Goal: Task Accomplishment & Management: Complete application form

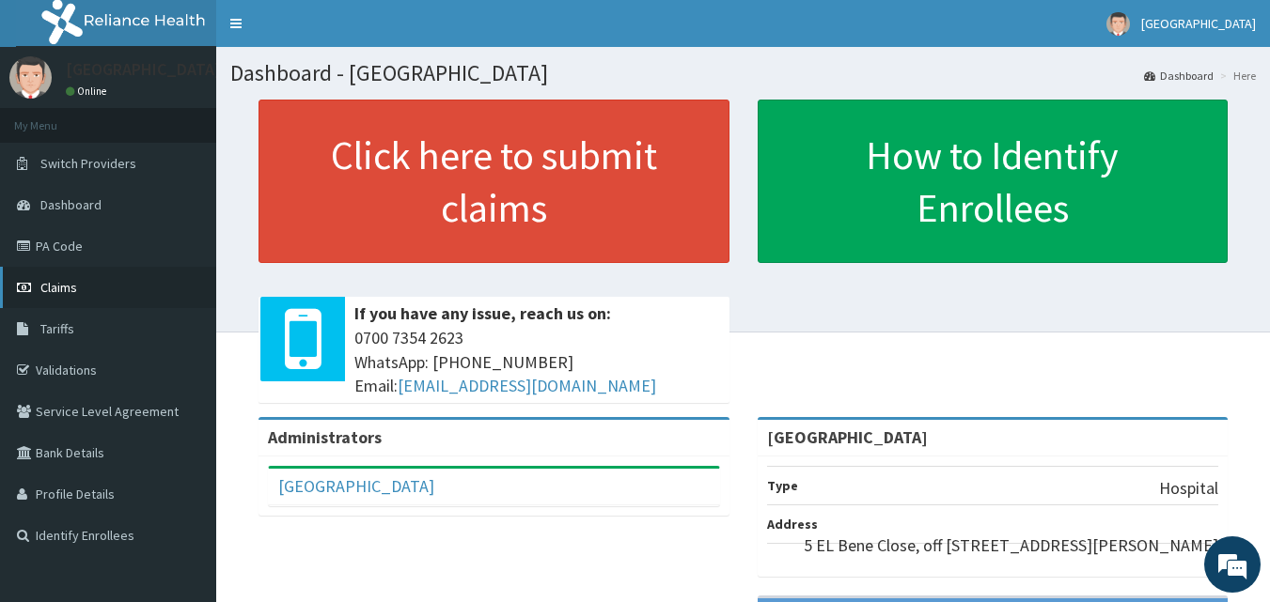
click at [111, 278] on link "Claims" at bounding box center [108, 287] width 216 height 41
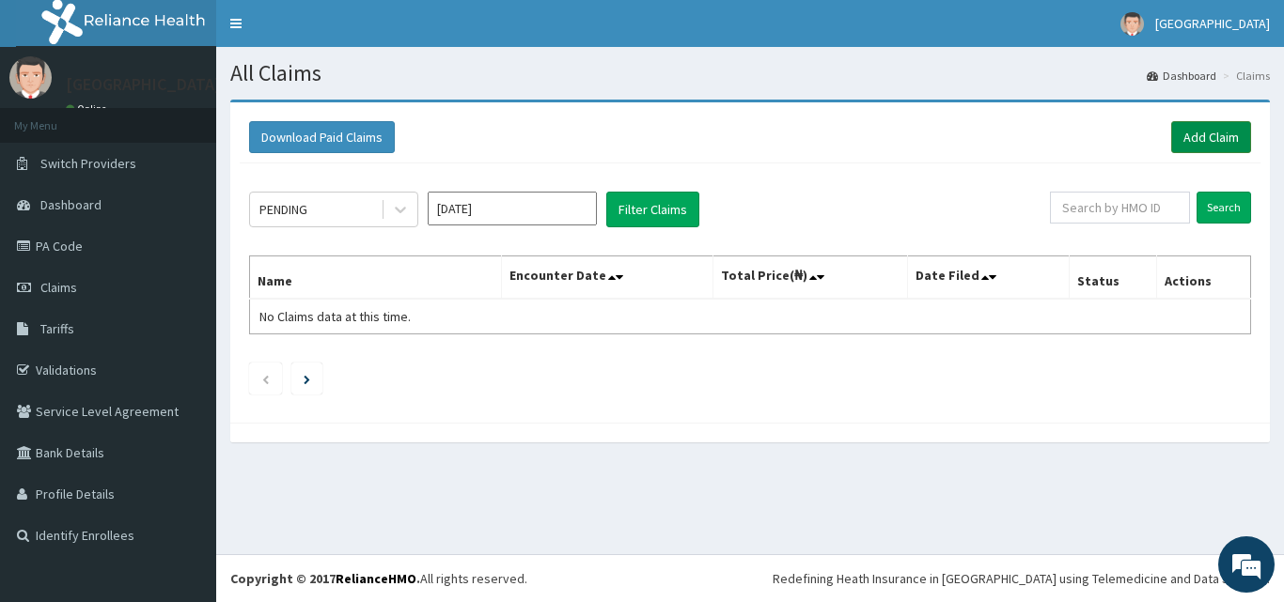
click at [1212, 133] on link "Add Claim" at bounding box center [1211, 137] width 80 height 32
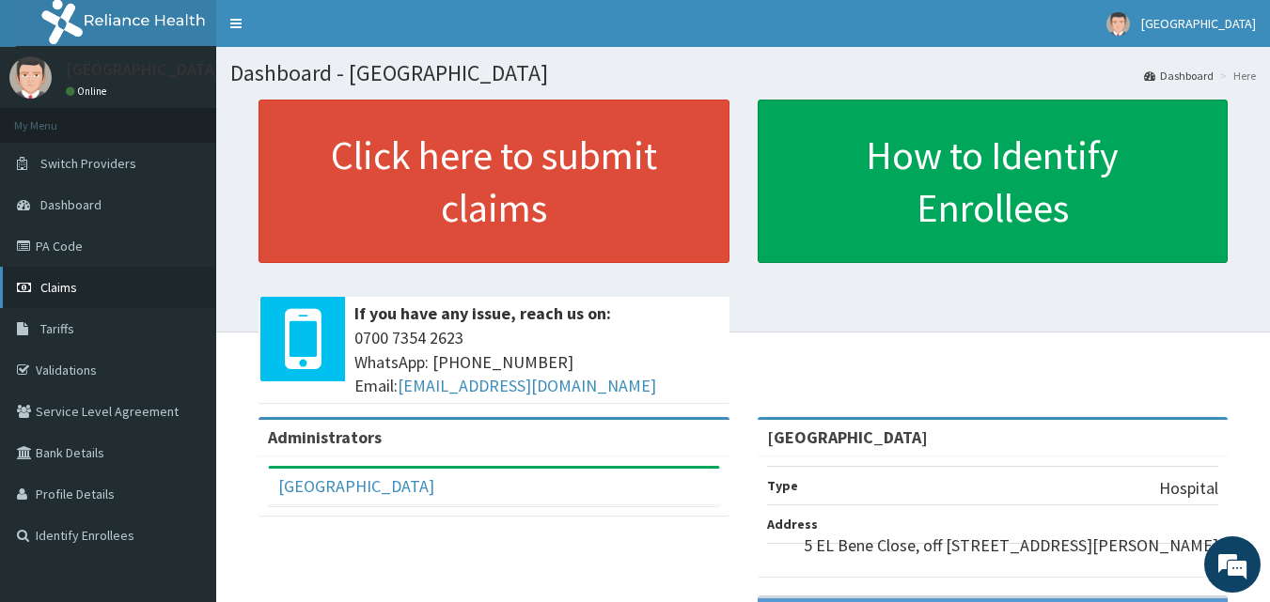
click at [70, 293] on span "Claims" at bounding box center [58, 287] width 37 height 17
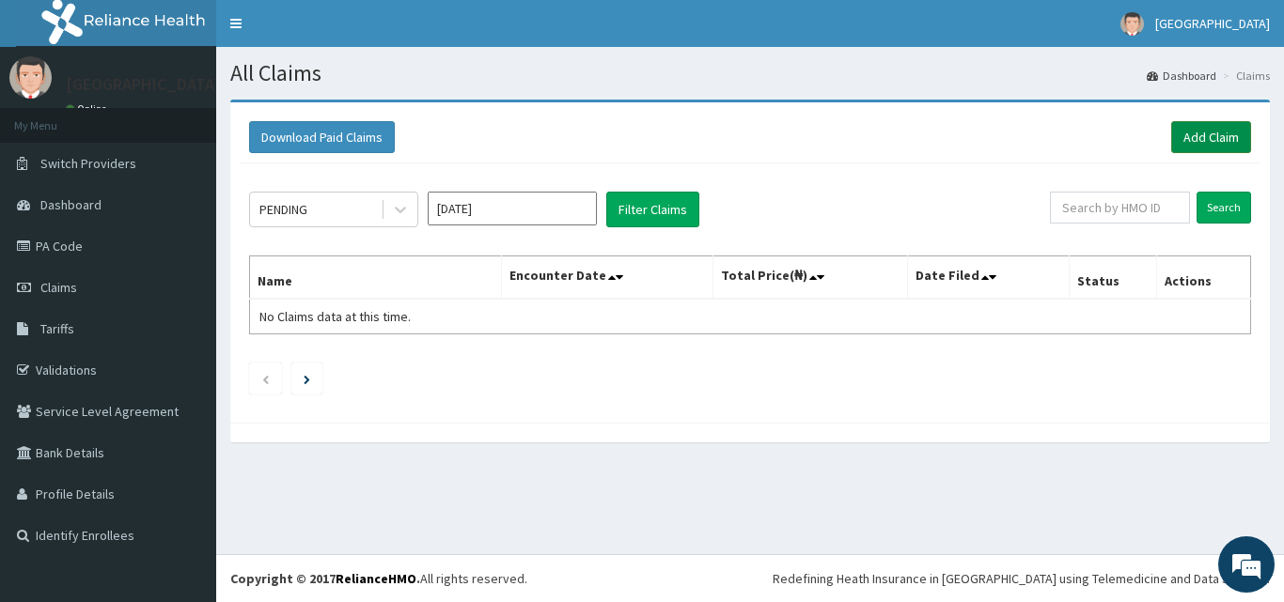
click at [1215, 134] on link "Add Claim" at bounding box center [1211, 137] width 80 height 32
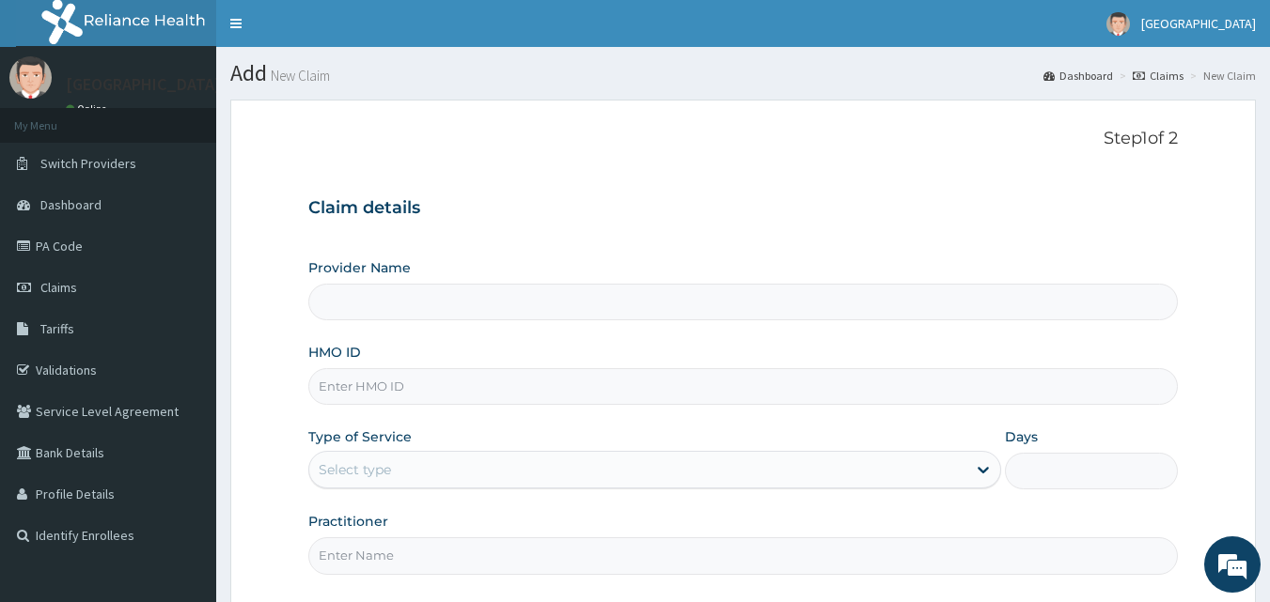
click at [403, 383] on input "HMO ID" at bounding box center [743, 386] width 870 height 37
type input "[GEOGRAPHIC_DATA]"
click at [406, 402] on input "HMO ID" at bounding box center [743, 386] width 870 height 37
type input "a"
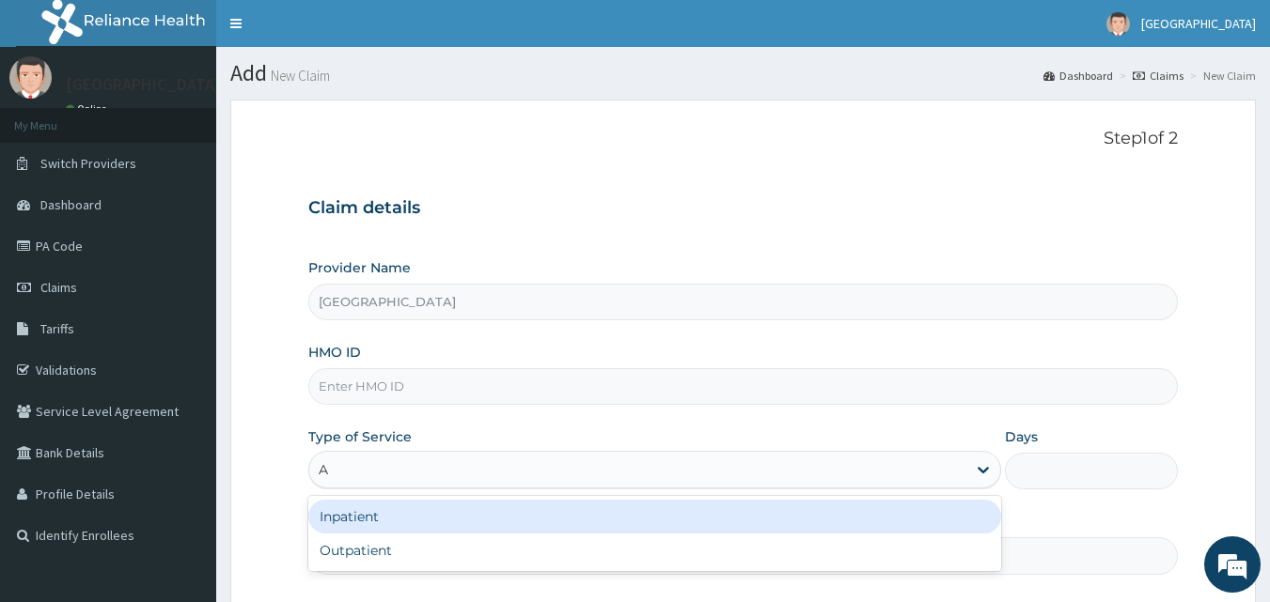
type input "A"
click at [405, 393] on input "HMO ID" at bounding box center [743, 386] width 870 height 37
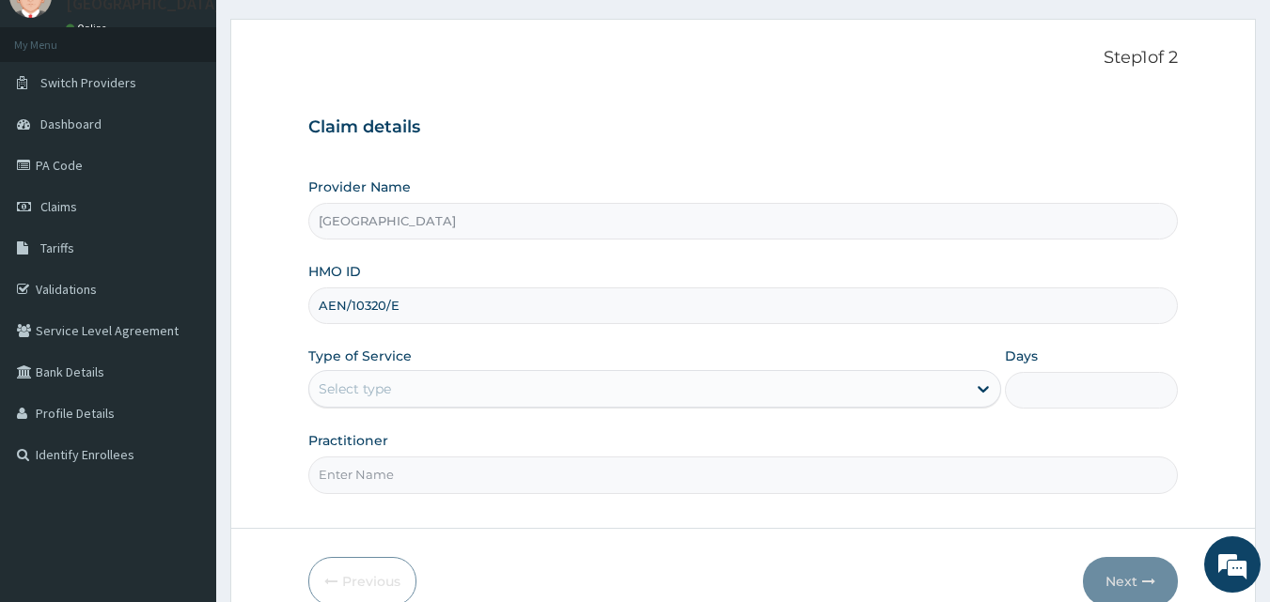
scroll to position [80, 0]
type input "AEN/10320/E"
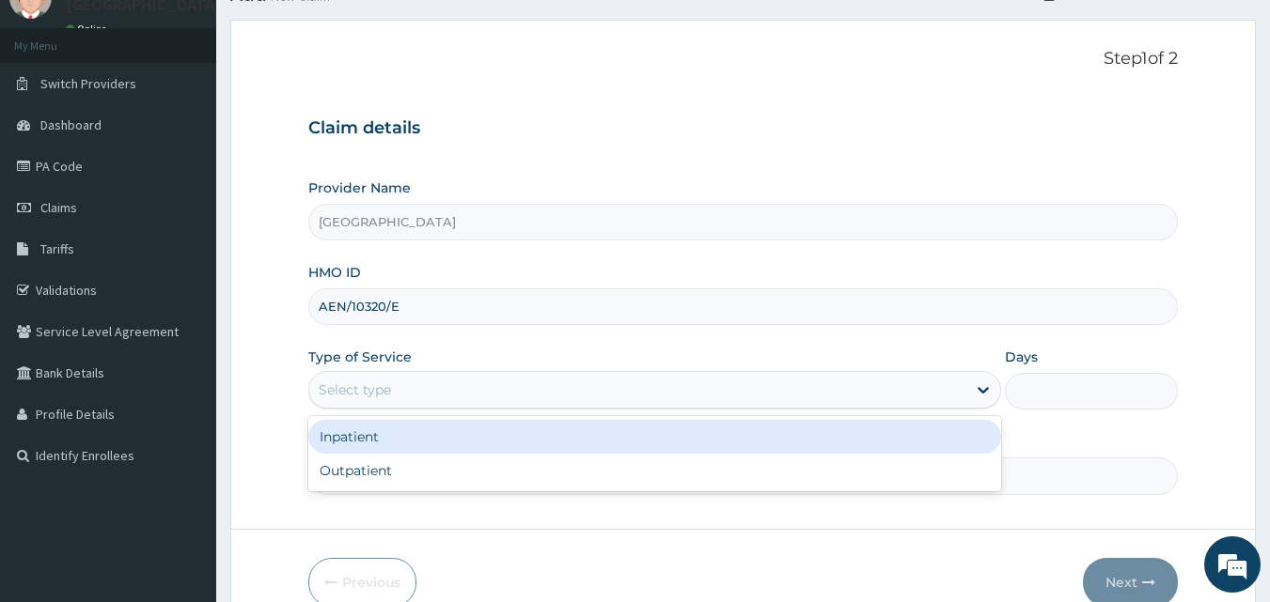
click at [487, 373] on div "Select type" at bounding box center [654, 390] width 693 height 38
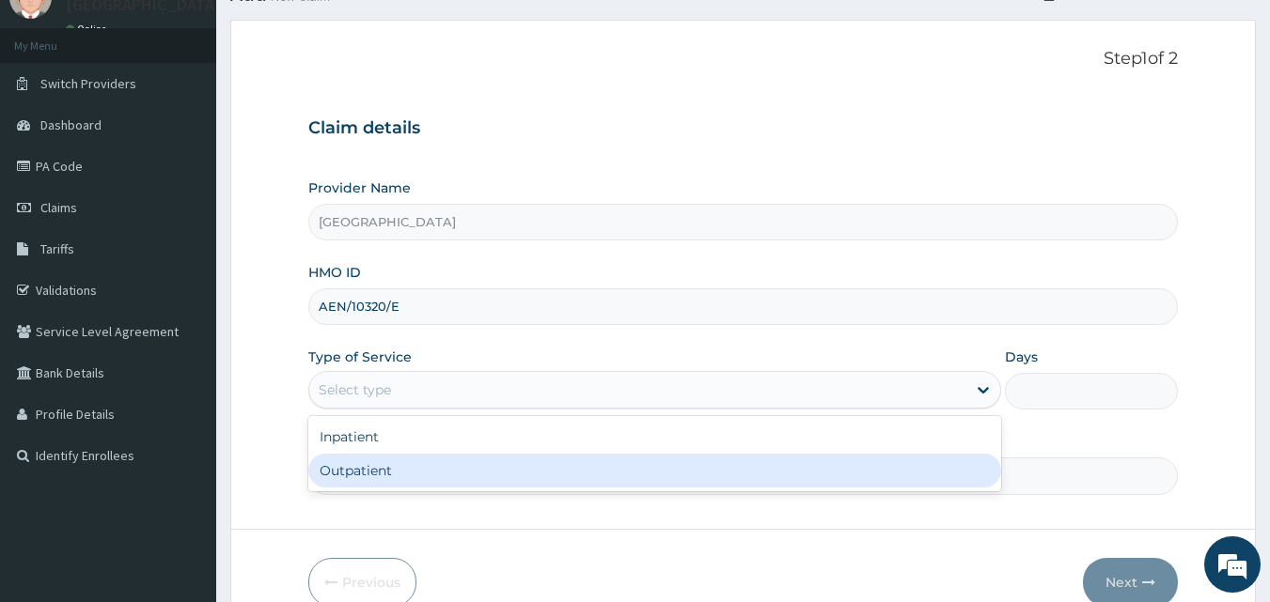
click at [457, 469] on div "Outpatient" at bounding box center [654, 471] width 693 height 34
type input "1"
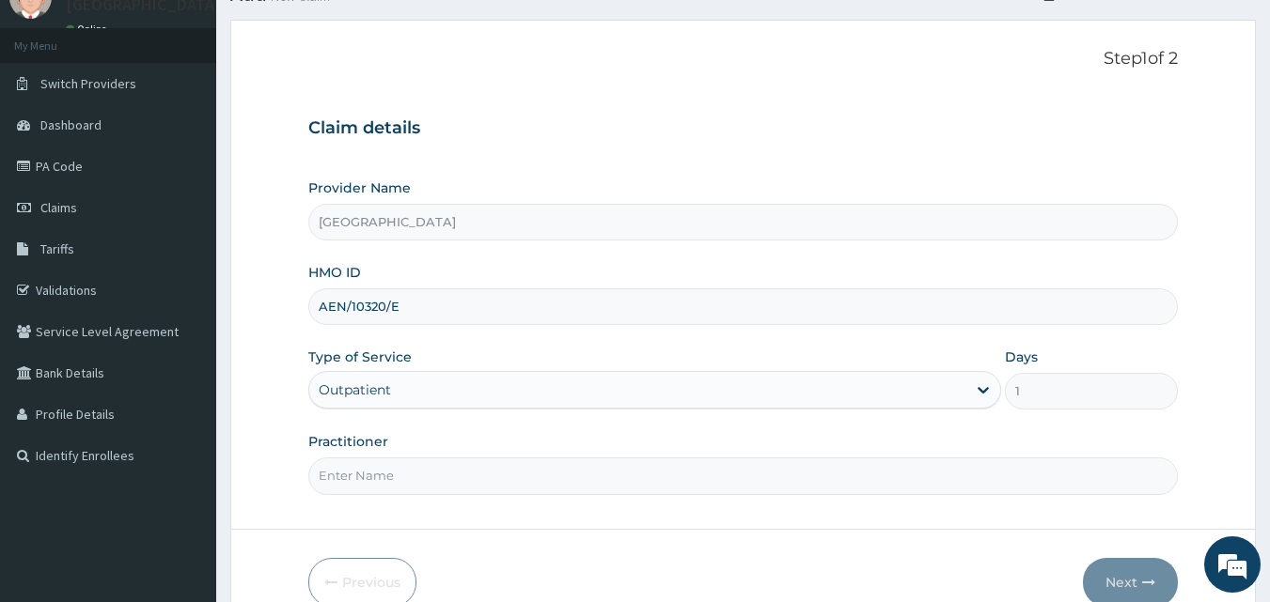
click at [451, 477] on input "Practitioner" at bounding box center [743, 476] width 870 height 37
type input "Dr. SETH"
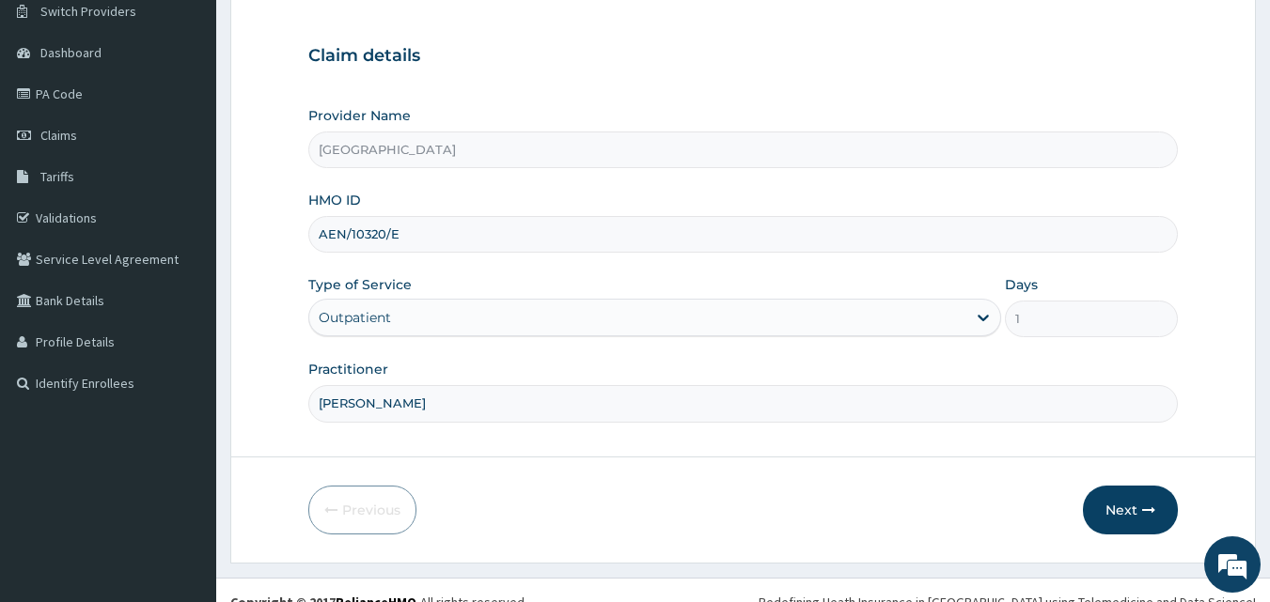
scroll to position [176, 0]
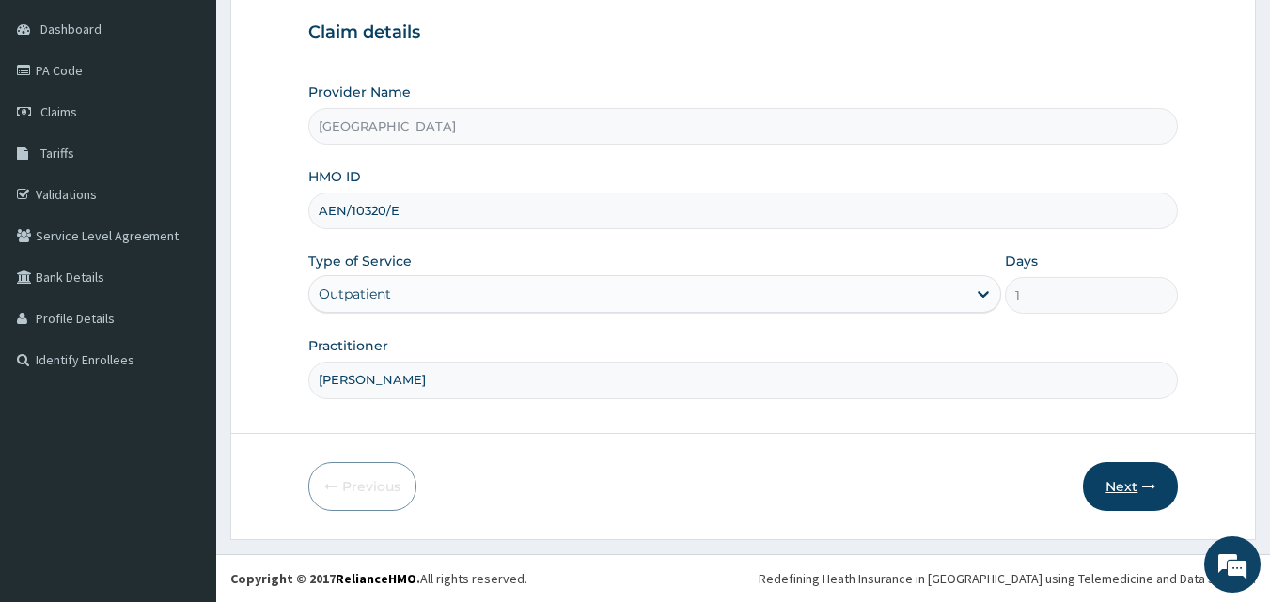
click at [1129, 484] on button "Next" at bounding box center [1130, 486] width 95 height 49
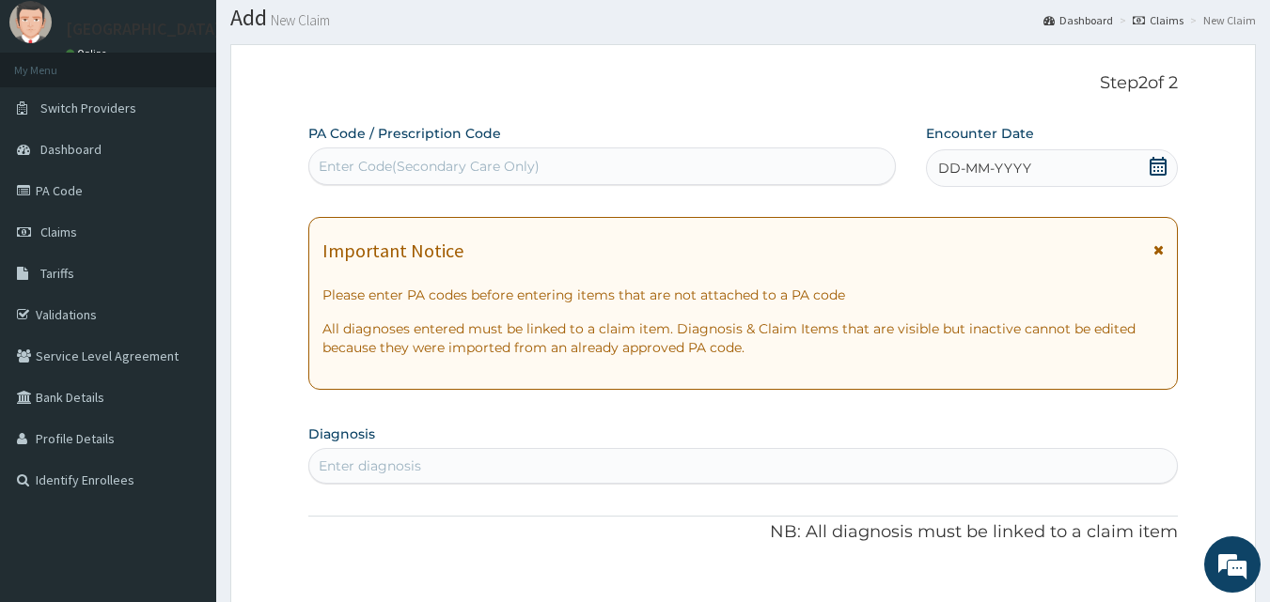
scroll to position [0, 0]
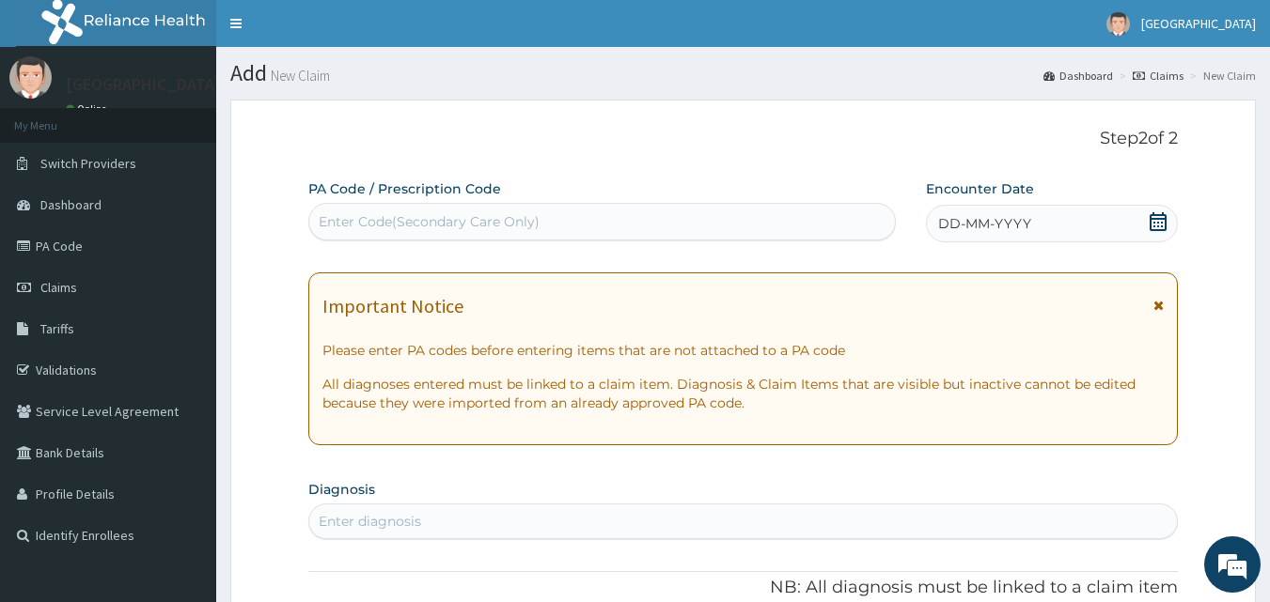
click at [683, 213] on div "Enter Code(Secondary Care Only)" at bounding box center [602, 222] width 586 height 30
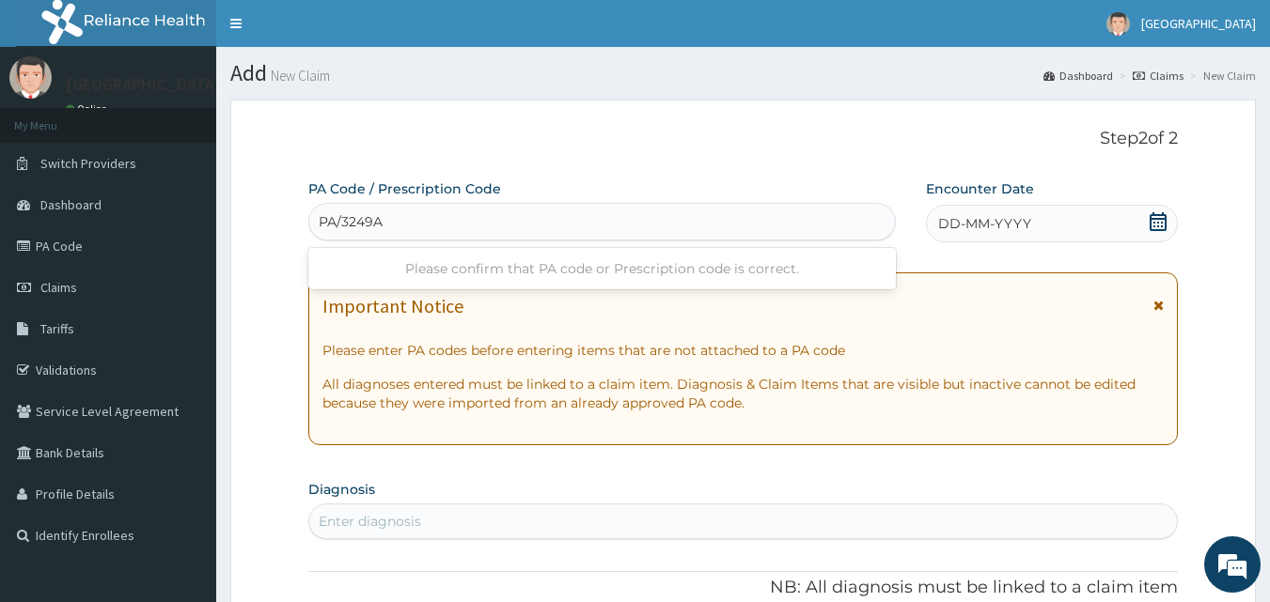
type input "PA/3249AC"
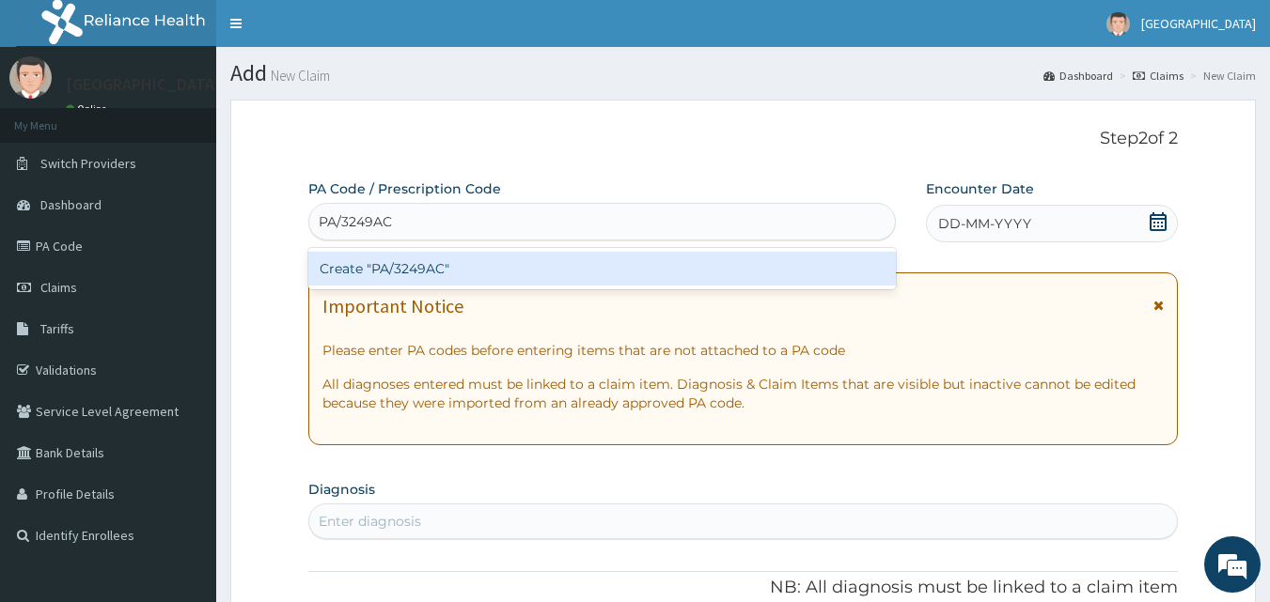
click at [642, 264] on div "Create "PA/3249AC"" at bounding box center [602, 269] width 588 height 34
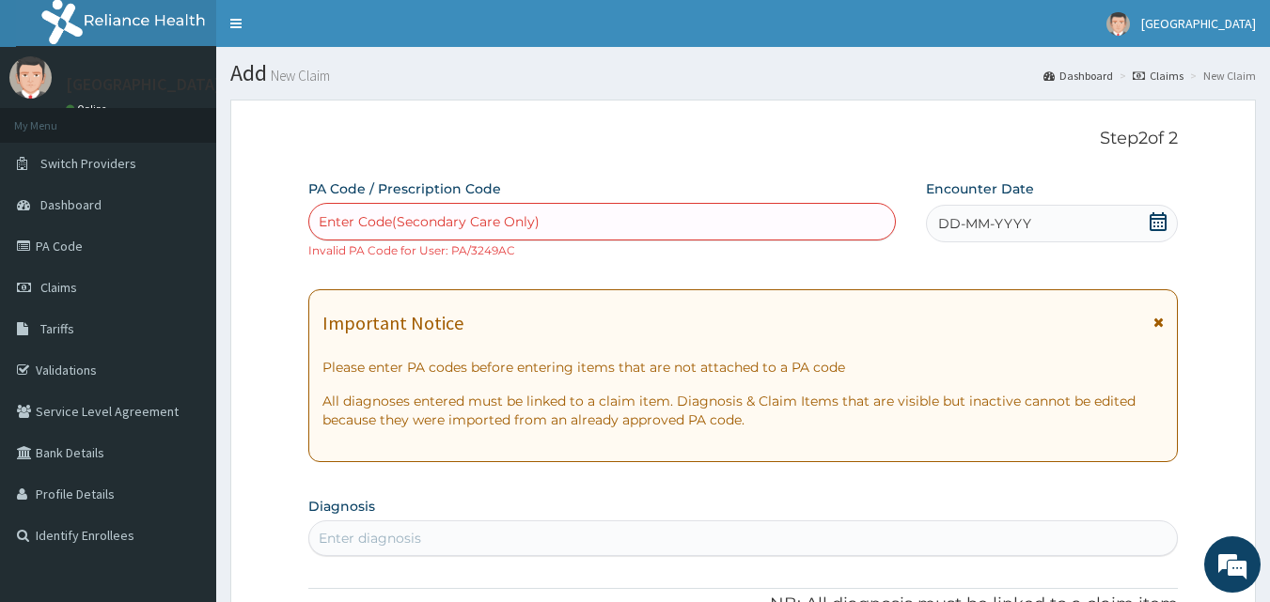
paste input "PA/3249AC"
type input "PA/3249AC"
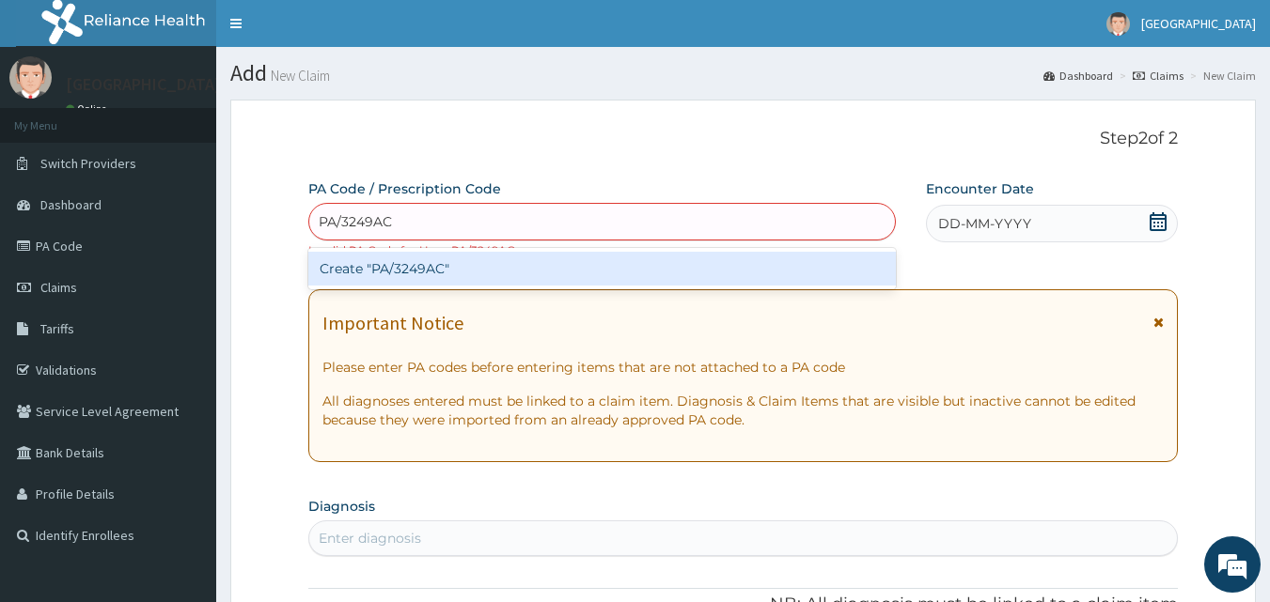
click at [395, 269] on div "Create "PA/3249AC"" at bounding box center [602, 269] width 588 height 34
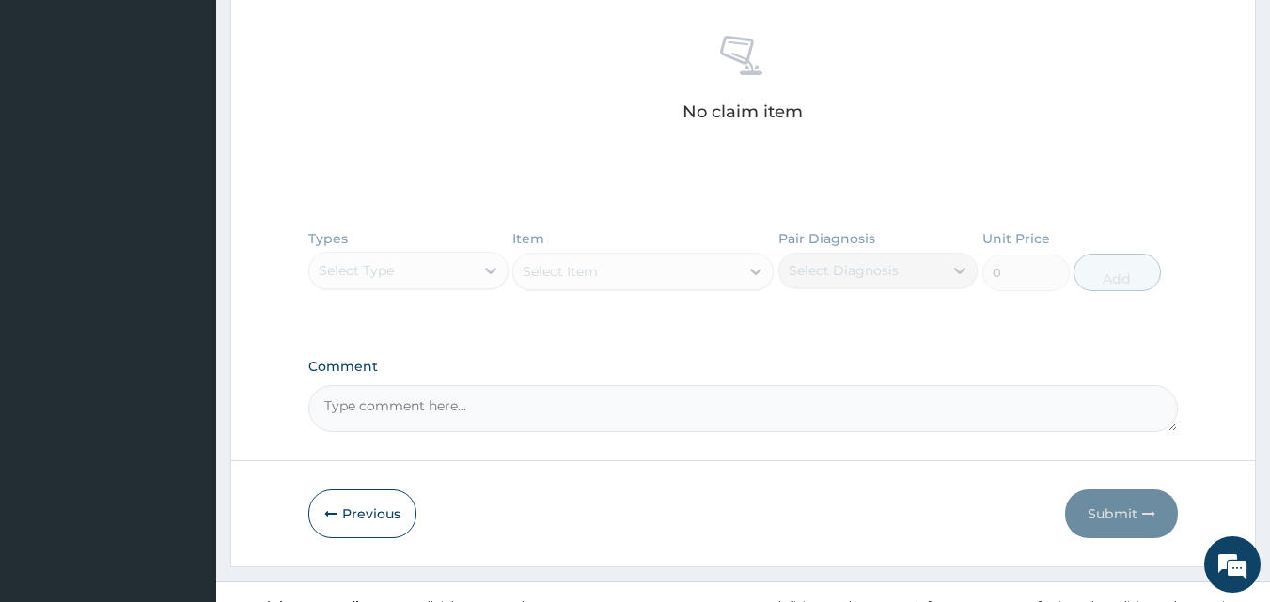
scroll to position [746, 0]
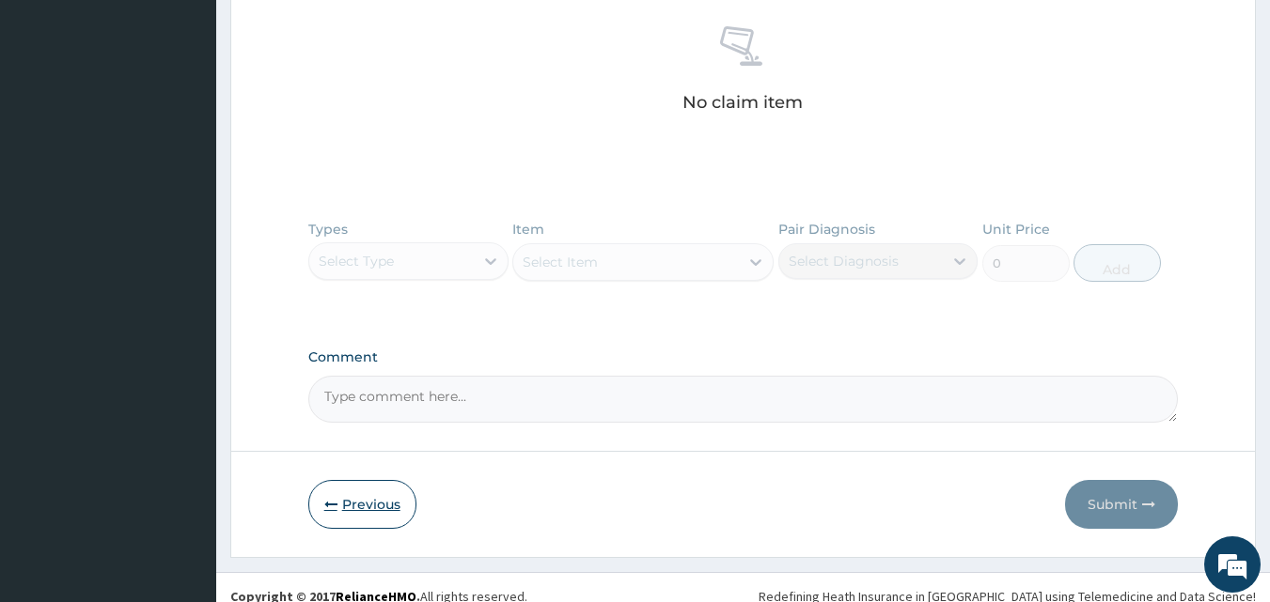
click at [354, 510] on button "Previous" at bounding box center [362, 504] width 108 height 49
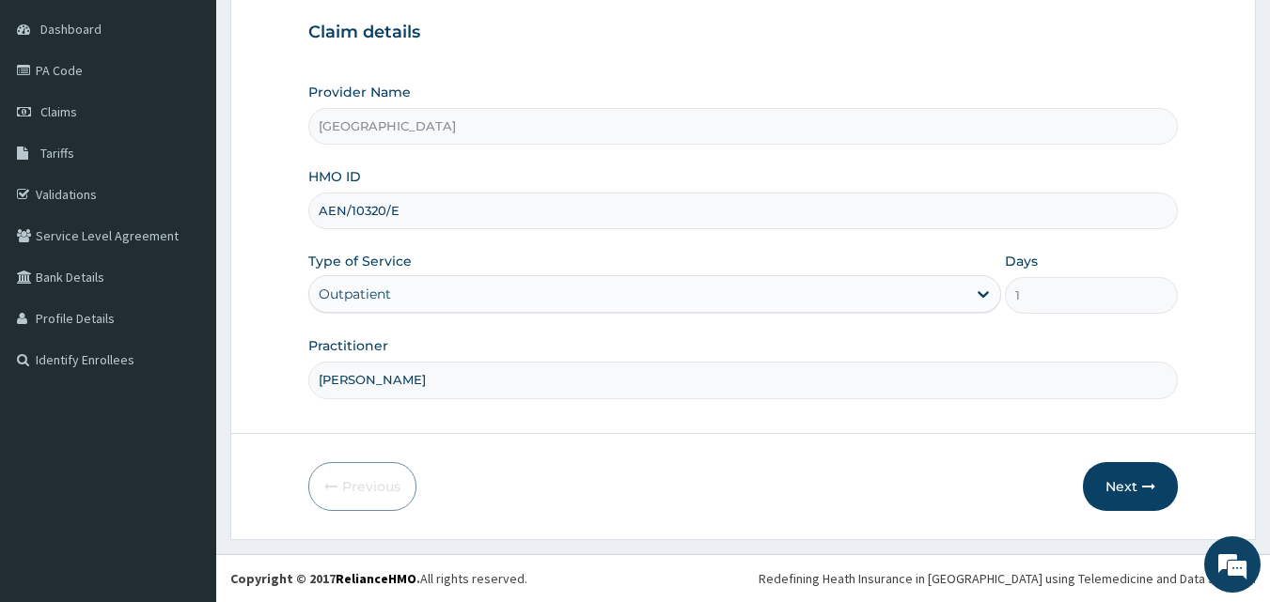
click at [400, 213] on input "AEN/10320/E" at bounding box center [743, 211] width 870 height 37
type input "AEN/10320/B"
click at [1131, 479] on button "Next" at bounding box center [1130, 486] width 95 height 49
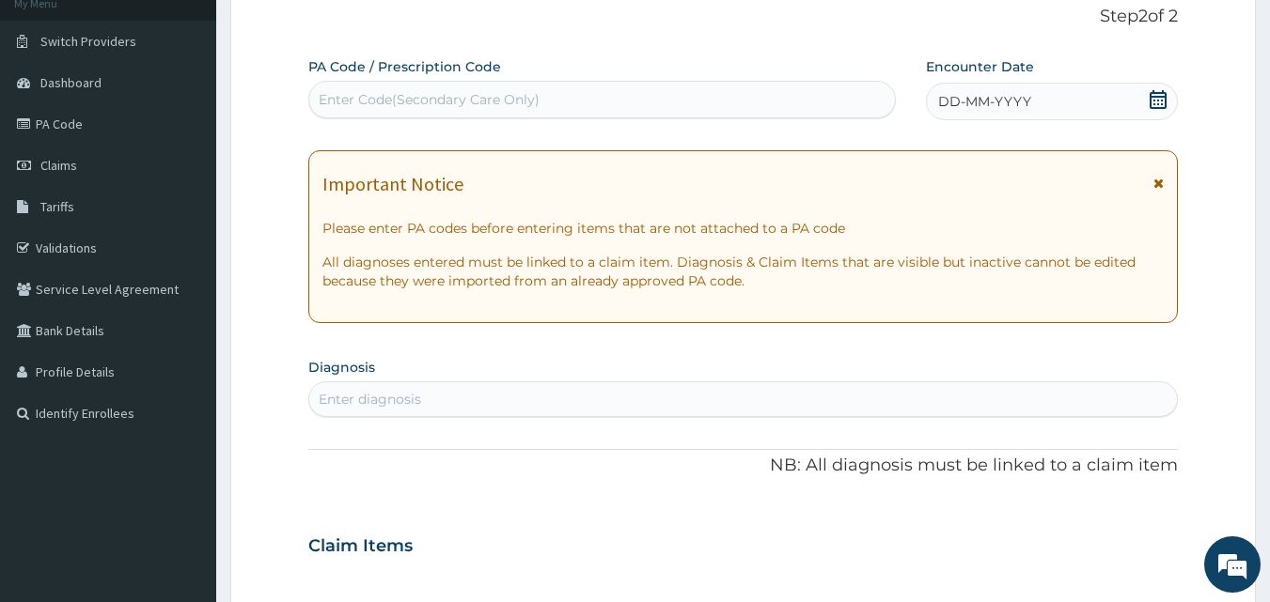
scroll to position [106, 0]
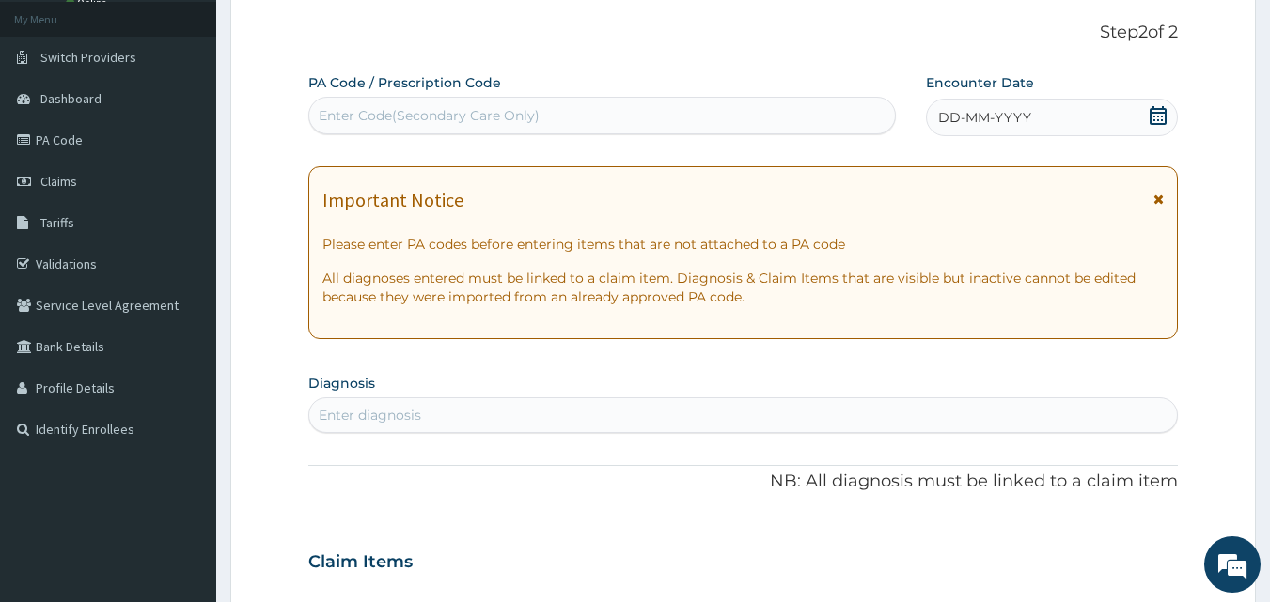
click at [591, 109] on div "Enter Code(Secondary Care Only)" at bounding box center [602, 116] width 586 height 30
paste input "PA/3249AC"
type input "PA/3249AC"
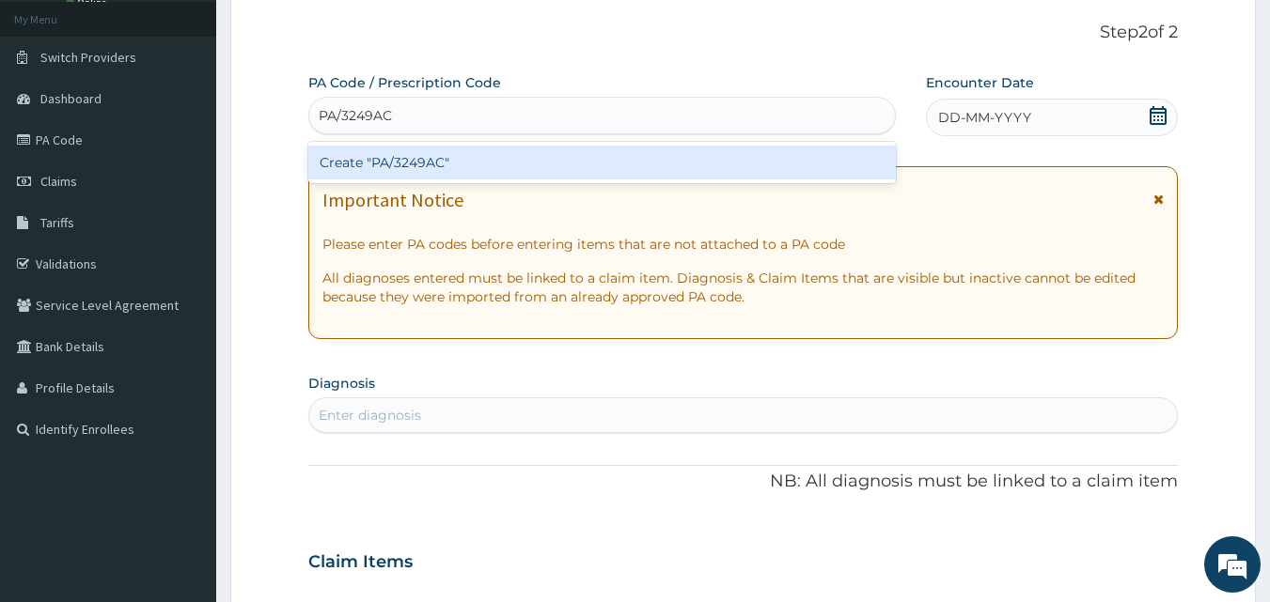
click at [539, 163] on div "Create "PA/3249AC"" at bounding box center [602, 163] width 588 height 34
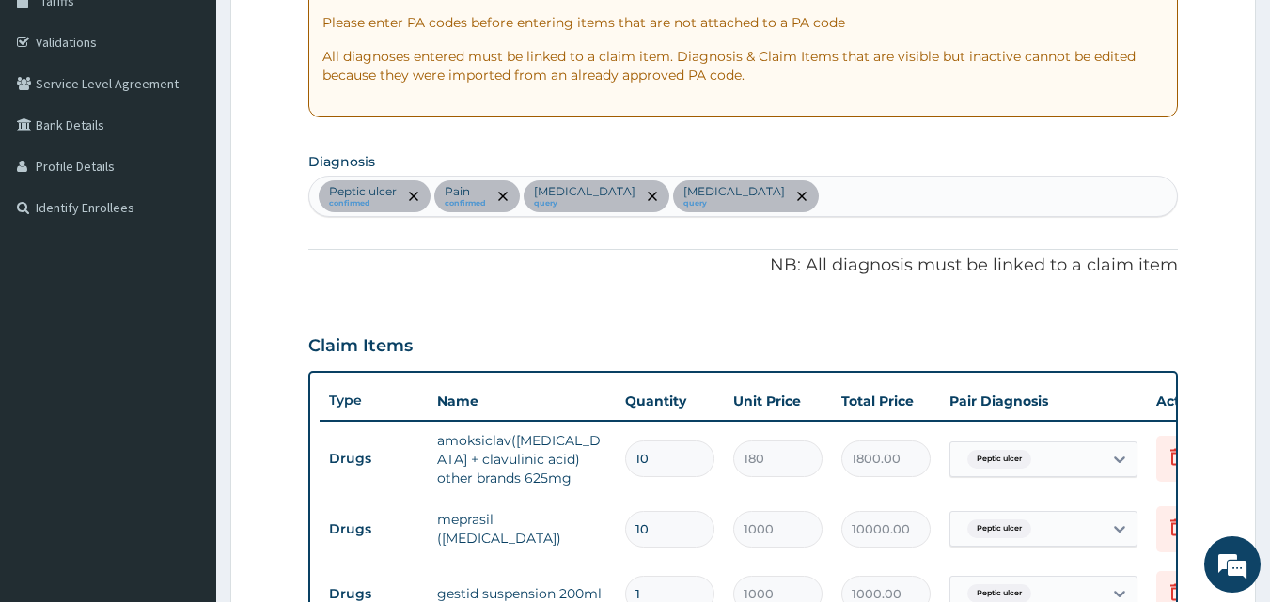
scroll to position [318, 0]
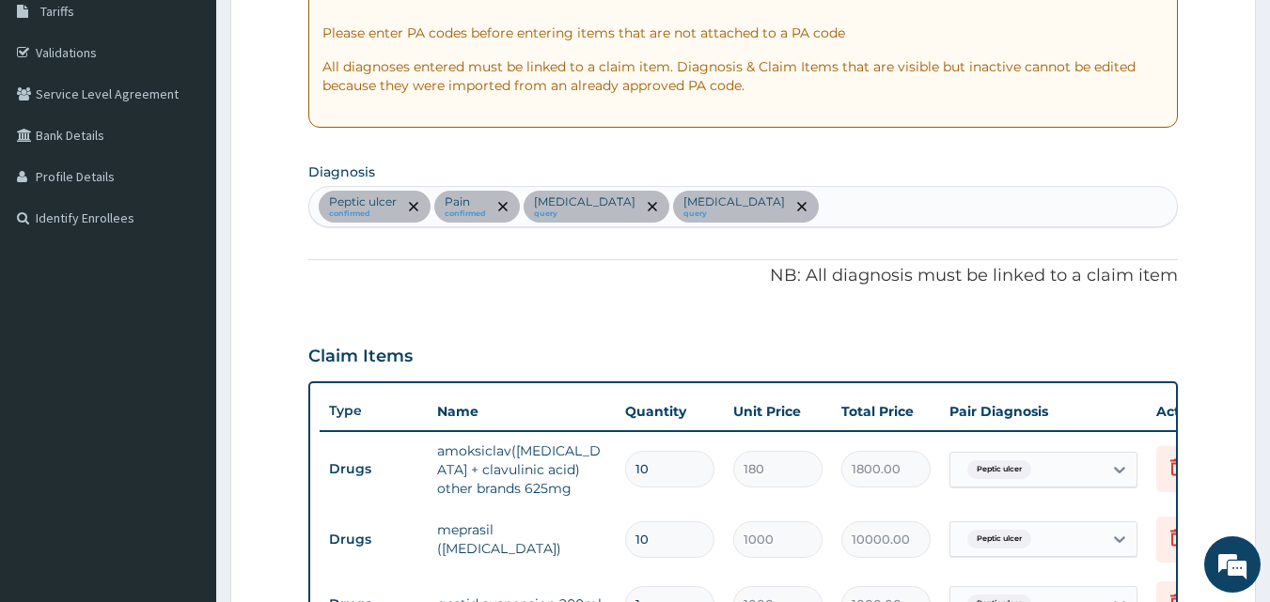
click at [963, 205] on div "Peptic ulcer confirmed Pain confirmed Electrolyte imbalance query Upper respira…" at bounding box center [743, 206] width 868 height 39
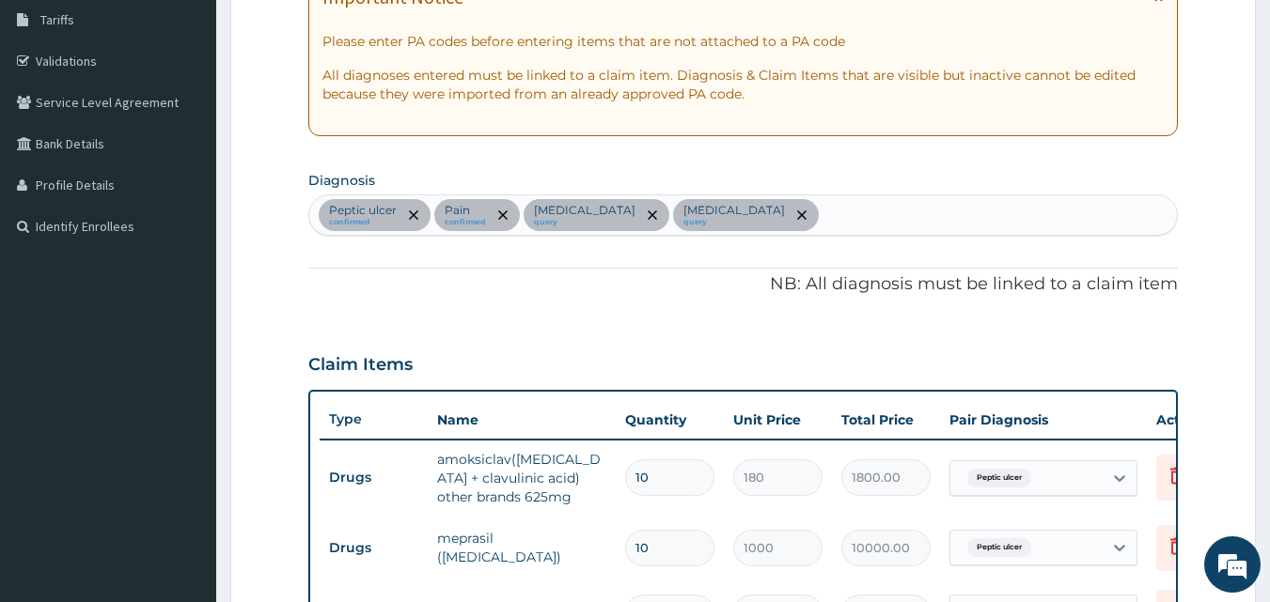
scroll to position [217, 0]
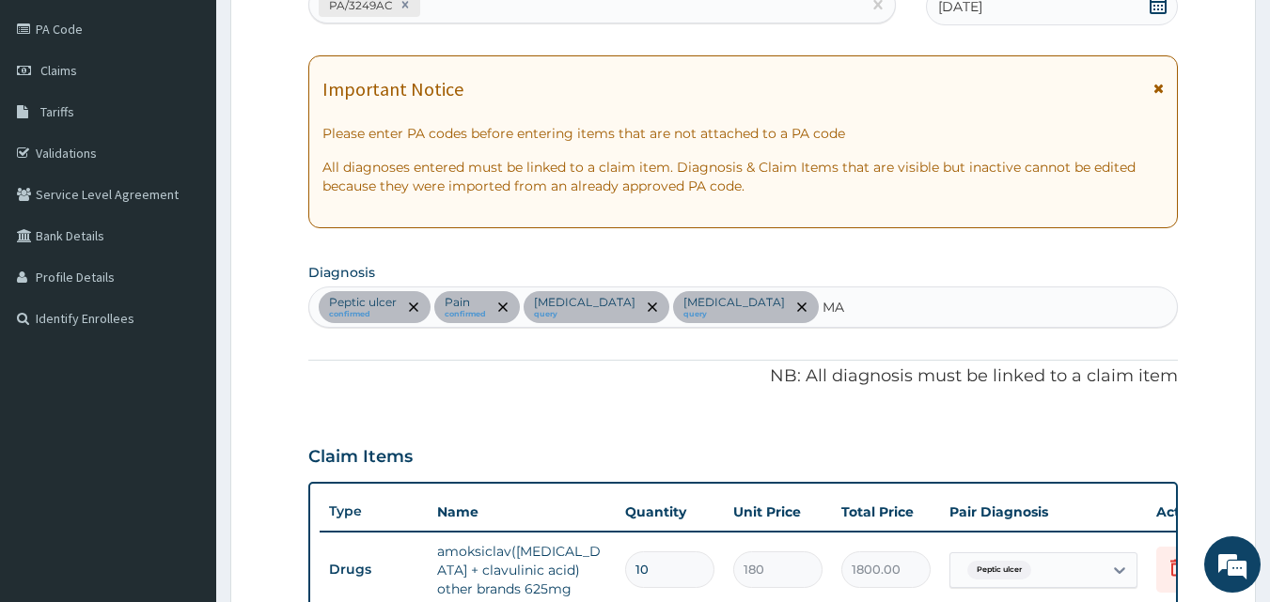
type input "M"
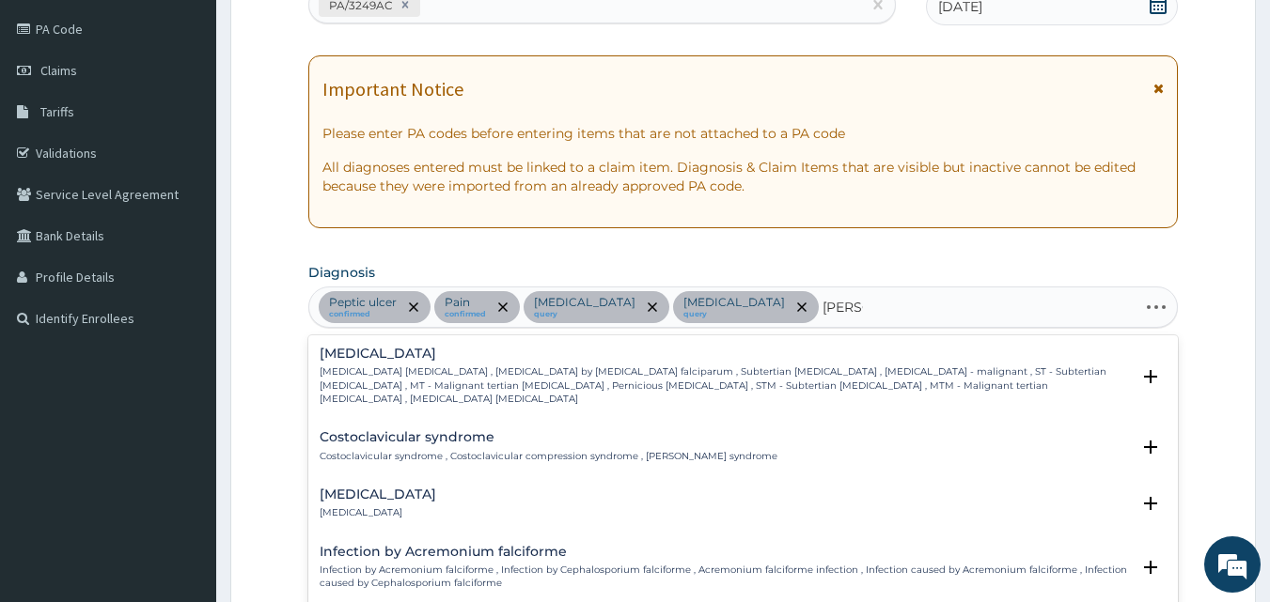
type input "FALCIP"
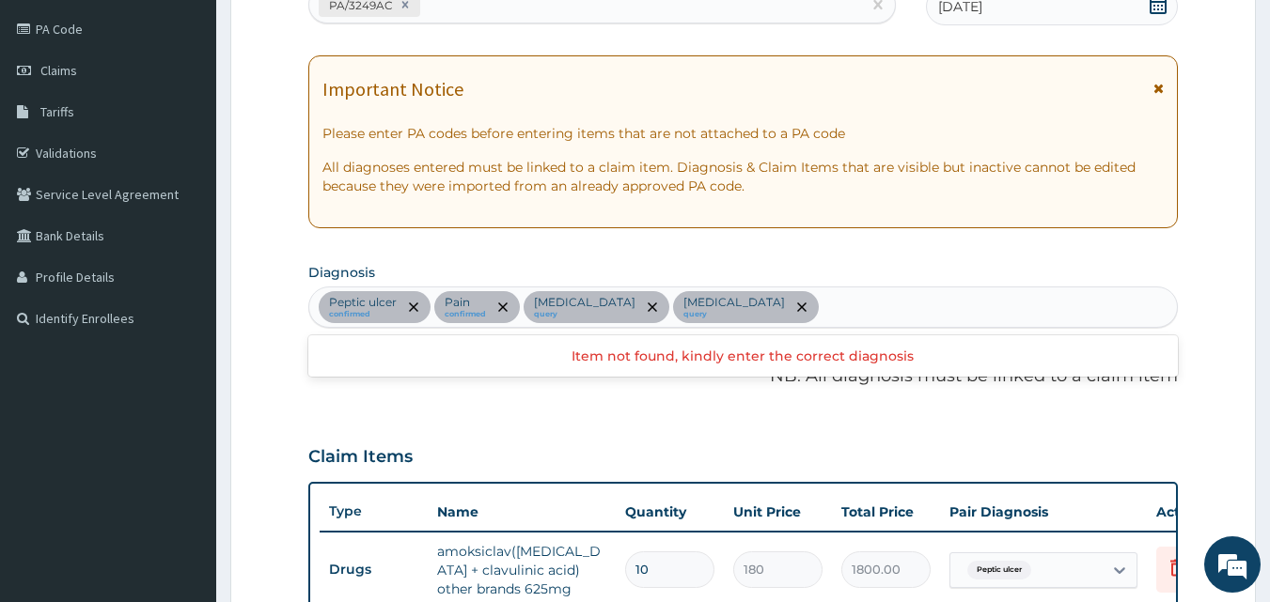
click at [950, 289] on div "Peptic ulcer confirmed Pain confirmed Electrolyte imbalance query Upper respira…" at bounding box center [743, 307] width 868 height 39
type input "FALCIPARUM"
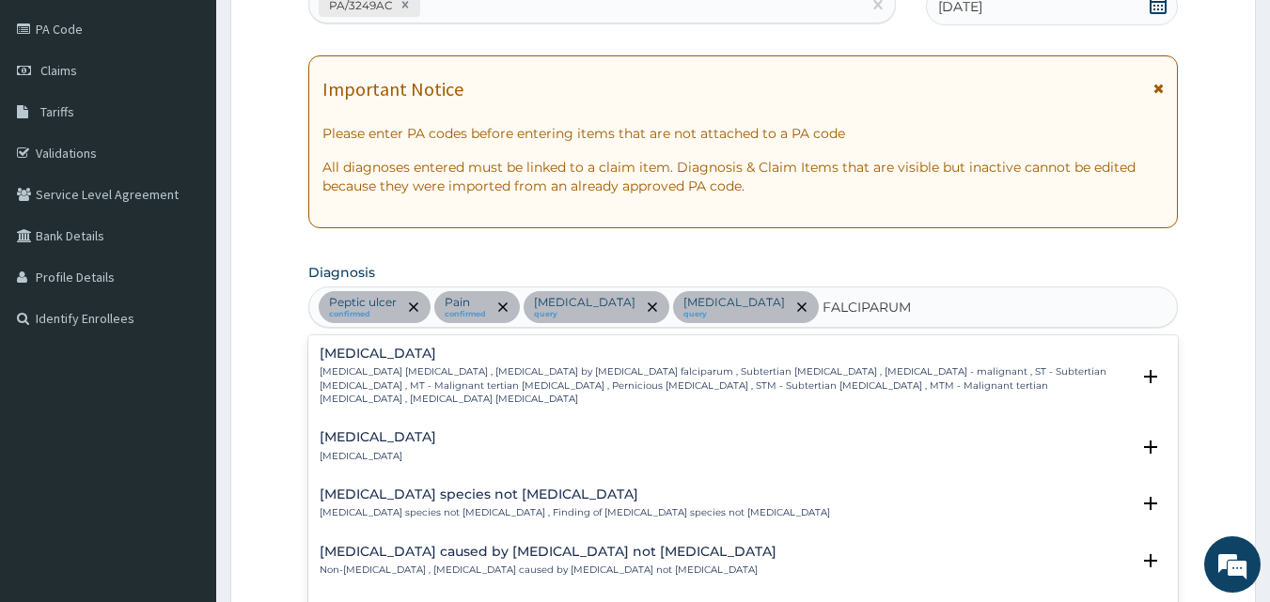
click at [705, 363] on div "Falciparum malaria Falciparum malaria , Malignant tertian malaria , Malaria by …" at bounding box center [725, 376] width 811 height 59
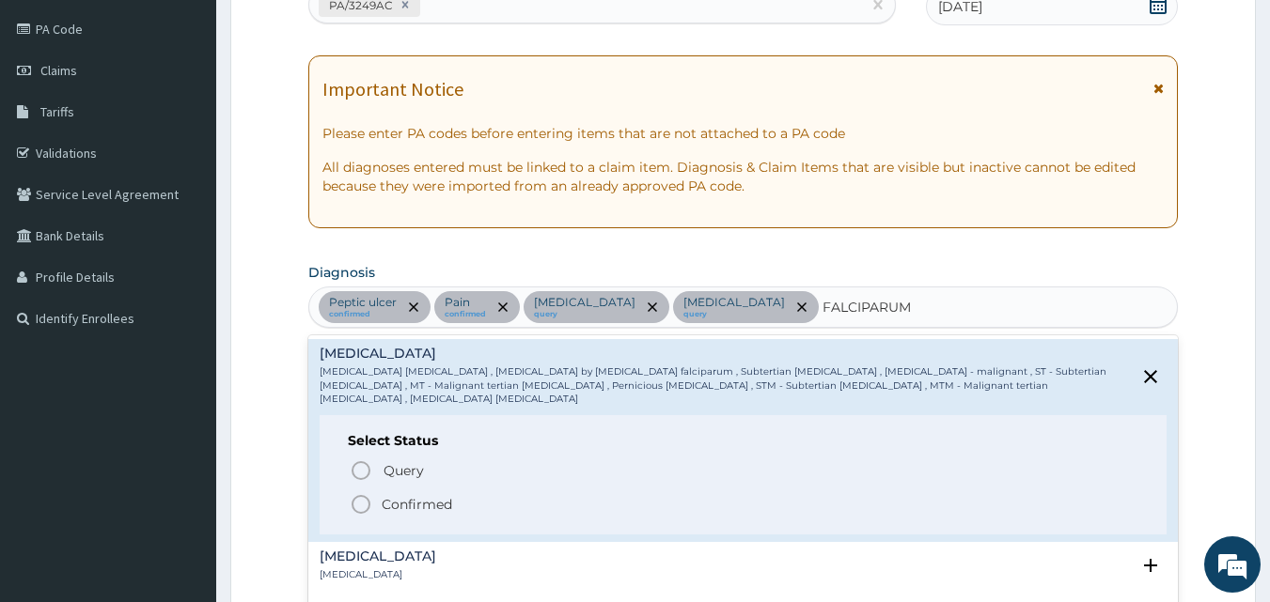
click at [361, 493] on icon "status option filled" at bounding box center [361, 504] width 23 height 23
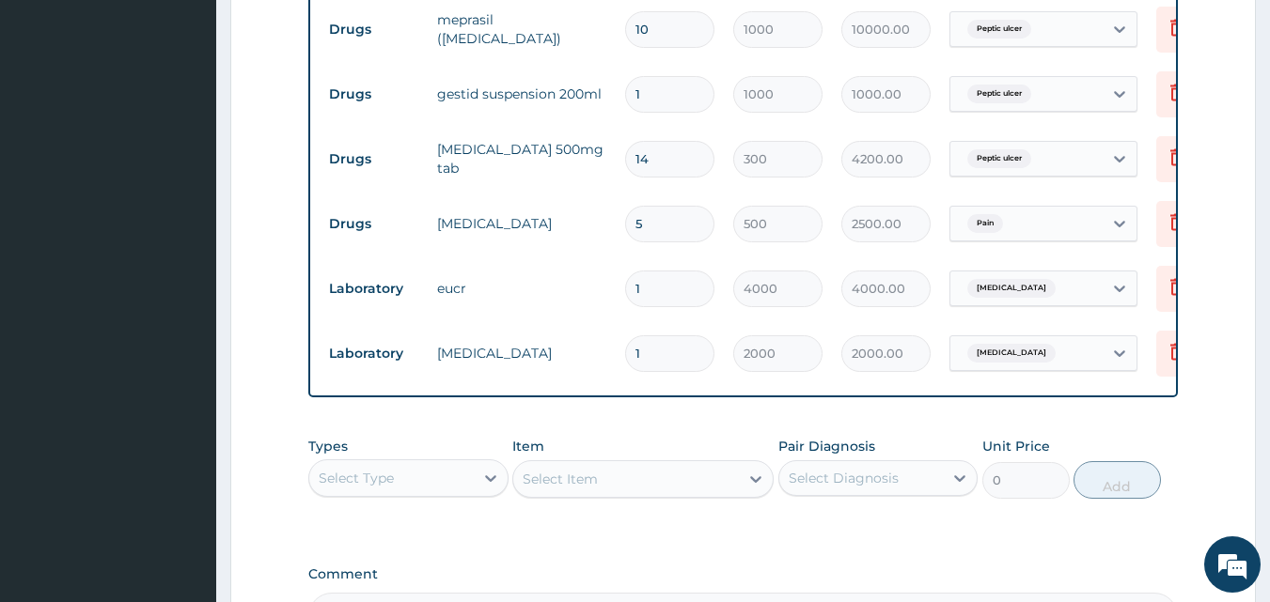
scroll to position [920, 0]
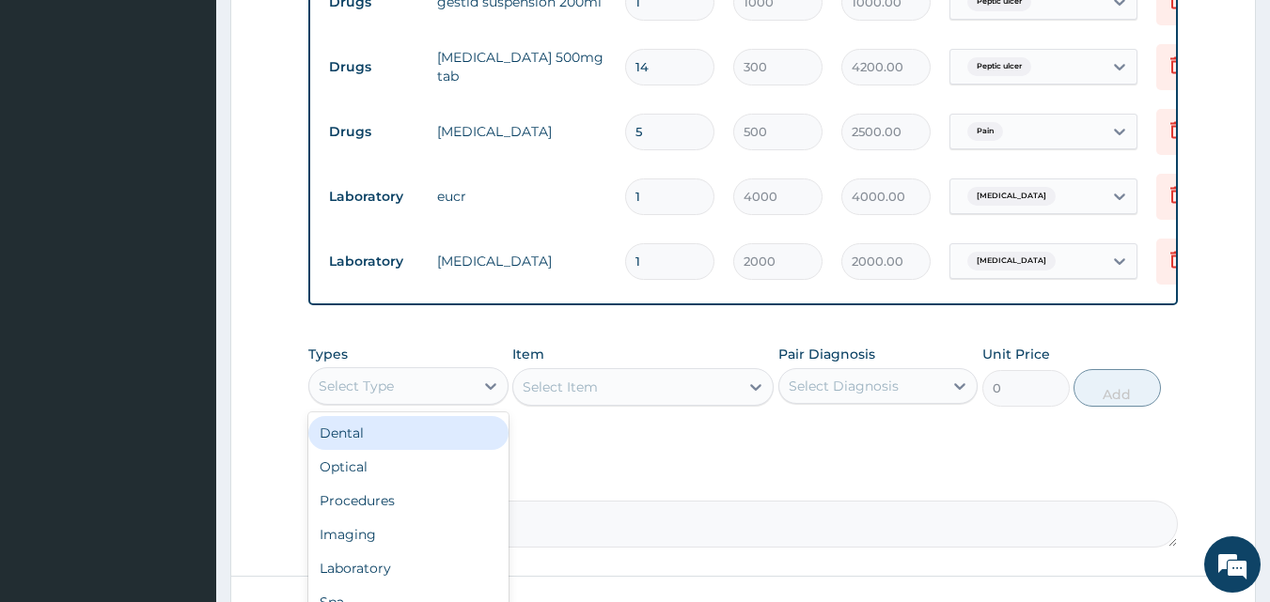
click at [372, 396] on div "Select Type" at bounding box center [356, 386] width 75 height 19
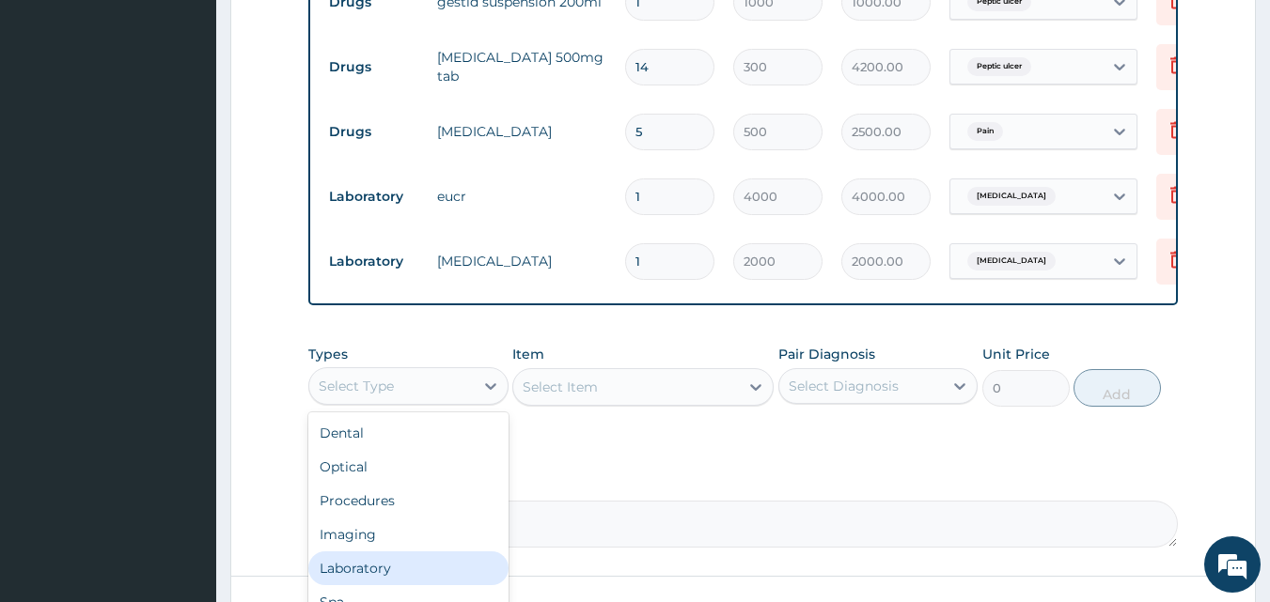
click at [363, 580] on div "Laboratory" at bounding box center [408, 569] width 200 height 34
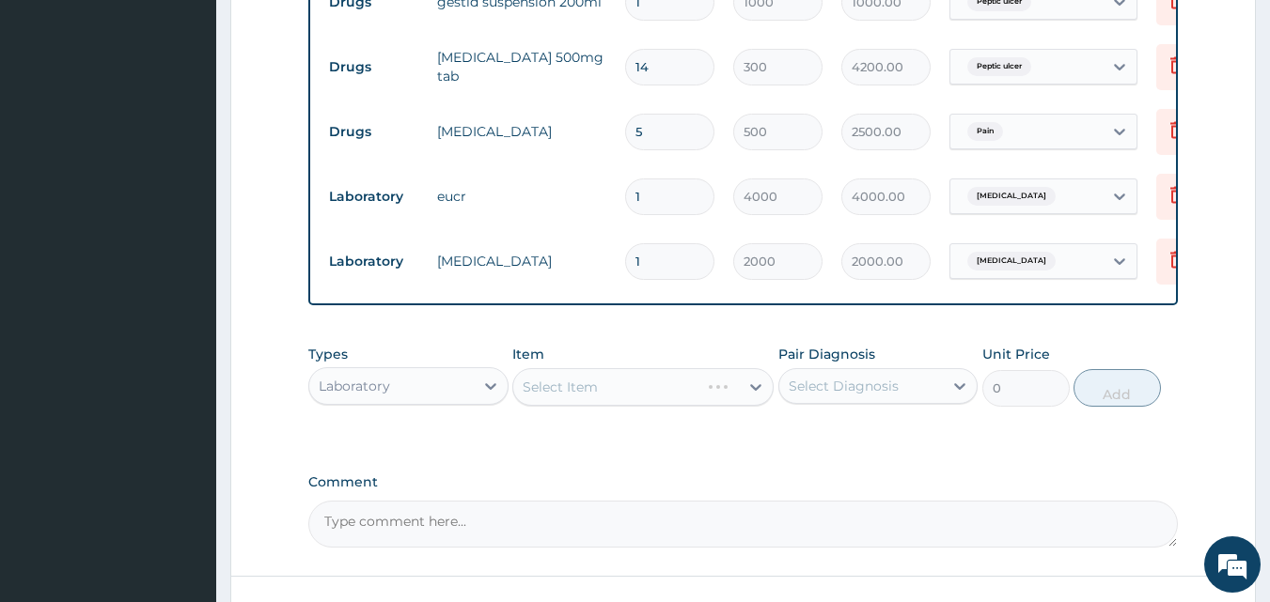
click at [623, 395] on div "Select Item" at bounding box center [642, 387] width 261 height 38
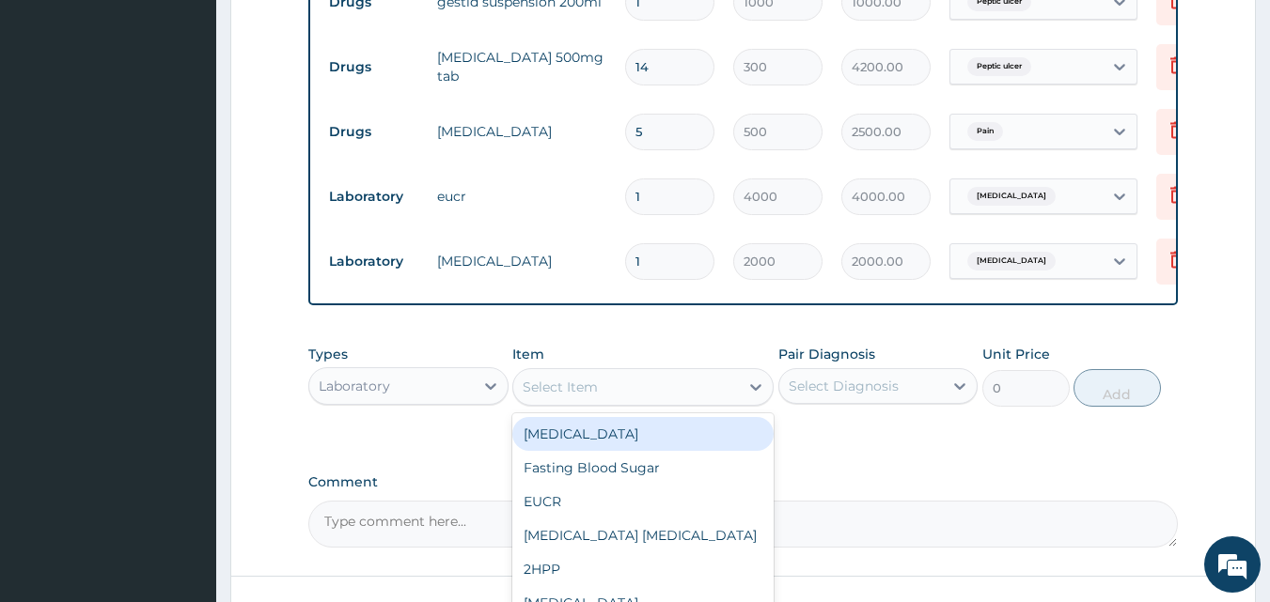
click at [620, 402] on div "Select Item" at bounding box center [626, 387] width 226 height 30
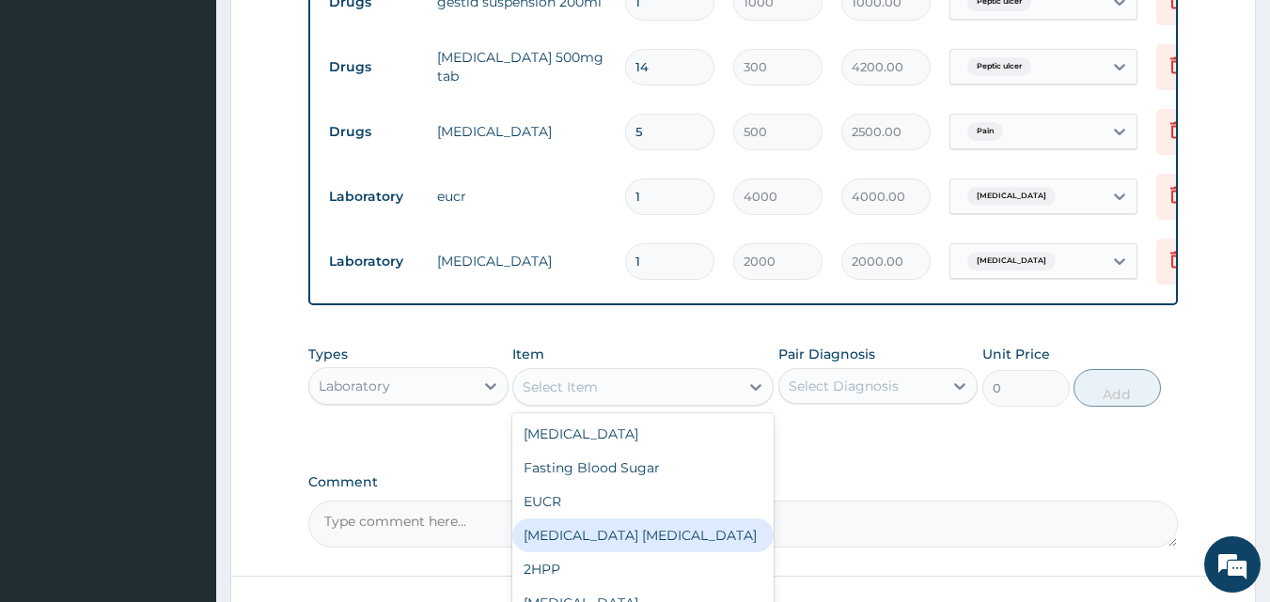
click at [586, 546] on div "MALARIA PARASITE" at bounding box center [642, 536] width 261 height 34
type input "1000"
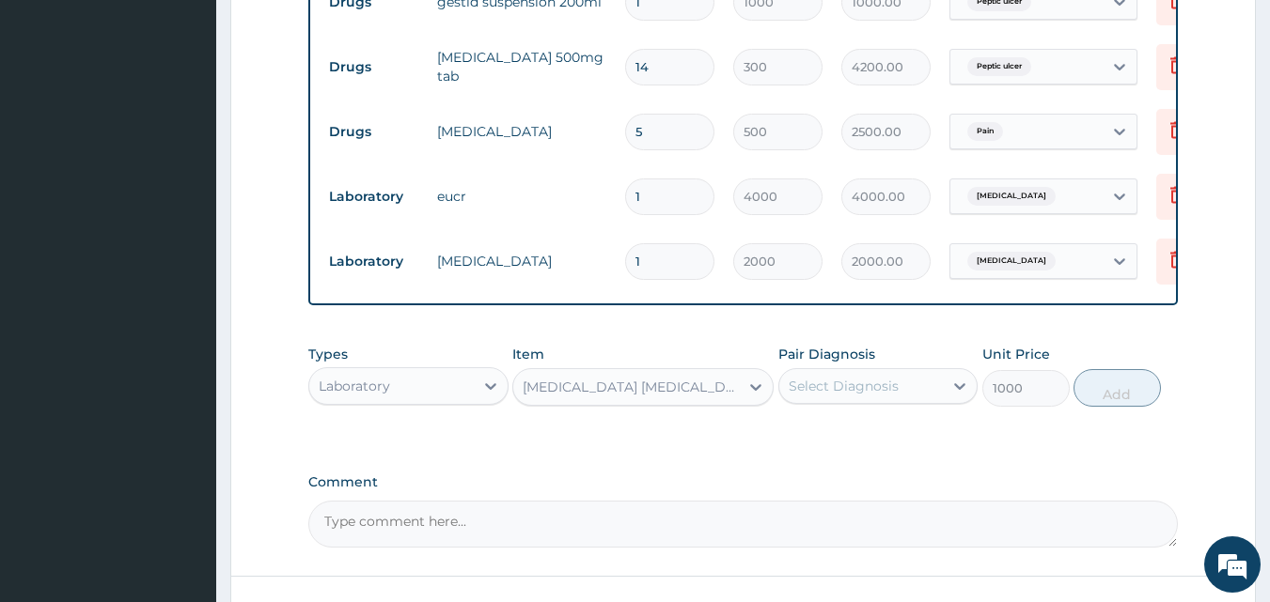
click at [847, 404] on div "Select Diagnosis" at bounding box center [878, 386] width 200 height 36
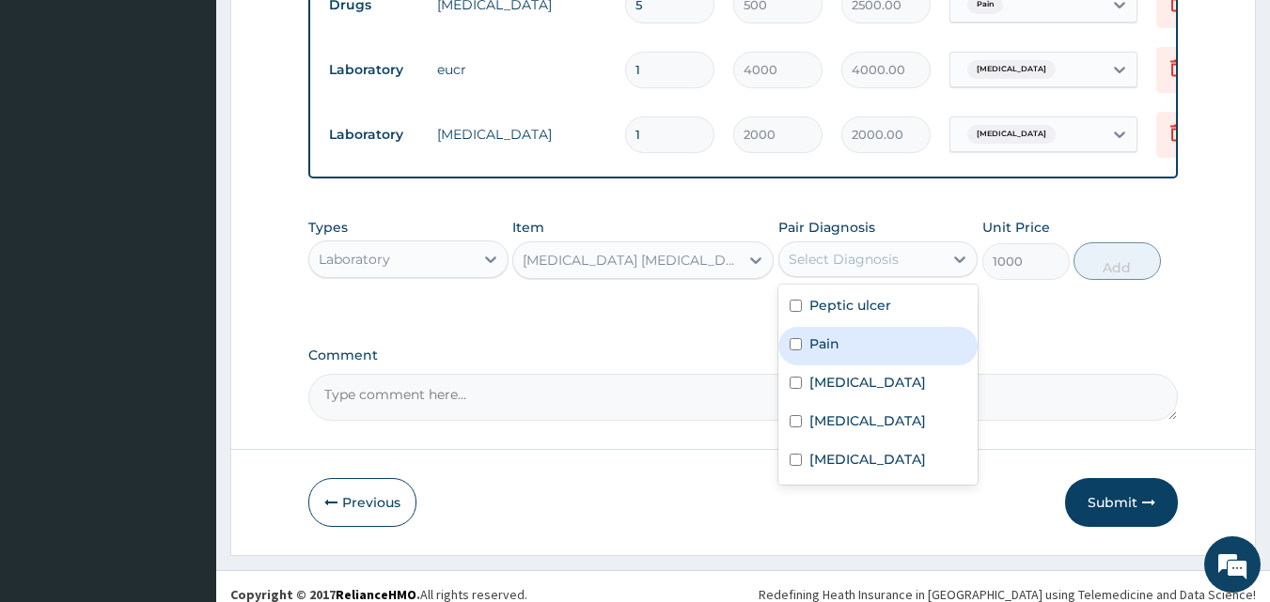
scroll to position [1053, 0]
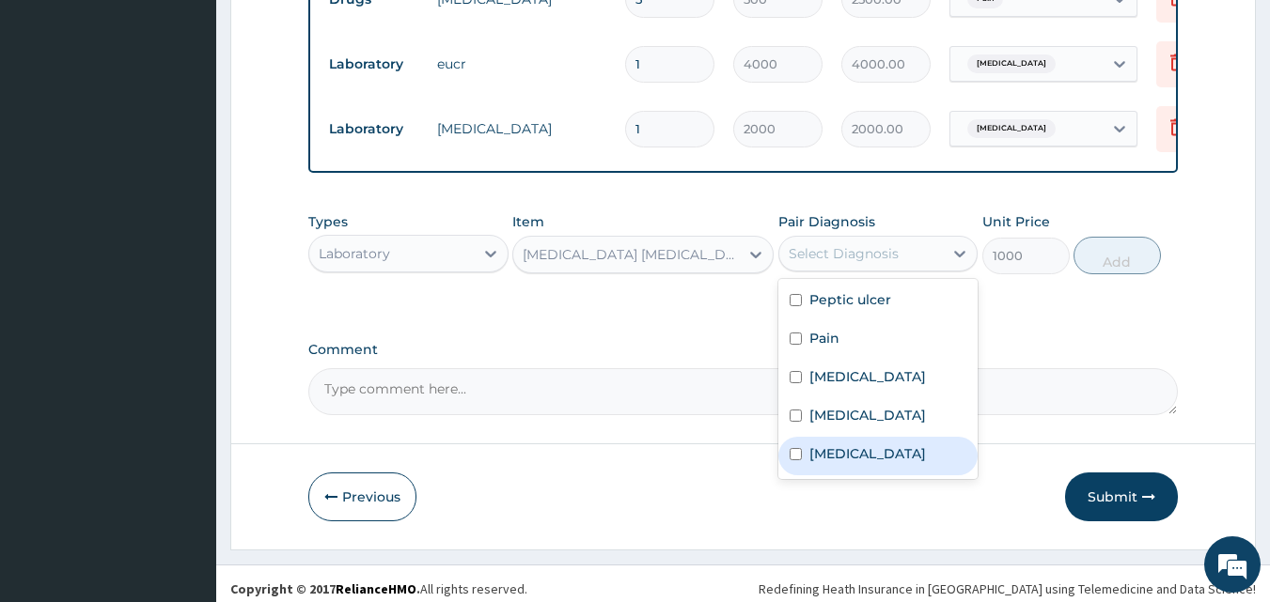
click at [839, 463] on label "[MEDICAL_DATA]" at bounding box center [867, 454] width 117 height 19
checkbox input "true"
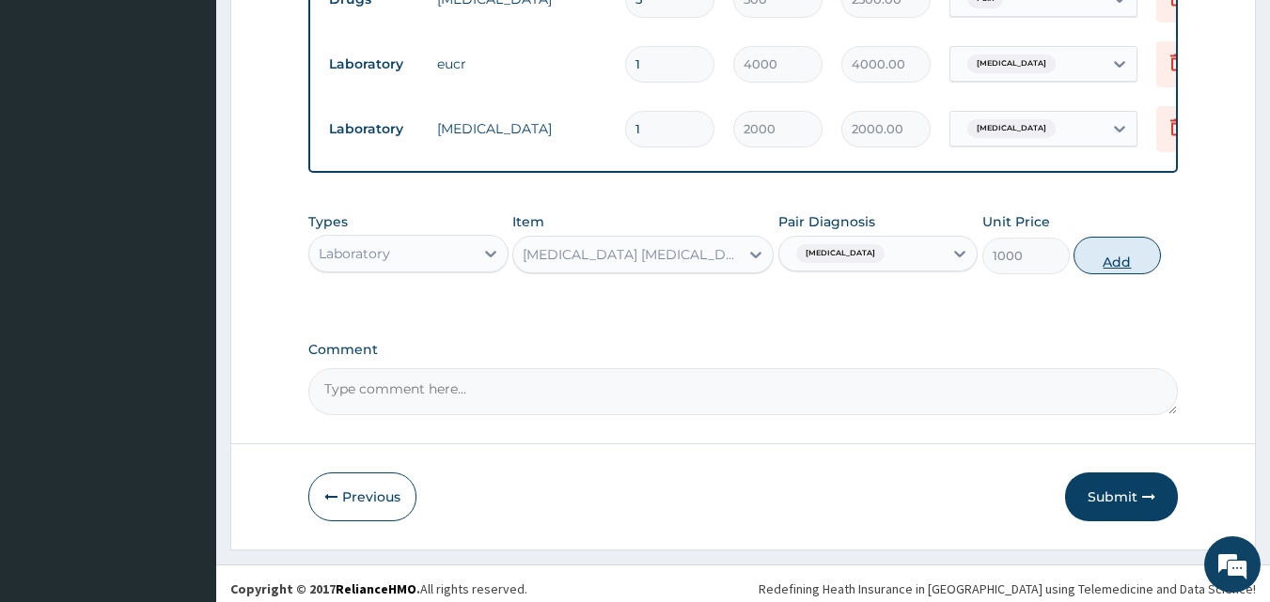
click at [1125, 274] on button "Add" at bounding box center [1116, 256] width 87 height 38
type input "0"
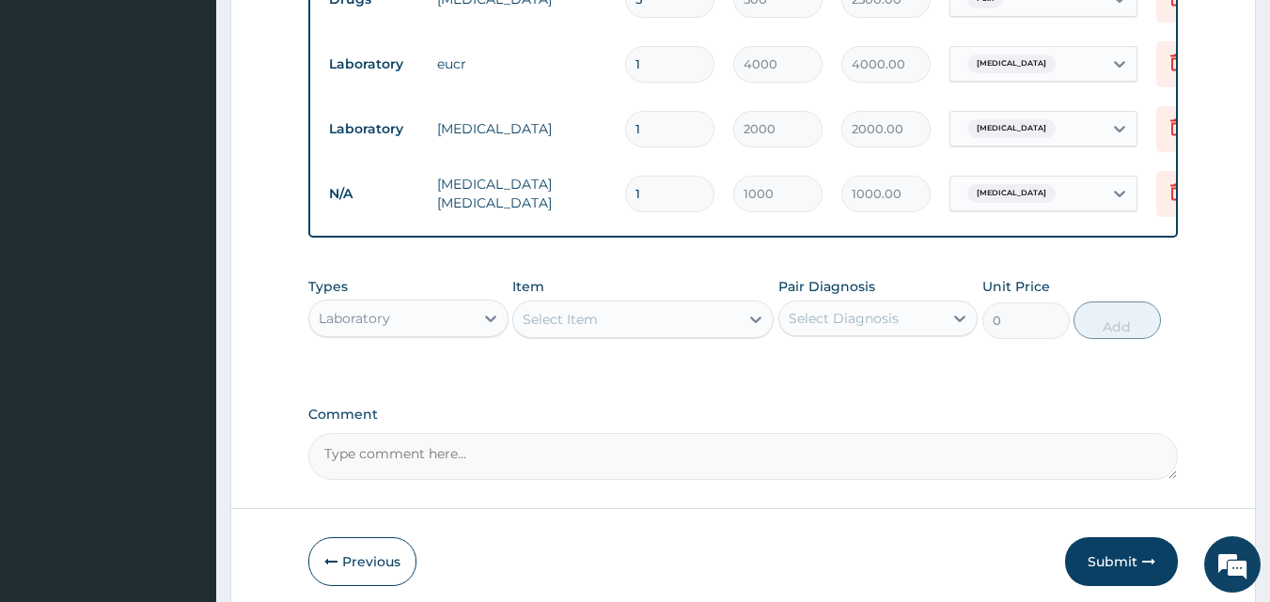
click at [366, 328] on div "Laboratory" at bounding box center [354, 318] width 71 height 19
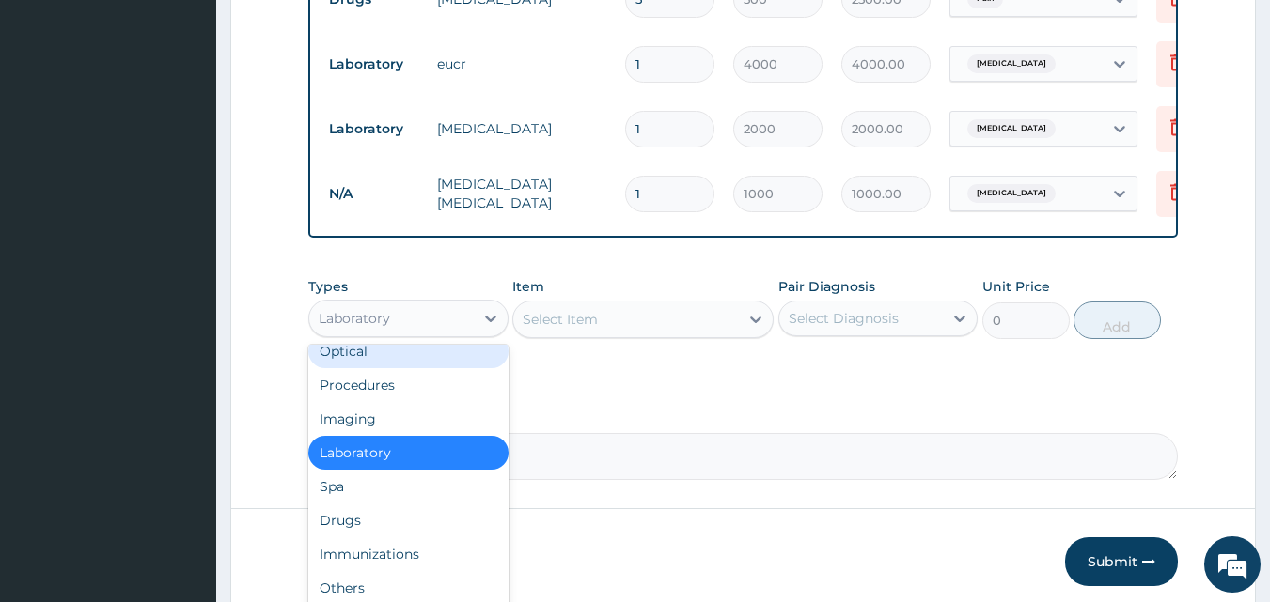
scroll to position [64, 0]
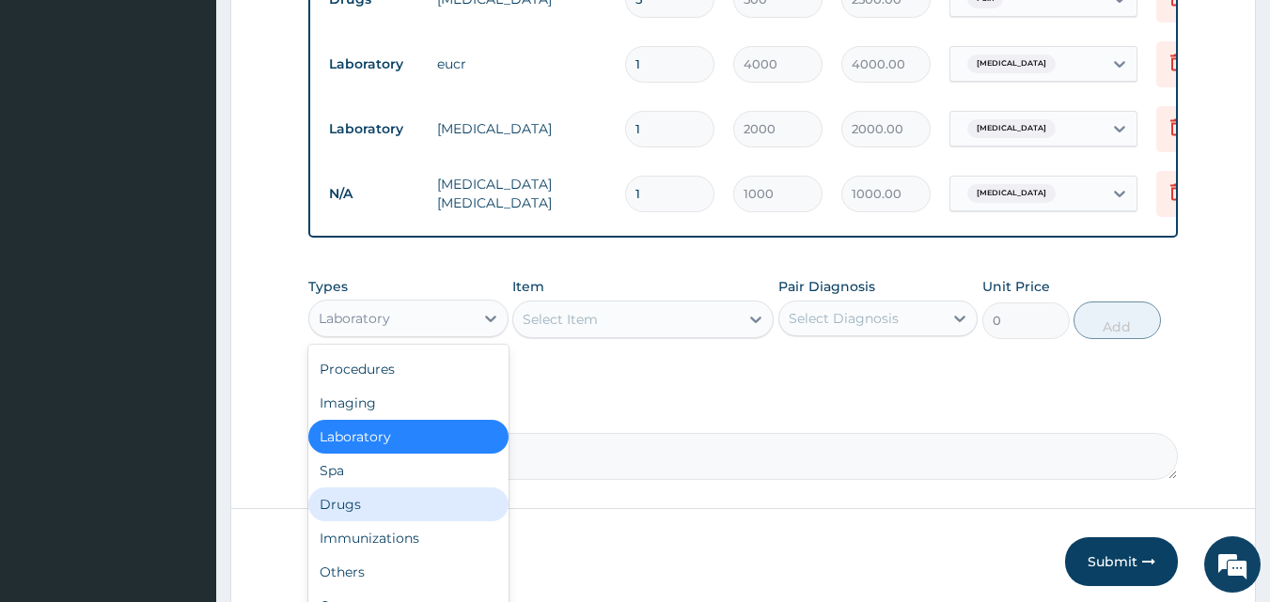
click at [364, 519] on div "Drugs" at bounding box center [408, 505] width 200 height 34
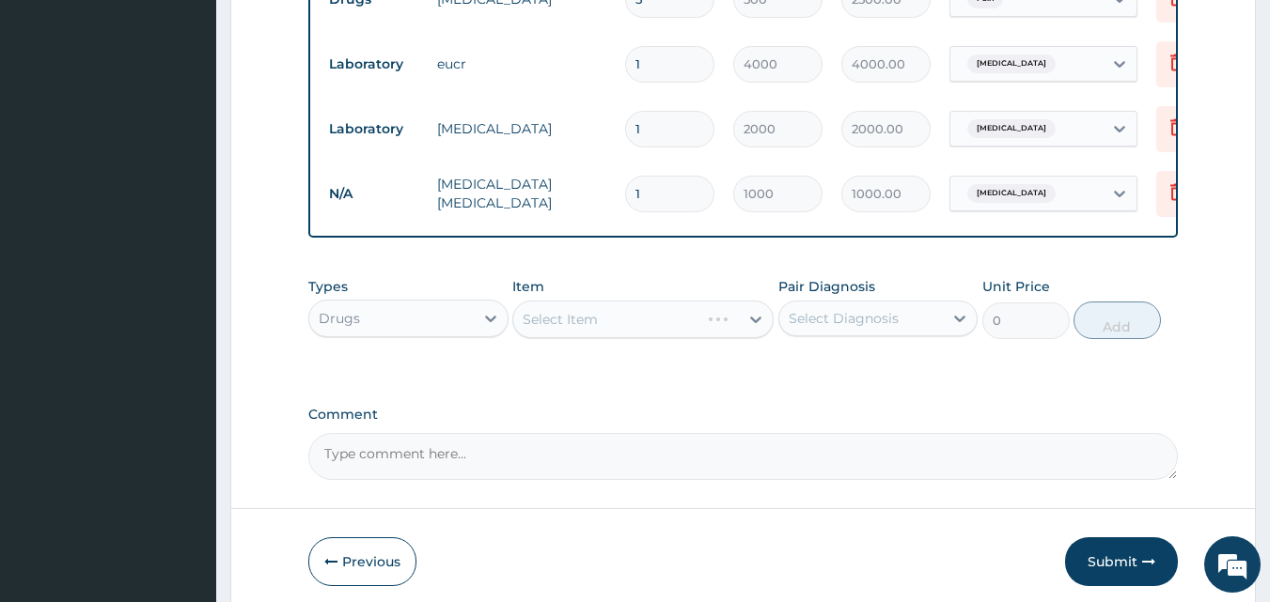
click at [575, 315] on div "Select Item" at bounding box center [642, 320] width 261 height 38
click at [572, 332] on div "Select Item" at bounding box center [642, 320] width 261 height 38
click at [580, 330] on div "Select Item" at bounding box center [642, 320] width 261 height 38
click at [567, 329] on div "Select Item" at bounding box center [560, 319] width 75 height 19
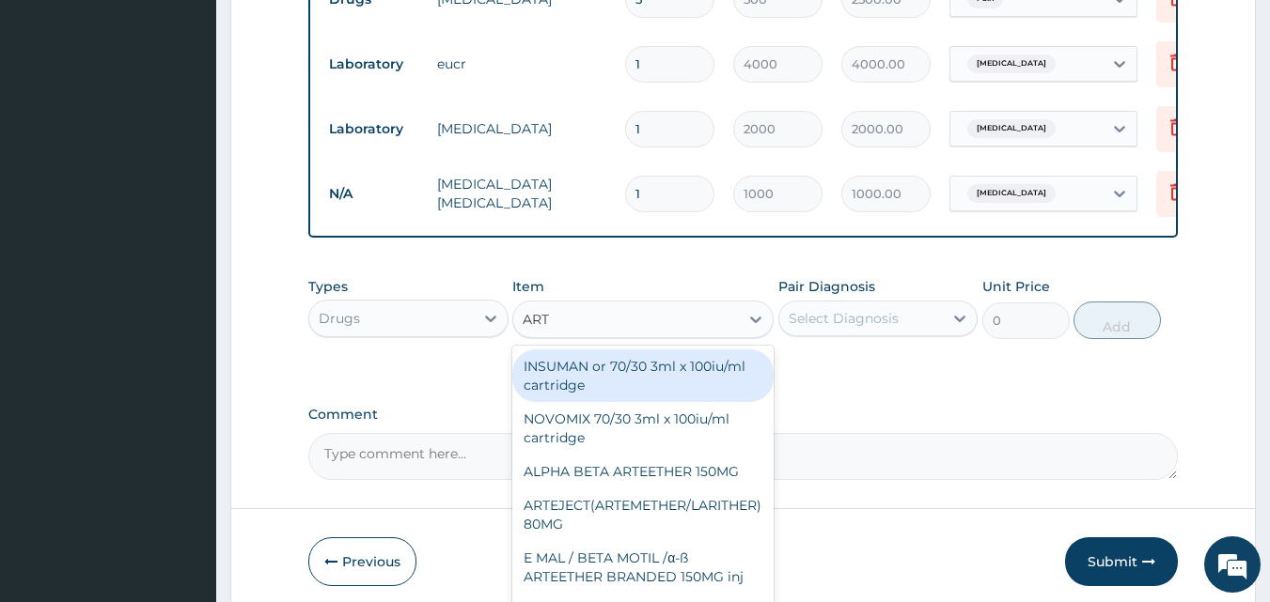
type input "ARTE"
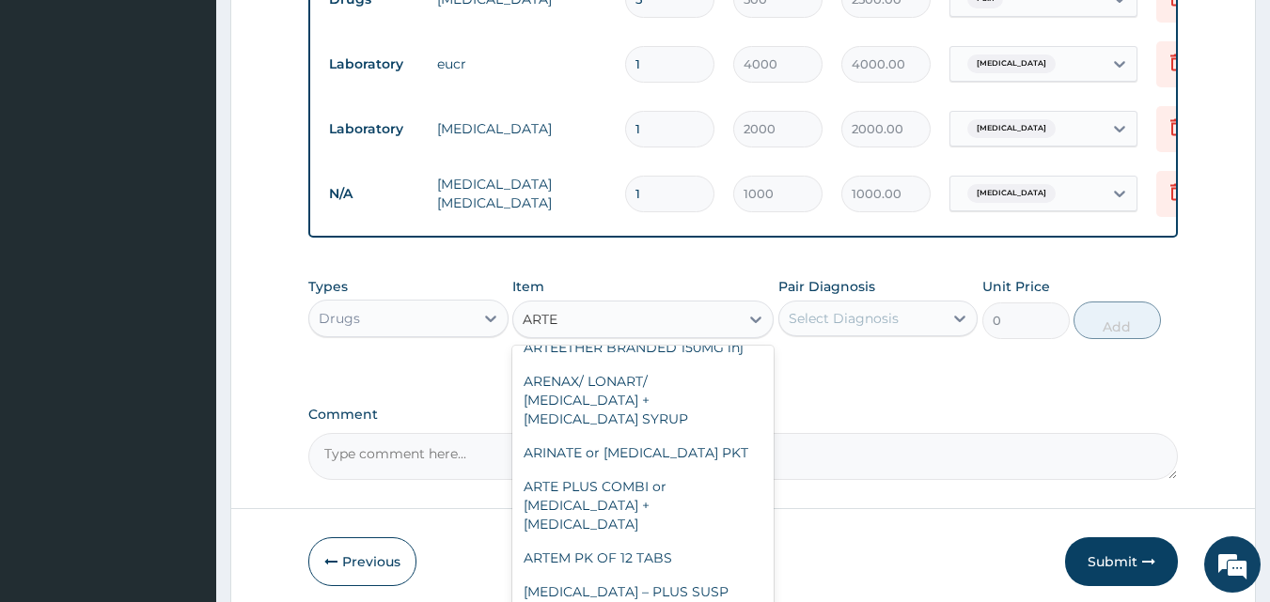
scroll to position [140, 0]
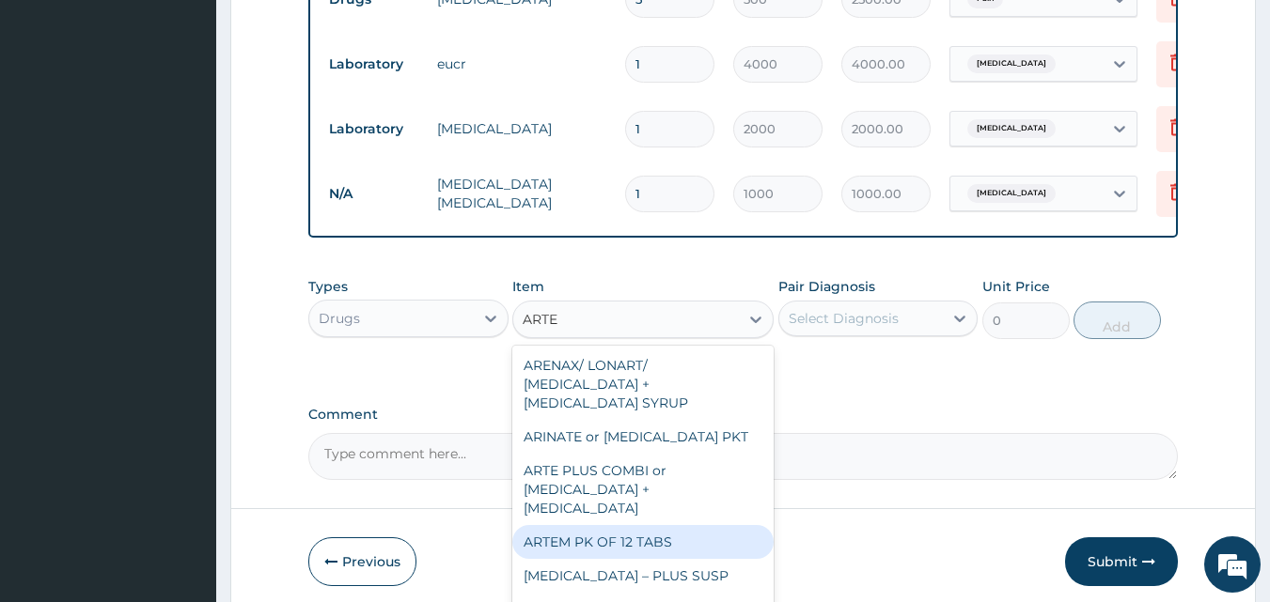
click at [684, 525] on div "ARTEM PK OF 12 TABS" at bounding box center [642, 542] width 261 height 34
type input "1500"
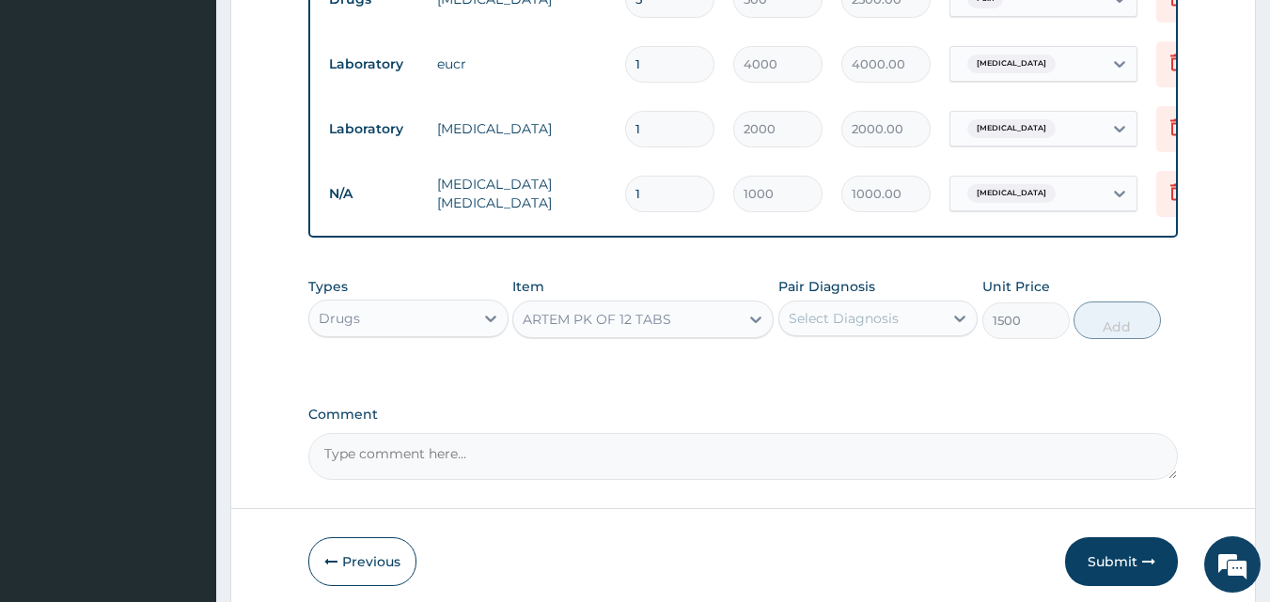
click at [842, 323] on div "Select Diagnosis" at bounding box center [844, 318] width 110 height 19
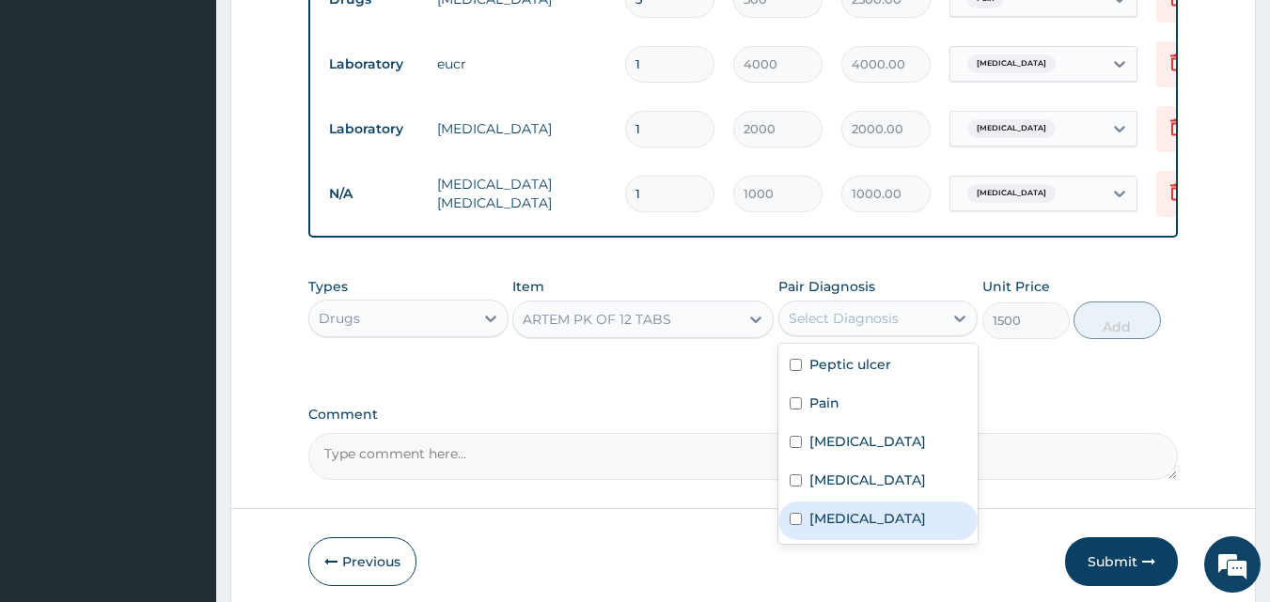
click at [836, 528] on label "[MEDICAL_DATA]" at bounding box center [867, 518] width 117 height 19
checkbox input "true"
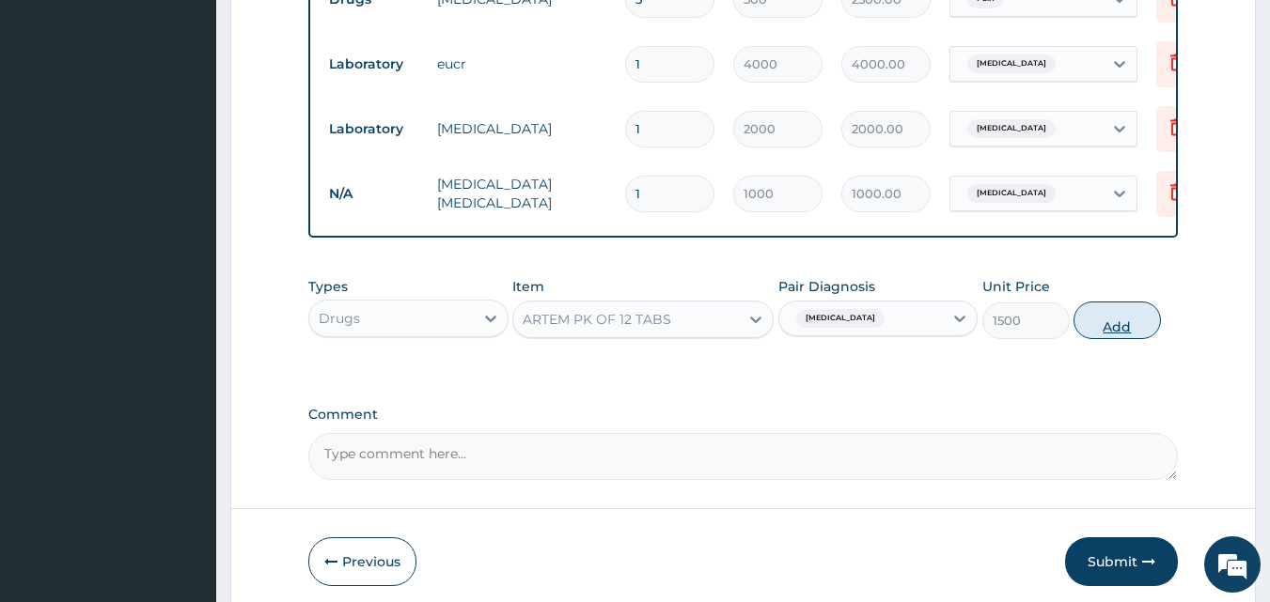
click at [1107, 337] on button "Add" at bounding box center [1116, 321] width 87 height 38
type input "0"
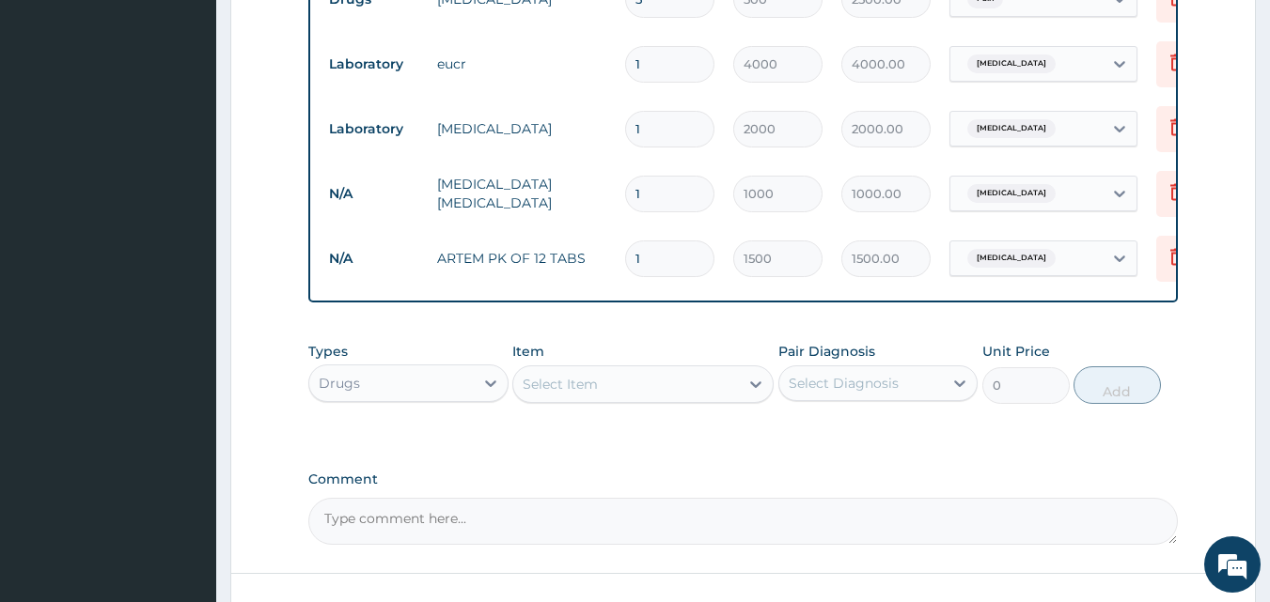
click at [658, 399] on div "Select Item" at bounding box center [626, 384] width 226 height 30
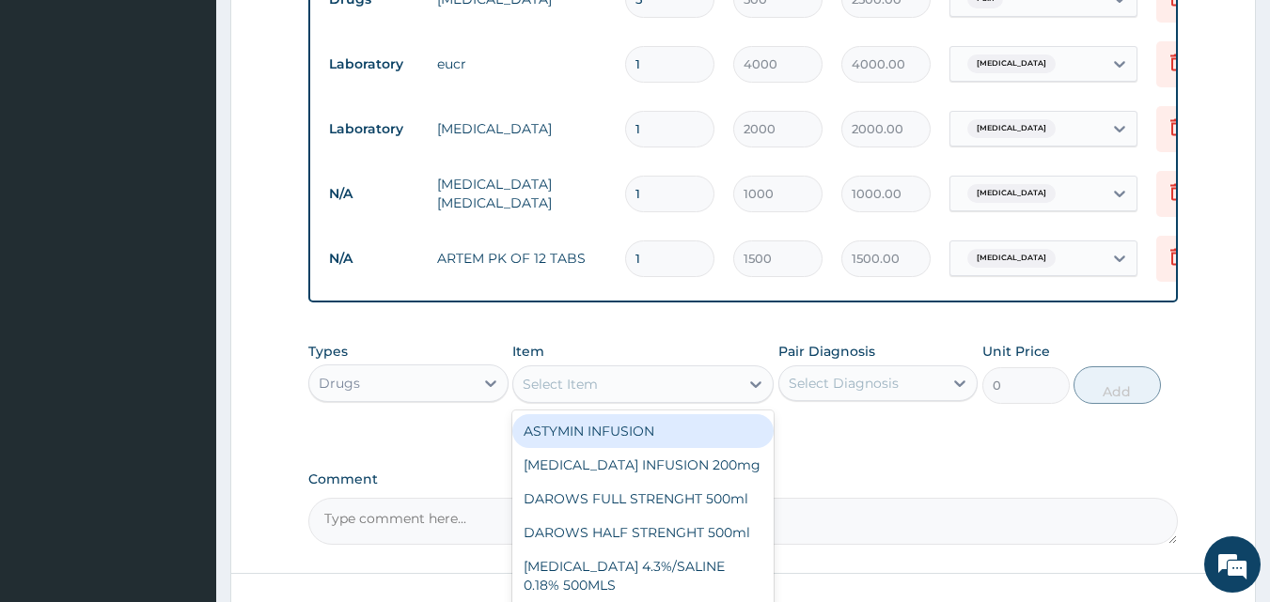
type input "A"
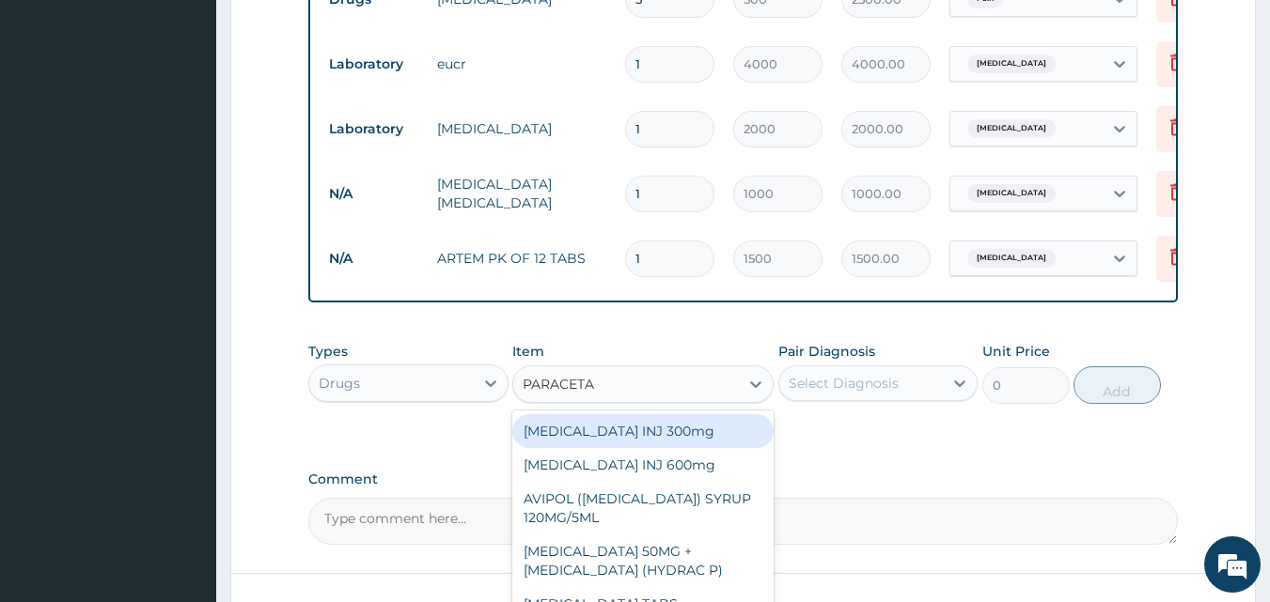
type input "PARACETAM"
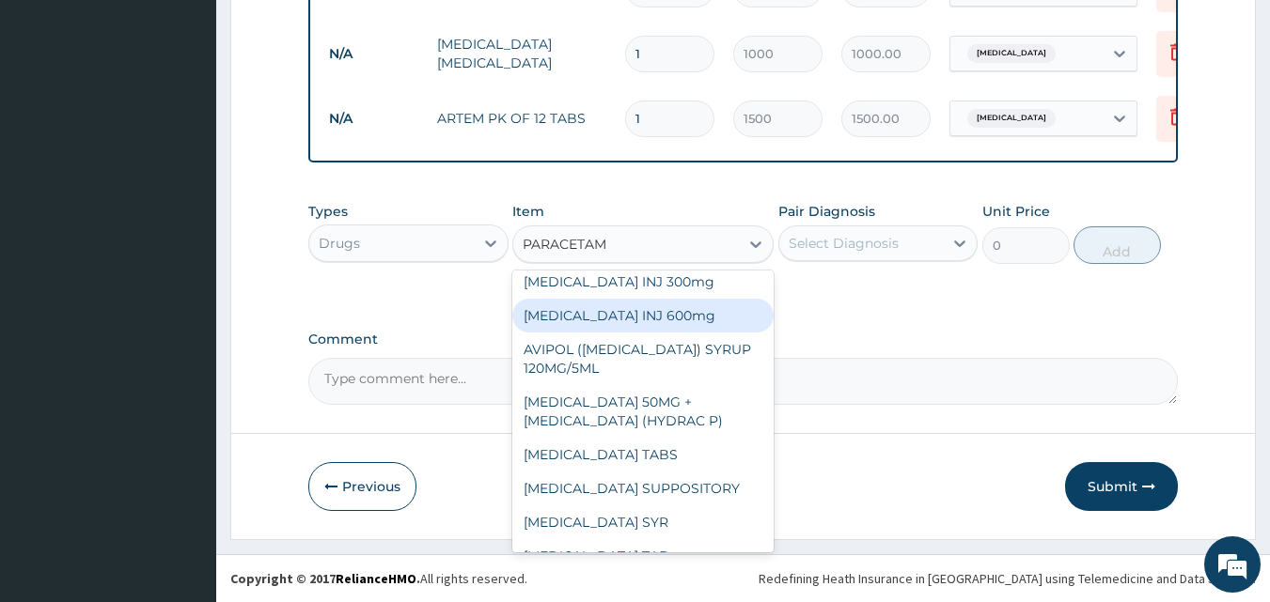
scroll to position [29, 0]
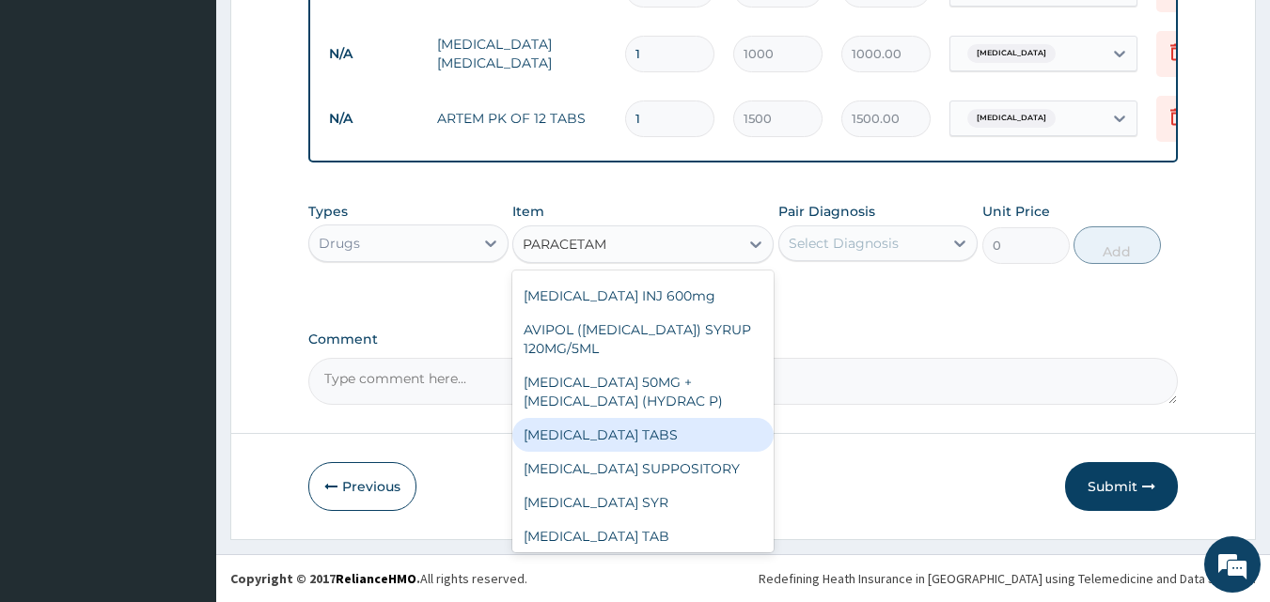
click at [638, 430] on div "PARACETAMOL TABS" at bounding box center [642, 435] width 261 height 34
type input "10"
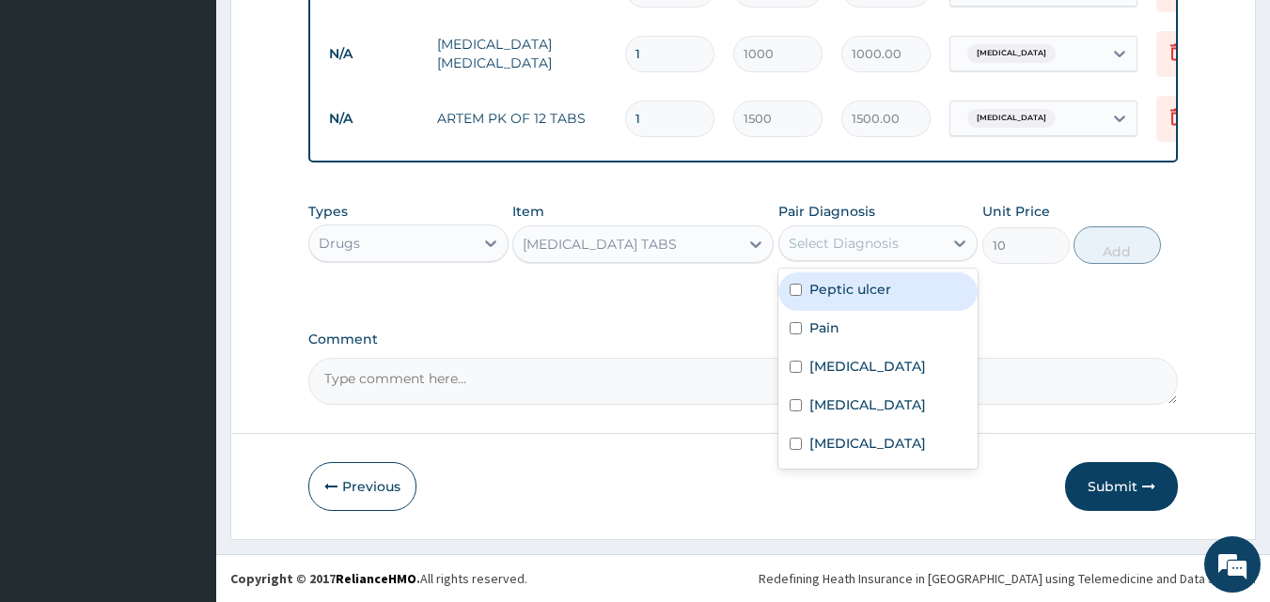
click at [861, 244] on div "Select Diagnosis" at bounding box center [844, 243] width 110 height 19
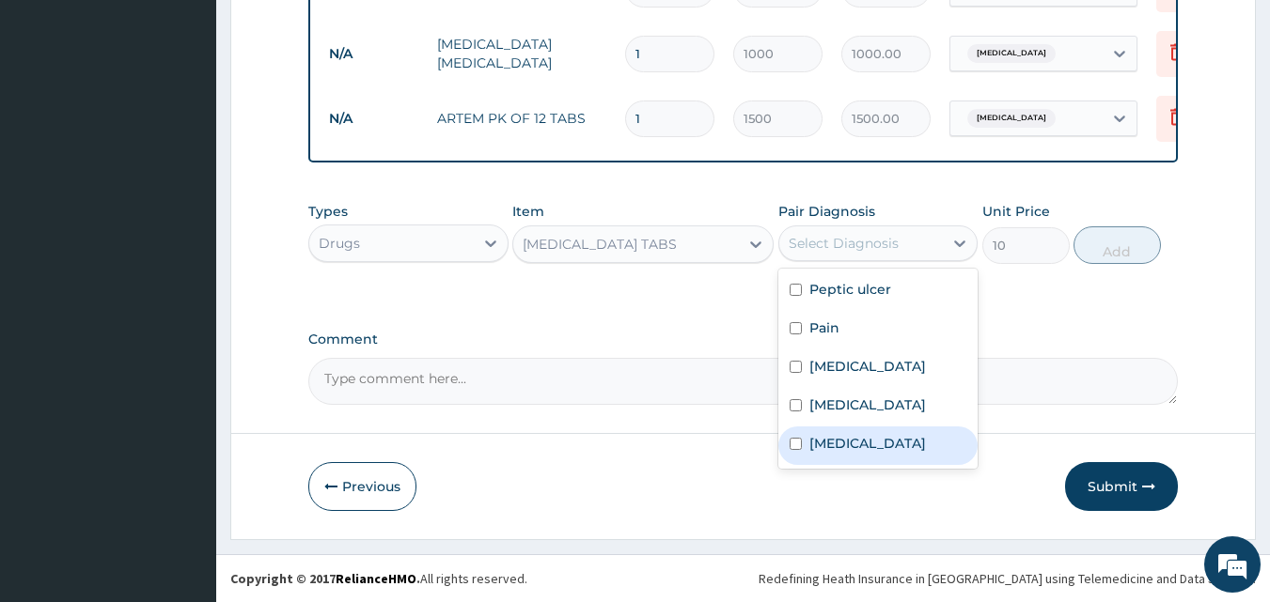
click at [845, 453] on label "Falciparum malaria" at bounding box center [867, 443] width 117 height 19
checkbox input "true"
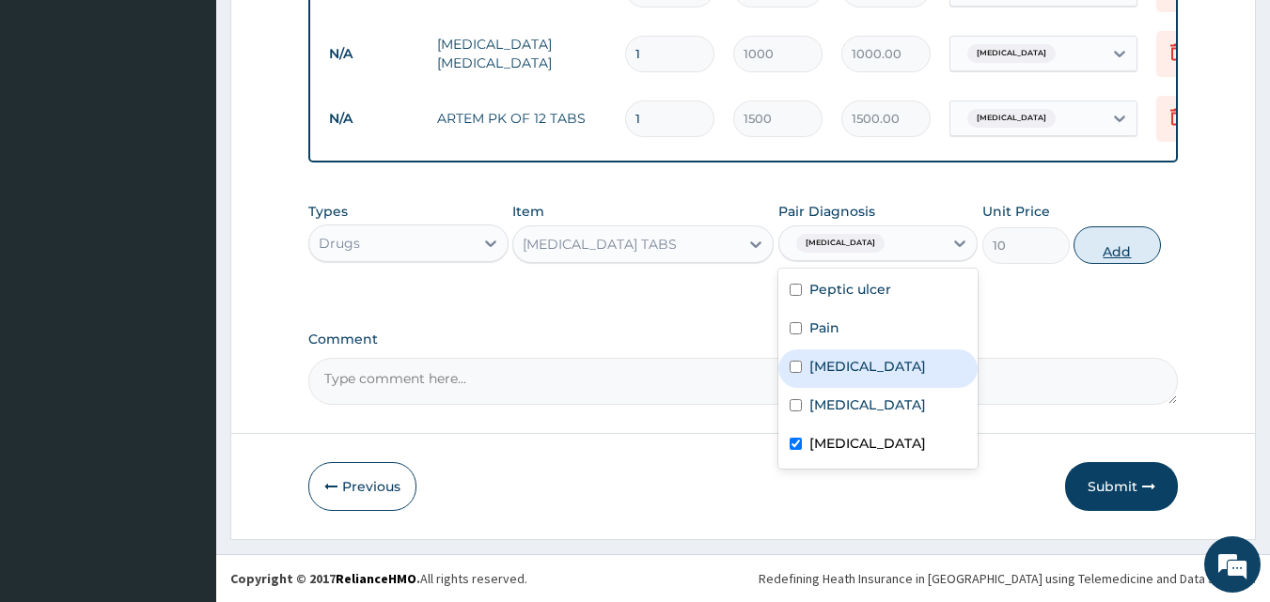
click at [1120, 244] on button "Add" at bounding box center [1116, 246] width 87 height 38
type input "0"
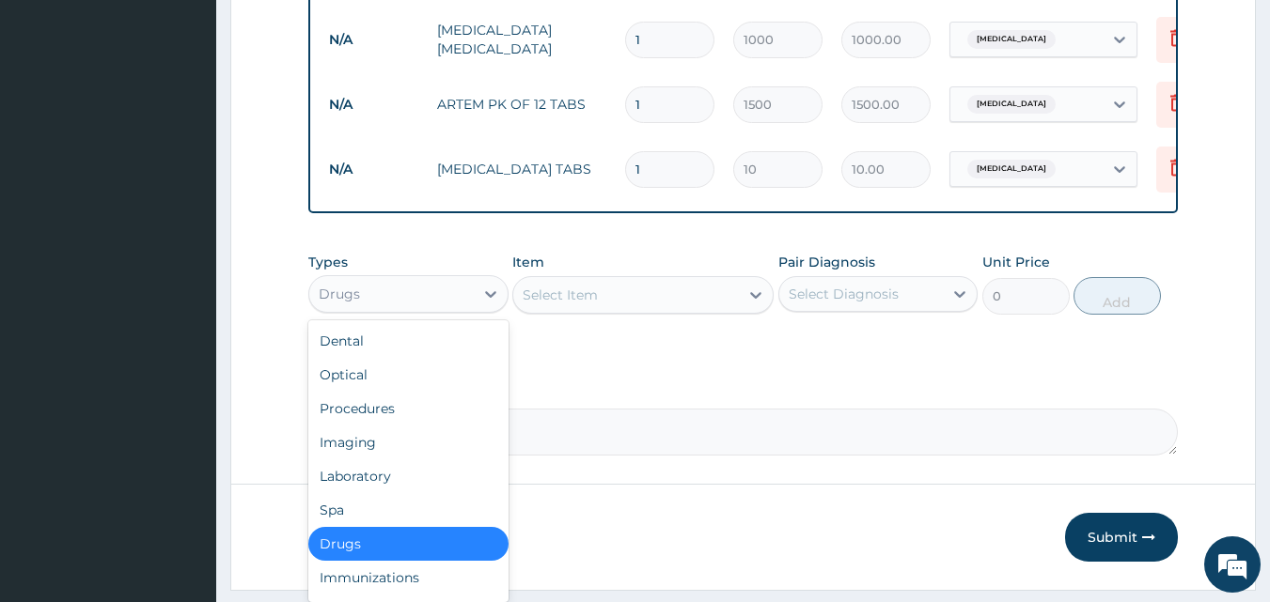
click at [436, 307] on div "Drugs" at bounding box center [391, 294] width 164 height 30
click at [376, 490] on div "Laboratory" at bounding box center [408, 477] width 200 height 34
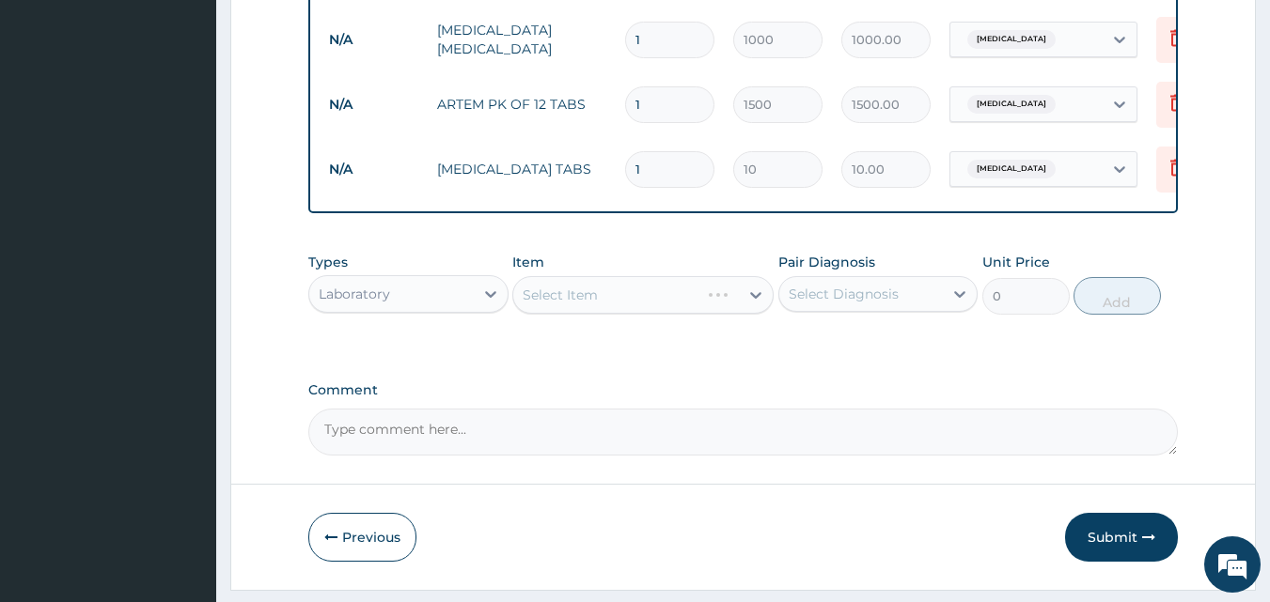
click at [609, 301] on div "Select Item" at bounding box center [642, 295] width 261 height 38
click at [602, 310] on div "Select Item" at bounding box center [626, 295] width 226 height 30
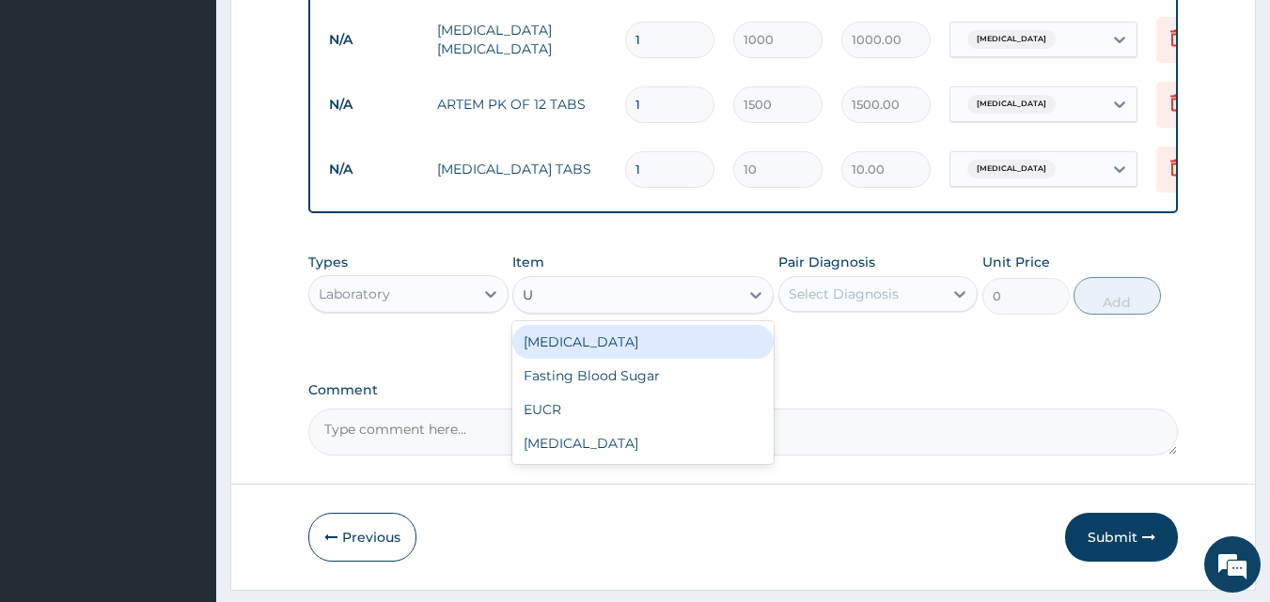
type input "UR"
click at [611, 359] on div "URINALYSIS" at bounding box center [642, 342] width 261 height 34
type input "1000"
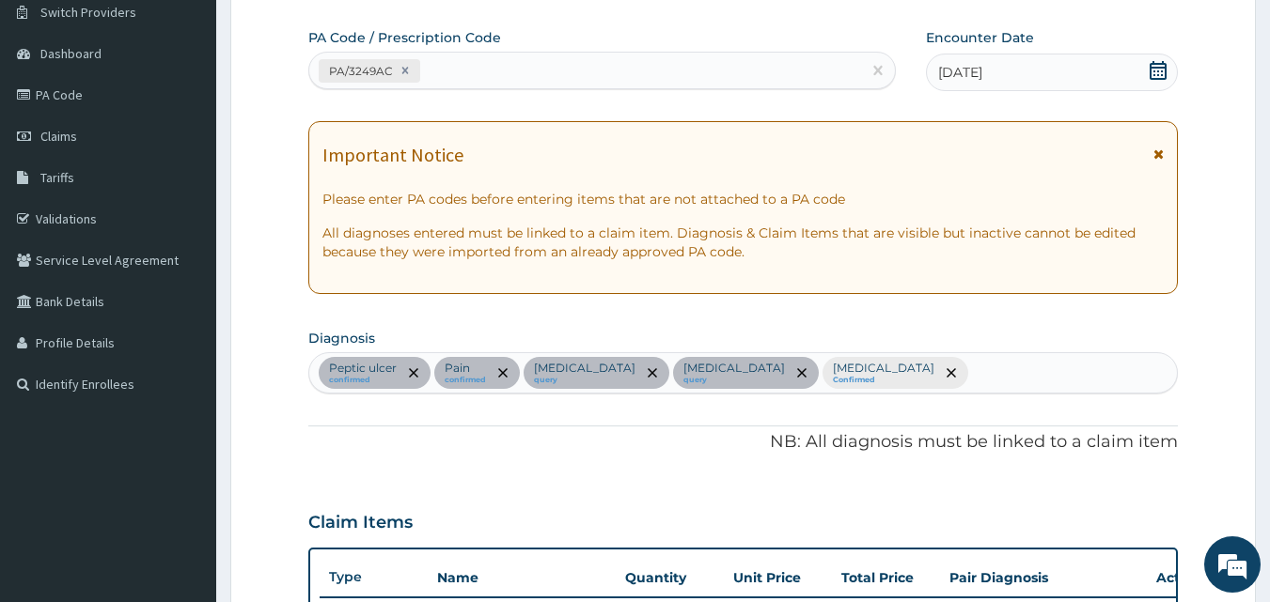
scroll to position [38, 0]
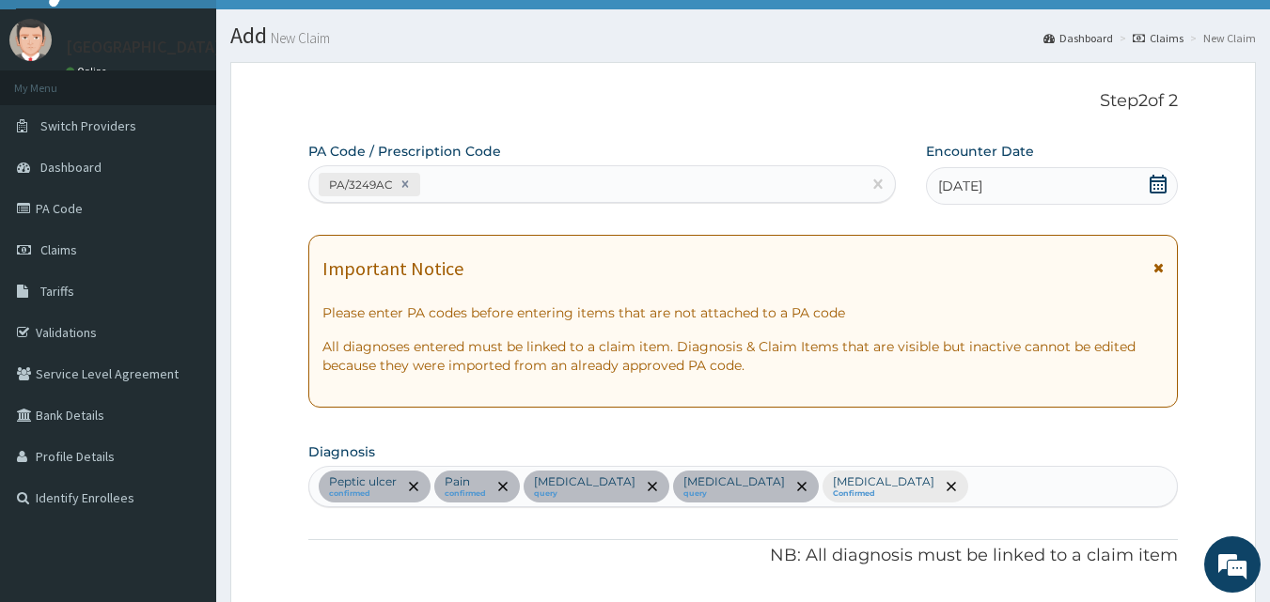
click at [1073, 485] on div "Peptic ulcer confirmed Pain confirmed Electrolyte imbalance query Upper respira…" at bounding box center [743, 486] width 868 height 39
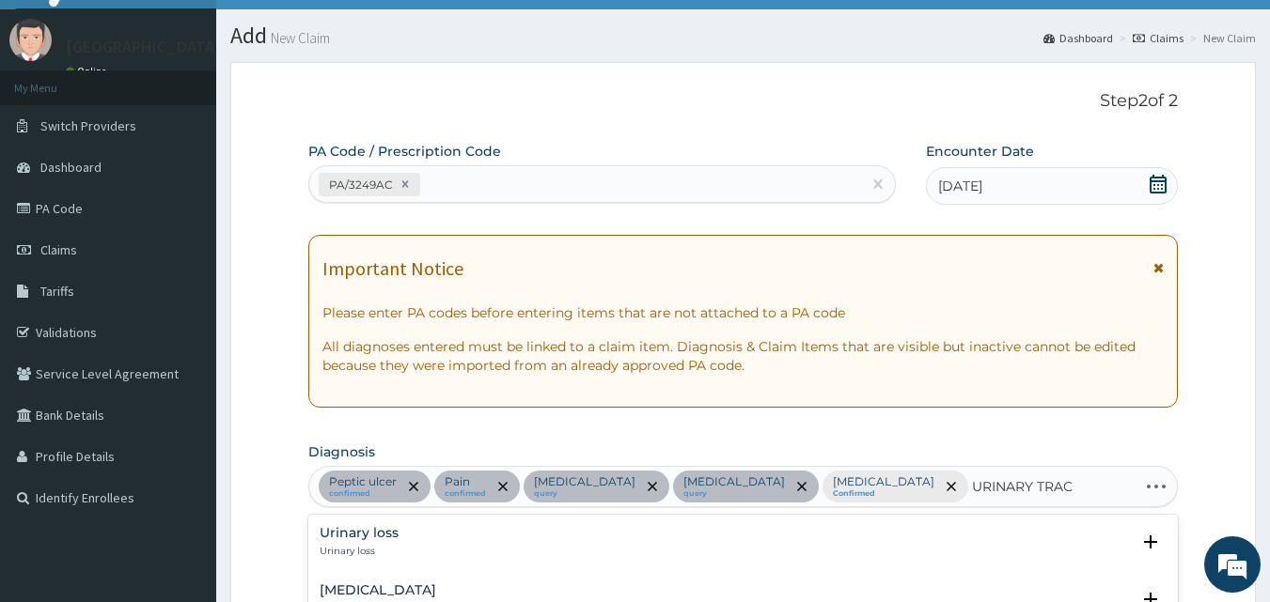
type input "URINARY TRACT"
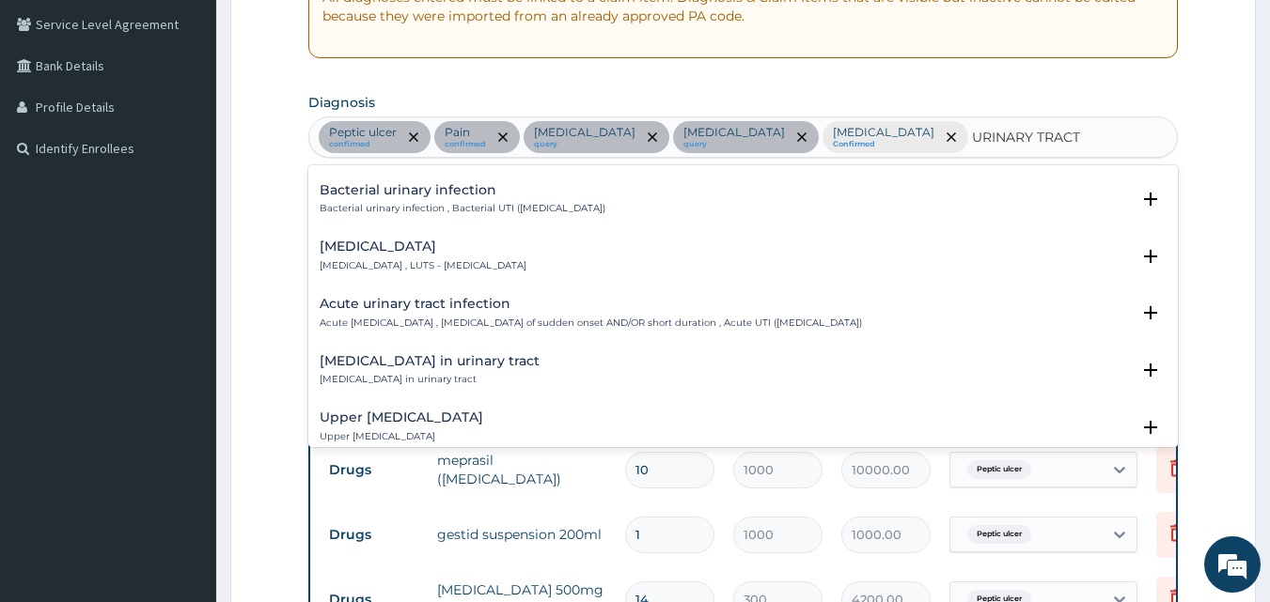
scroll to position [602, 0]
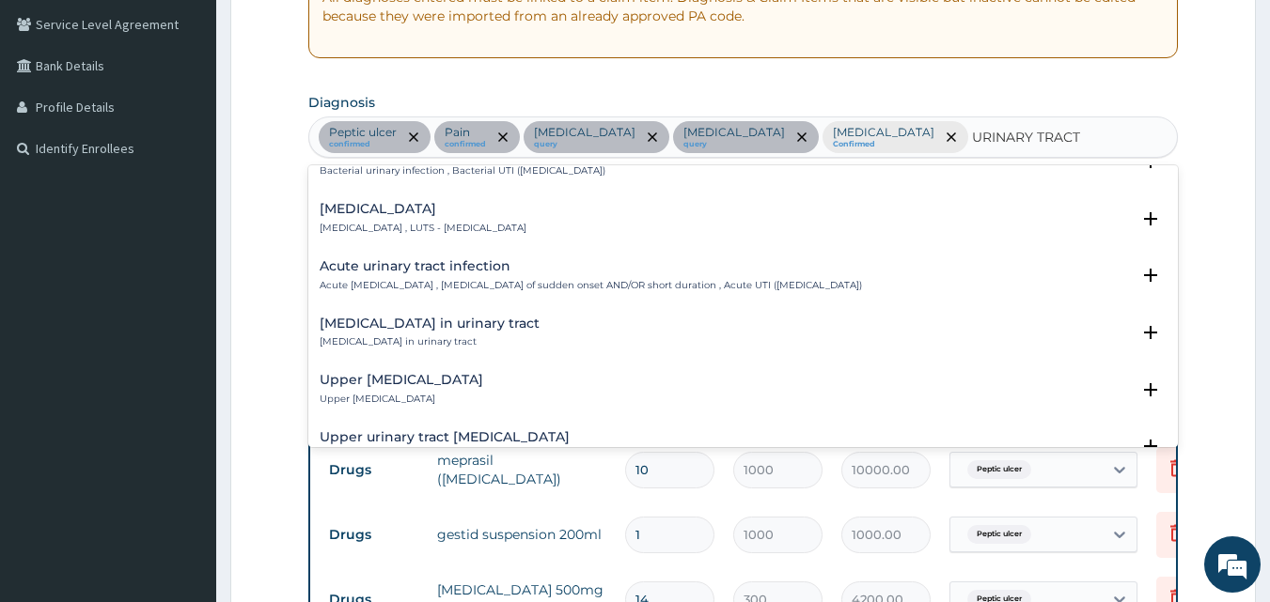
click at [483, 395] on p "Upper urinary tract infection" at bounding box center [402, 399] width 164 height 13
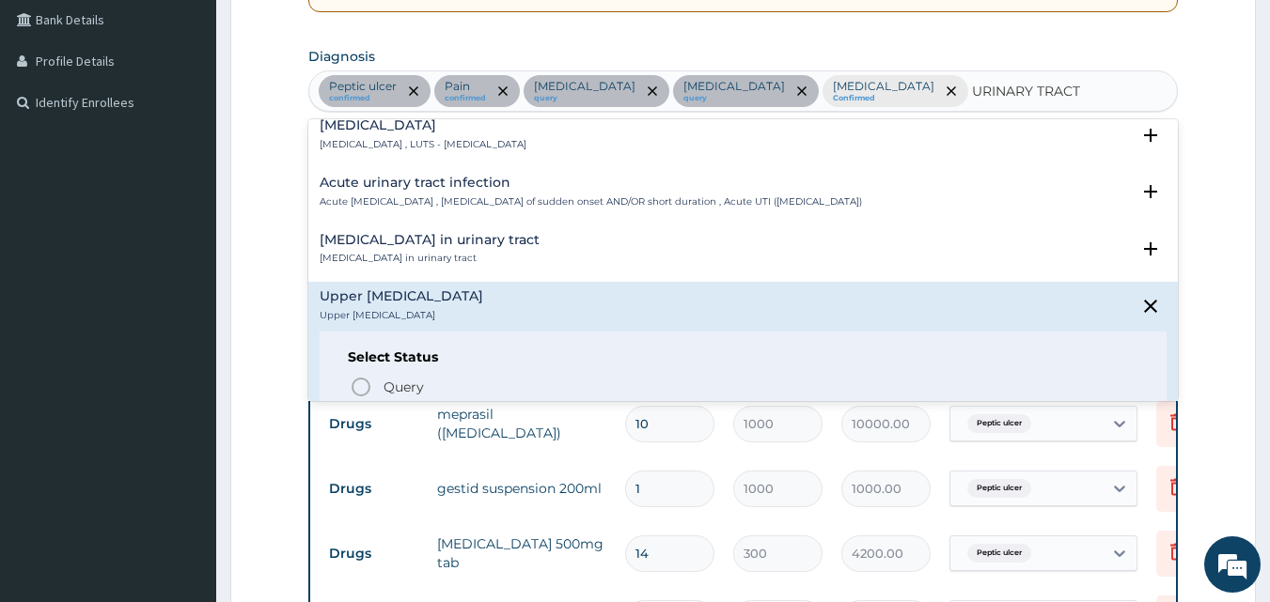
scroll to position [677, 0]
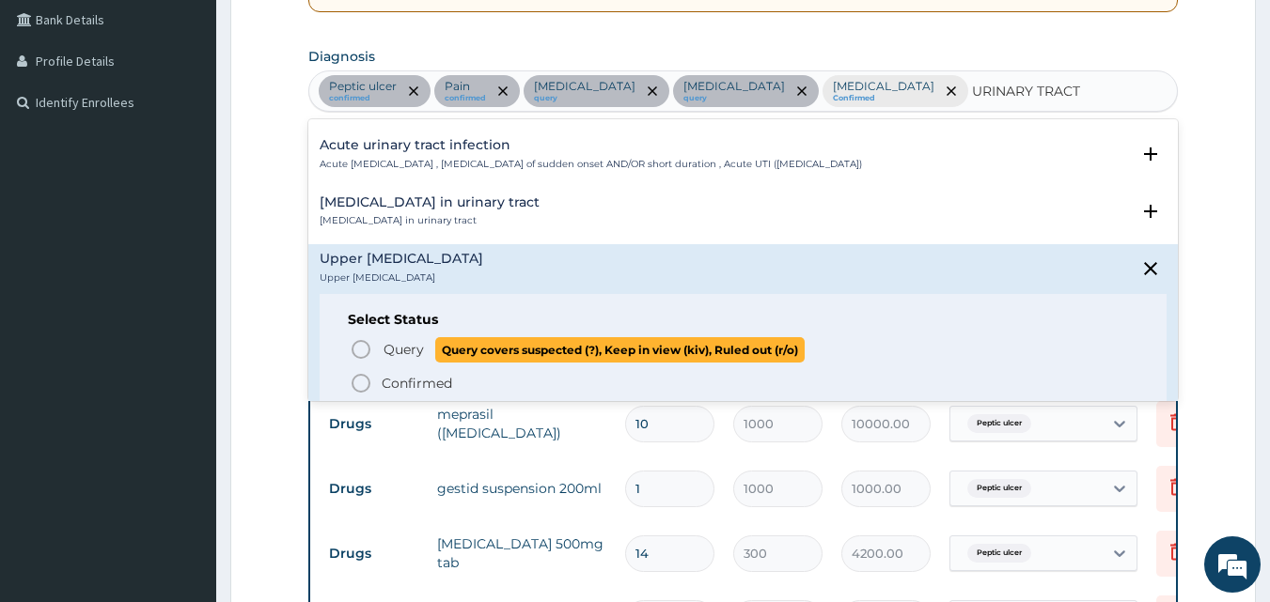
click at [360, 348] on icon "status option query" at bounding box center [361, 349] width 23 height 23
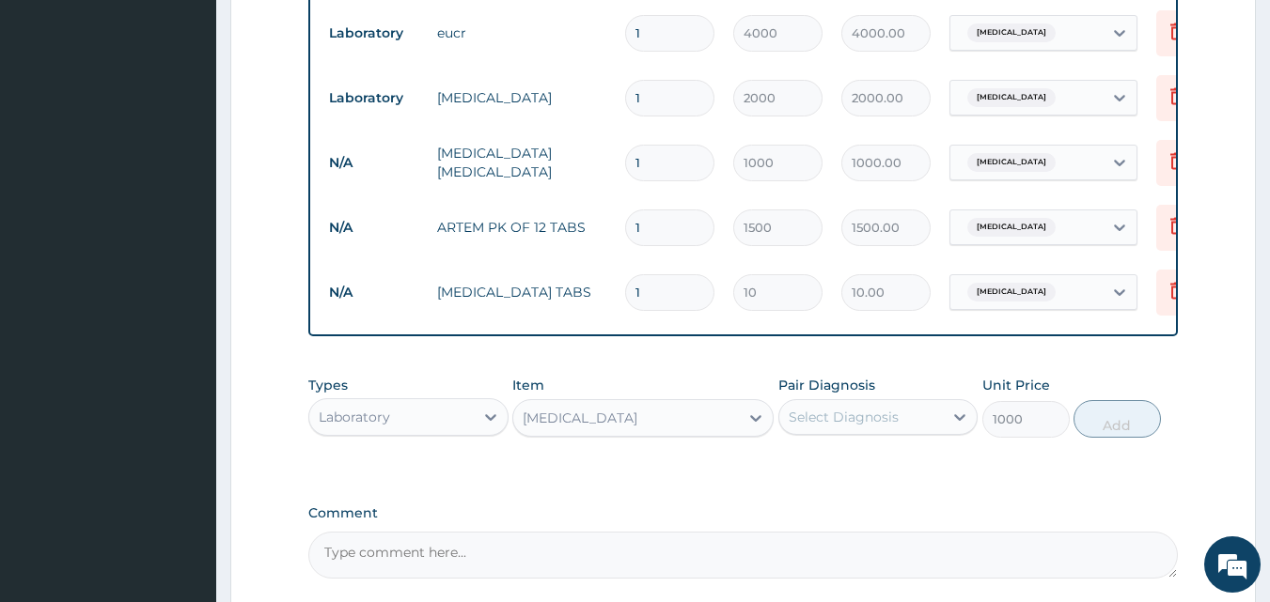
scroll to position [1090, 0]
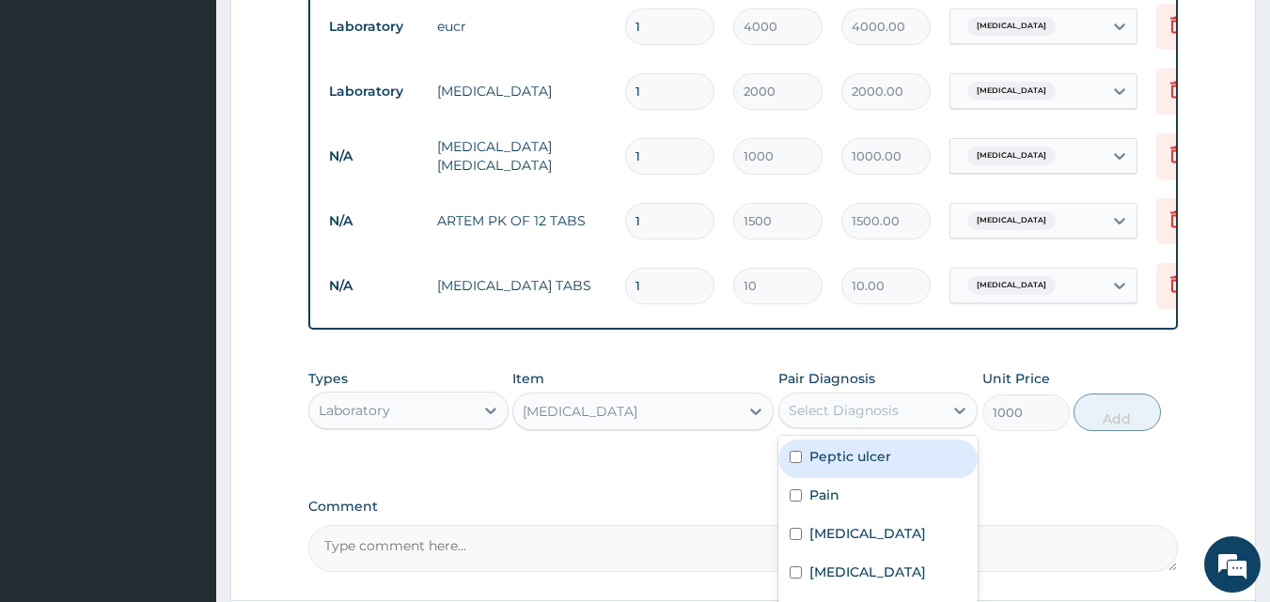
click at [850, 420] on div "Select Diagnosis" at bounding box center [844, 410] width 110 height 19
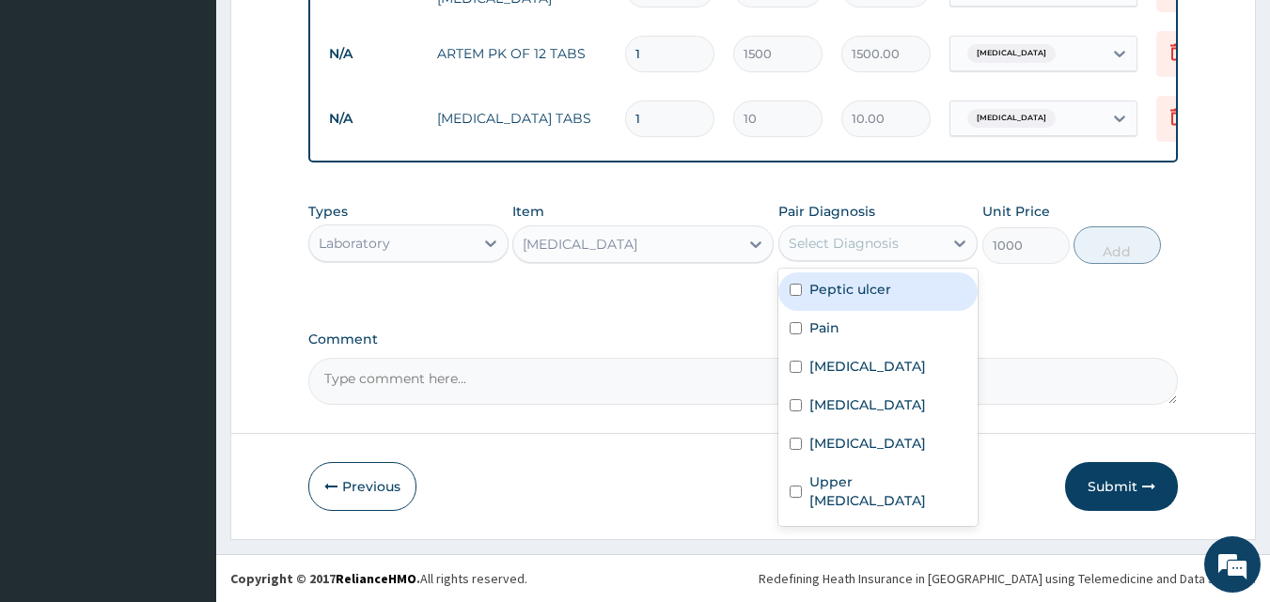
scroll to position [1295, 0]
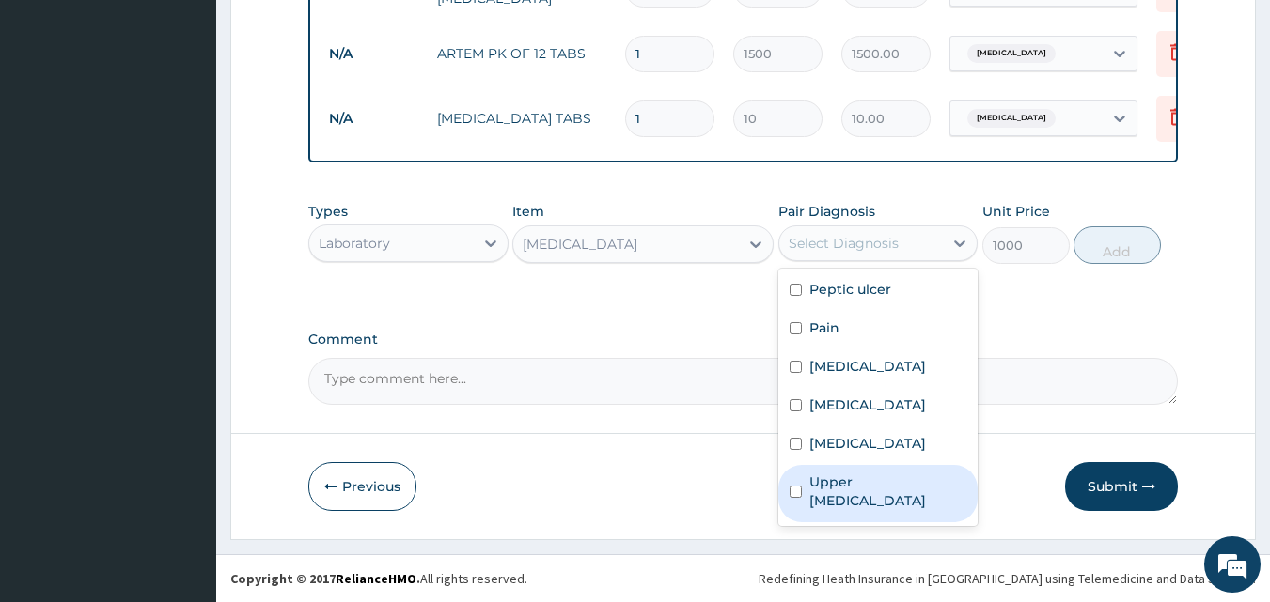
click at [872, 510] on label "Upper urinary tract infection" at bounding box center [888, 492] width 158 height 38
checkbox input "true"
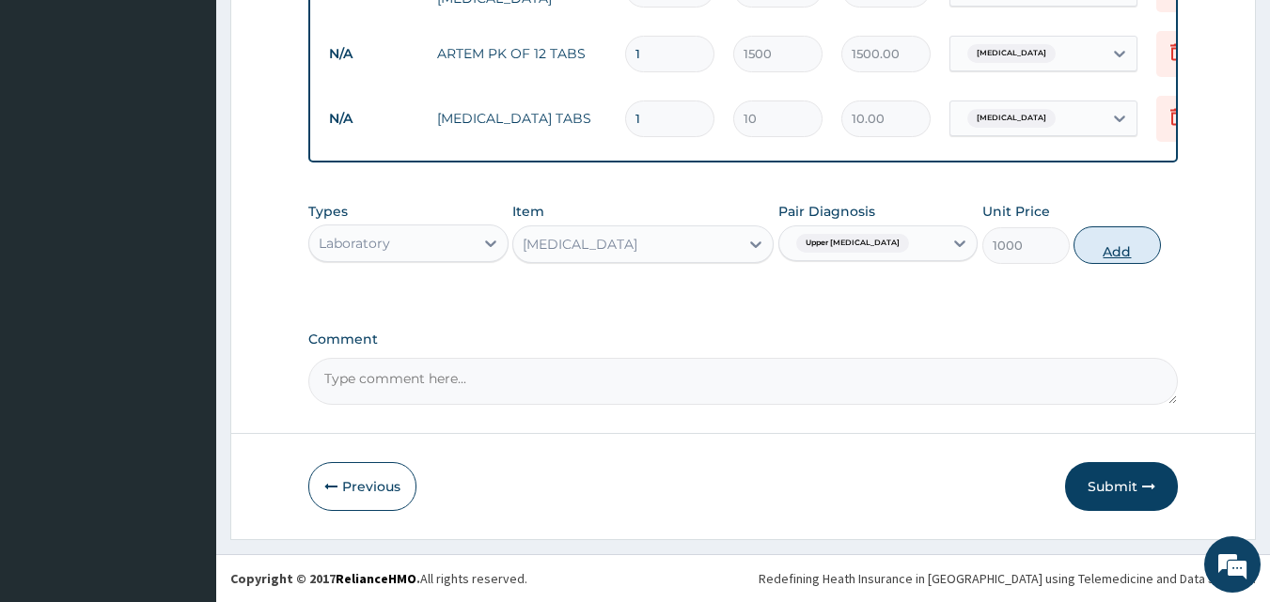
click at [1116, 261] on button "Add" at bounding box center [1116, 246] width 87 height 38
type input "0"
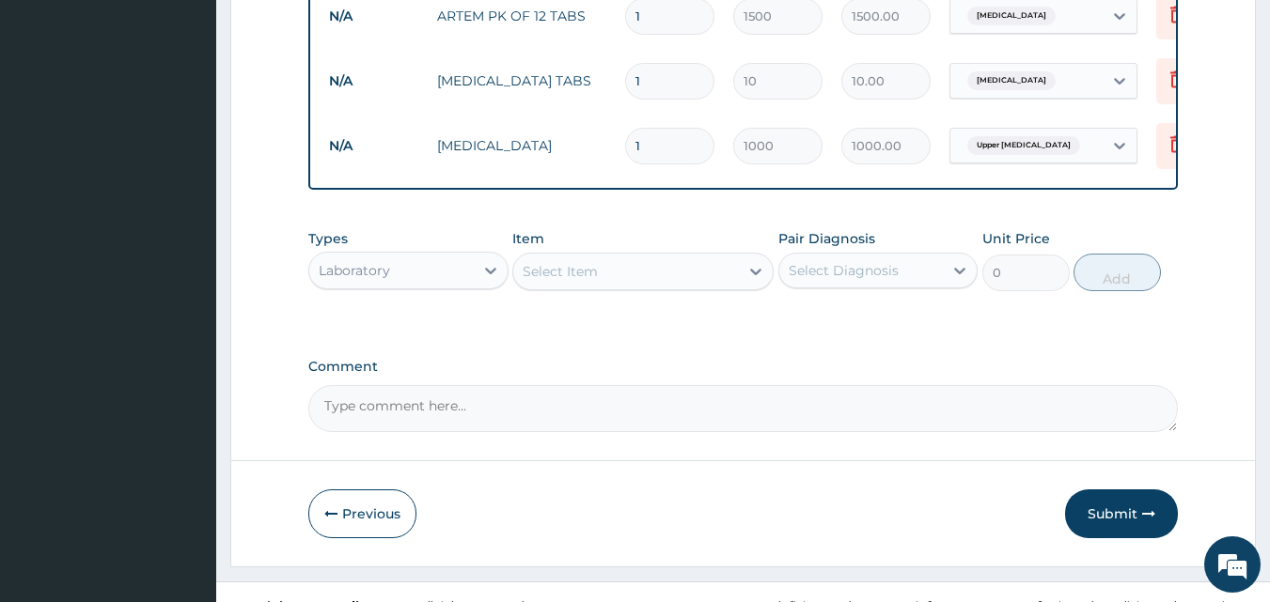
scroll to position [1372, 0]
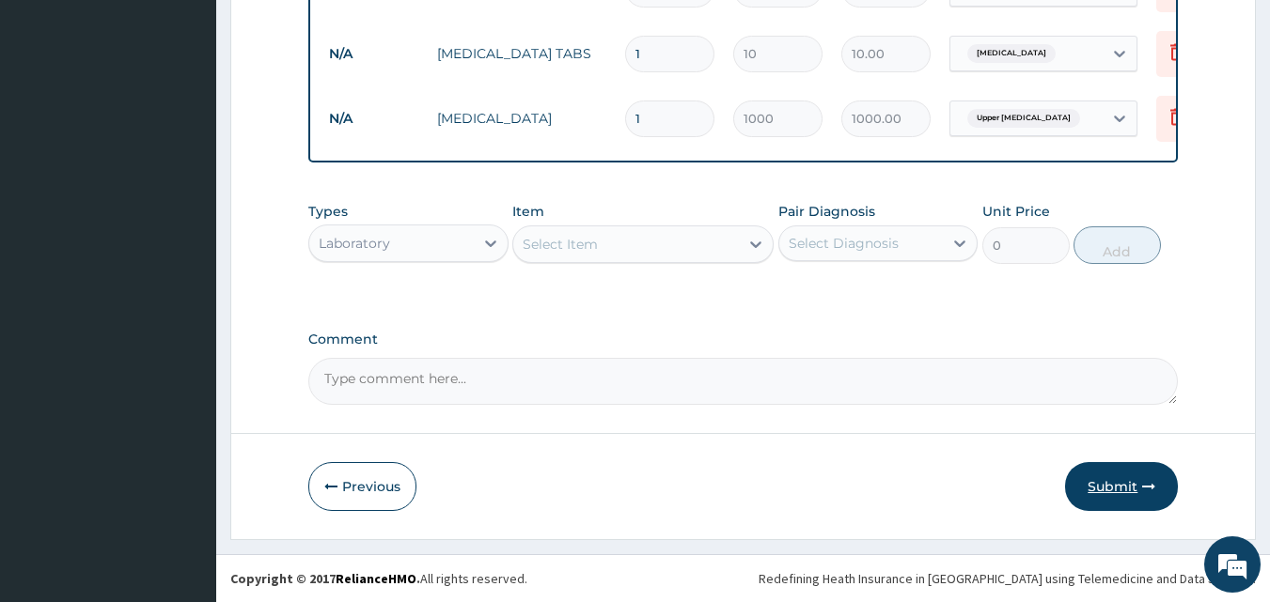
click at [1124, 486] on button "Submit" at bounding box center [1121, 486] width 113 height 49
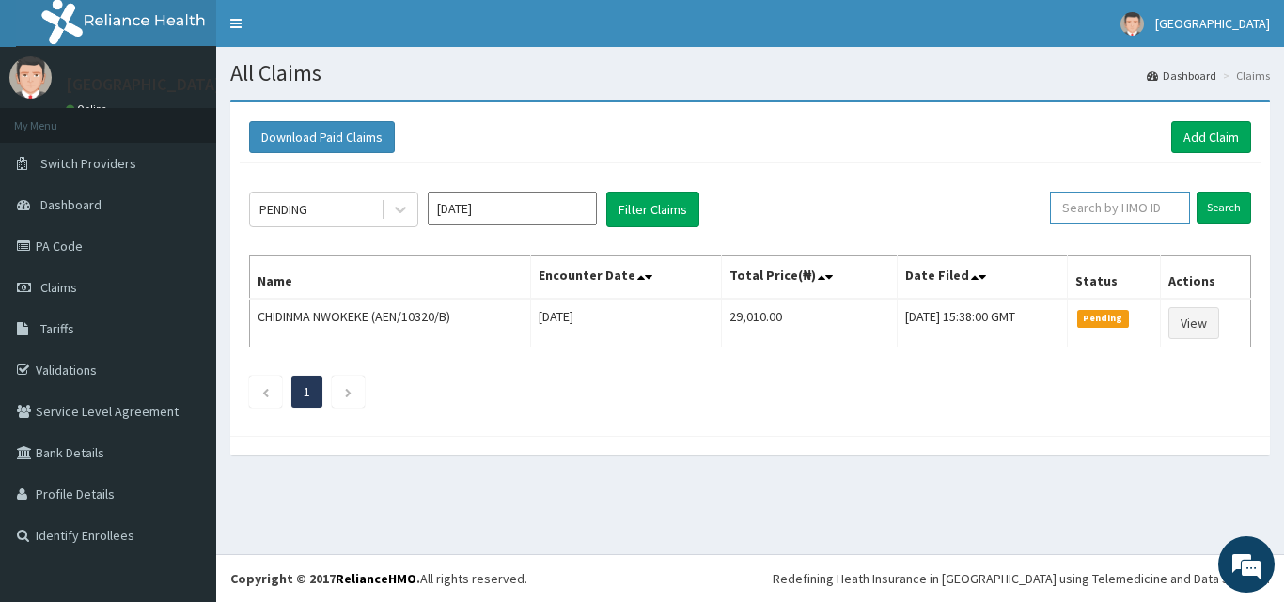
click at [1129, 211] on input "text" at bounding box center [1120, 208] width 140 height 32
type input "AEN/10320/C"
click at [1225, 206] on input "Search" at bounding box center [1223, 208] width 55 height 32
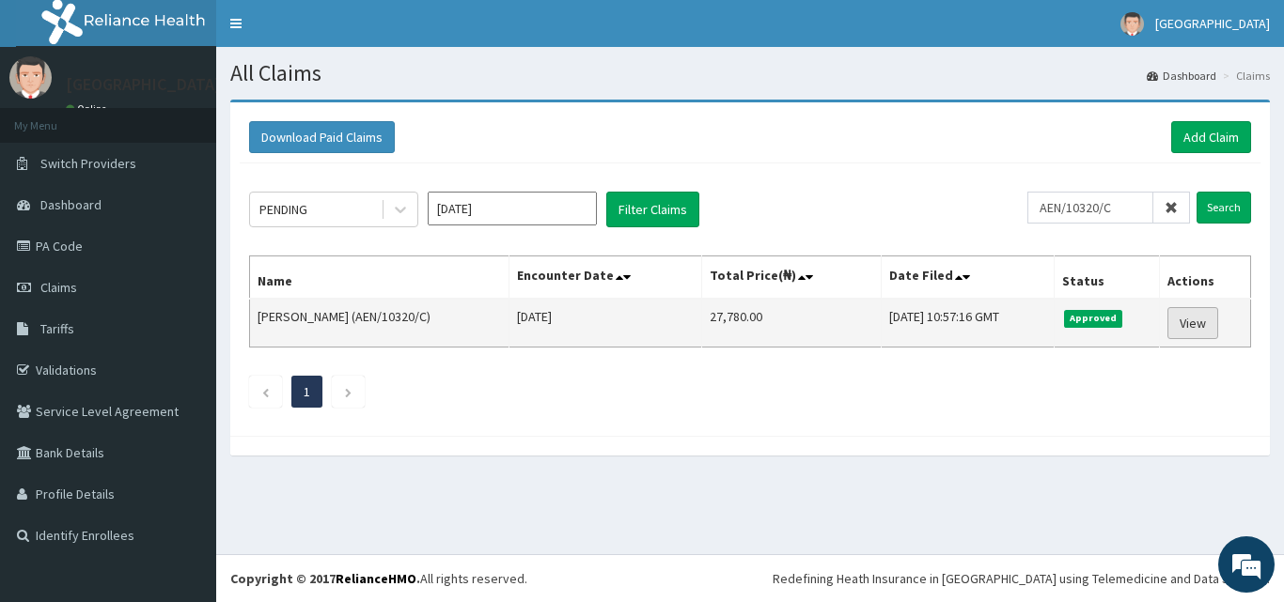
click at [1203, 325] on link "View" at bounding box center [1192, 323] width 51 height 32
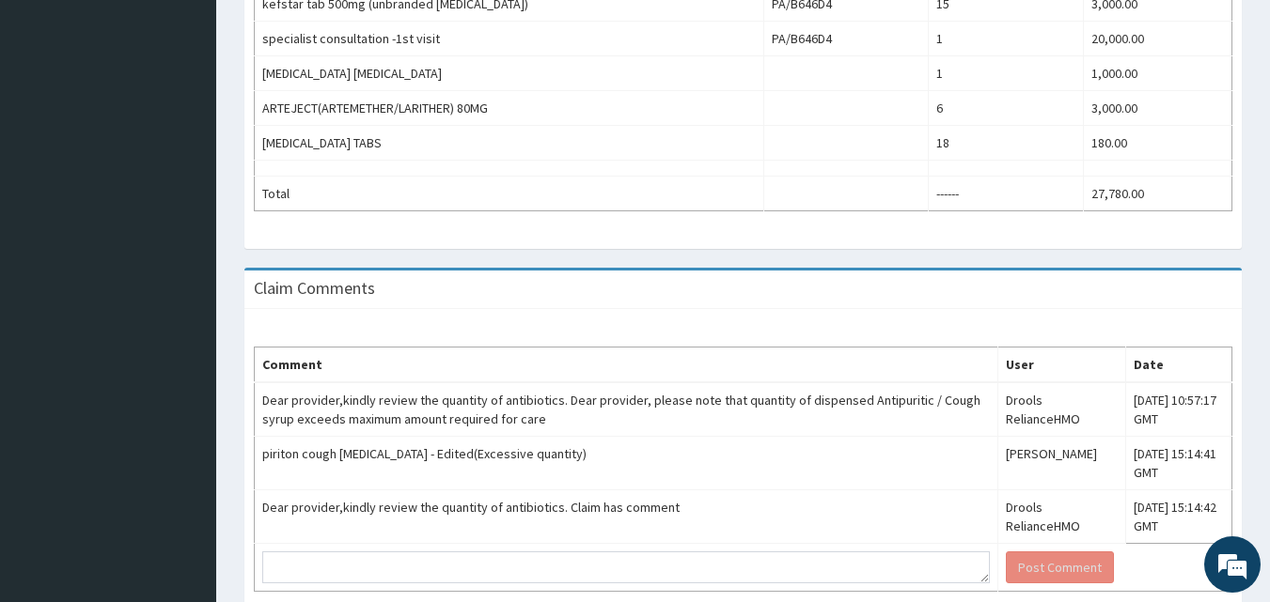
scroll to position [809, 0]
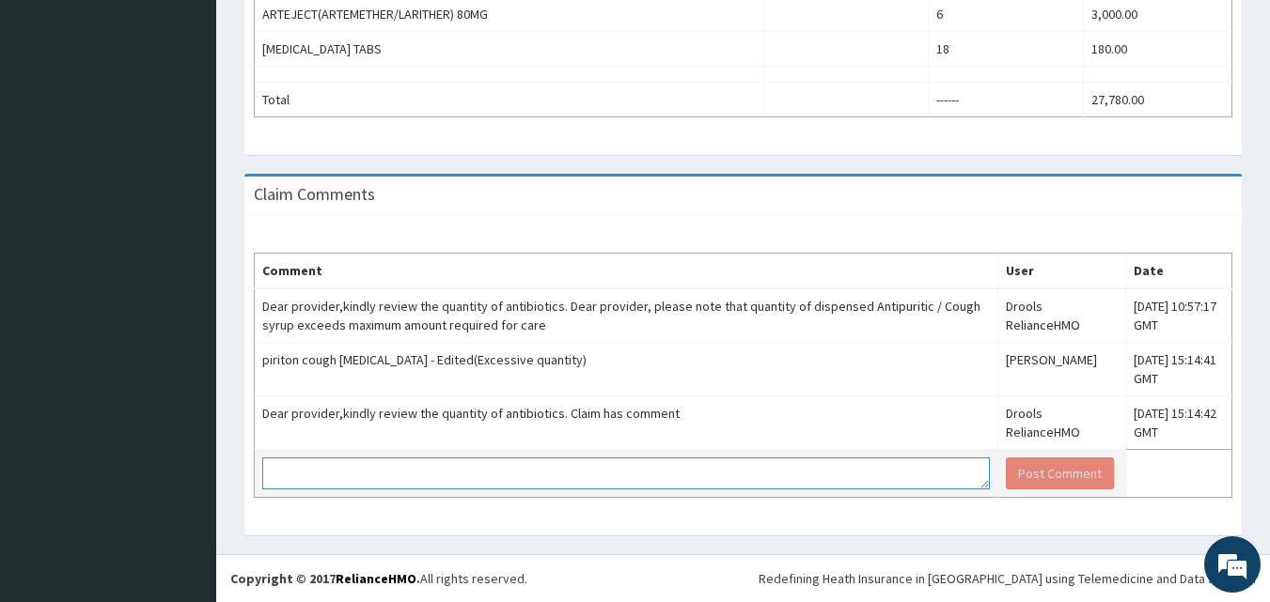
click at [440, 468] on textarea at bounding box center [625, 474] width 727 height 32
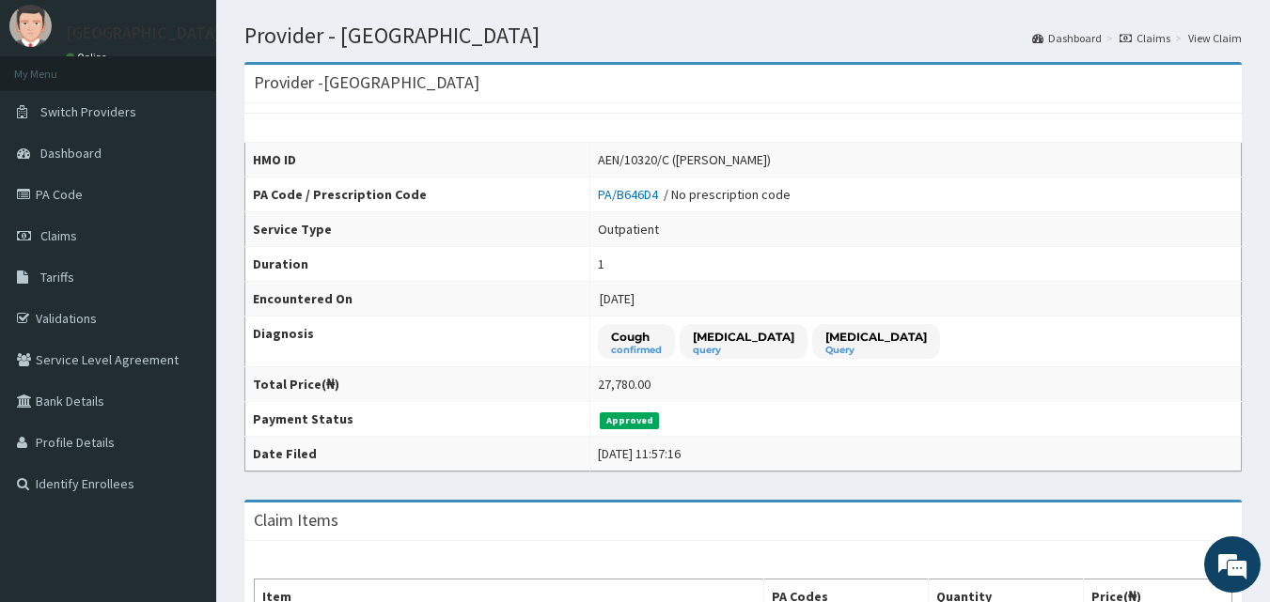
scroll to position [7, 0]
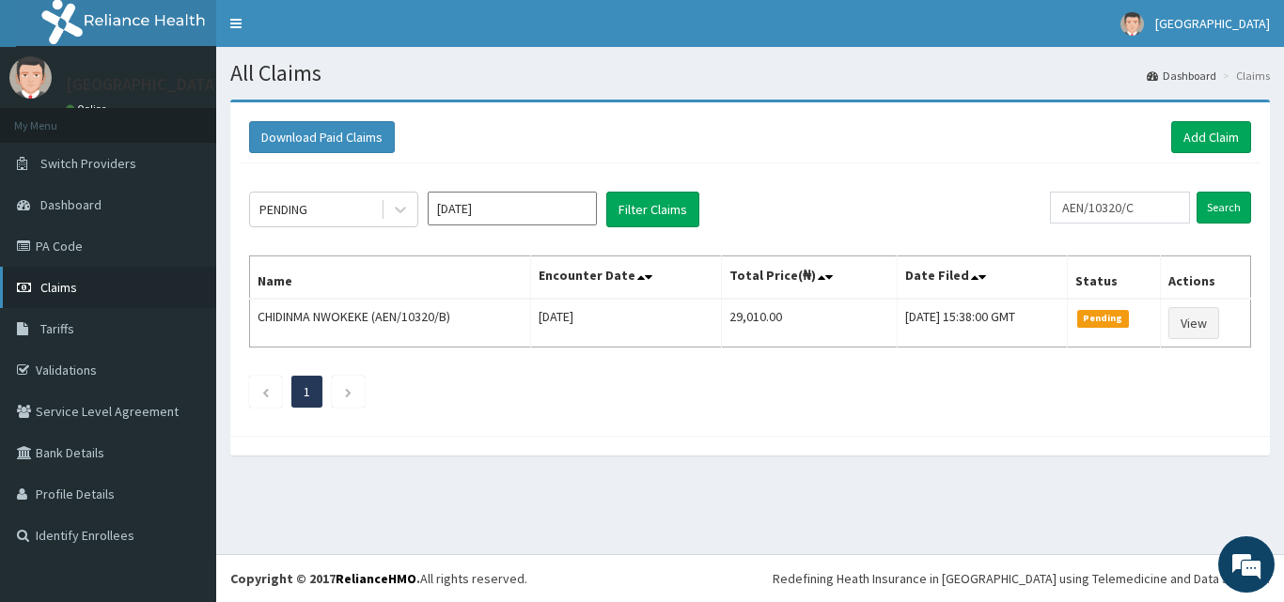
click at [61, 286] on span "Claims" at bounding box center [58, 287] width 37 height 17
click at [96, 281] on link "Claims" at bounding box center [108, 287] width 216 height 41
click at [1228, 134] on link "Add Claim" at bounding box center [1211, 137] width 80 height 32
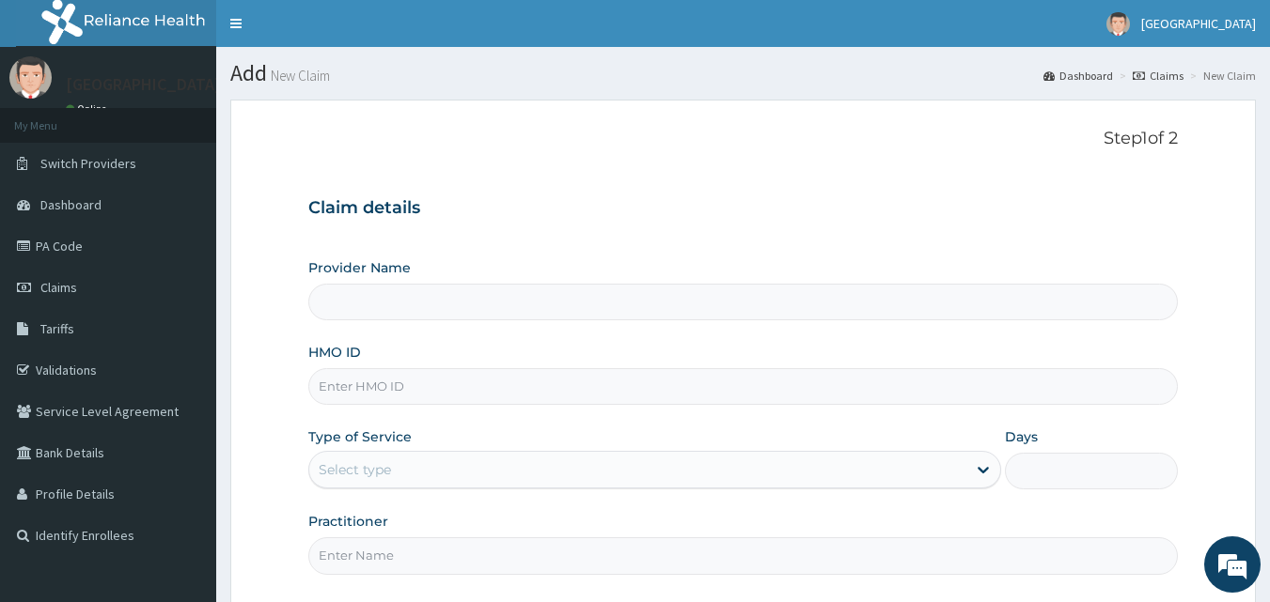
type input "[GEOGRAPHIC_DATA]"
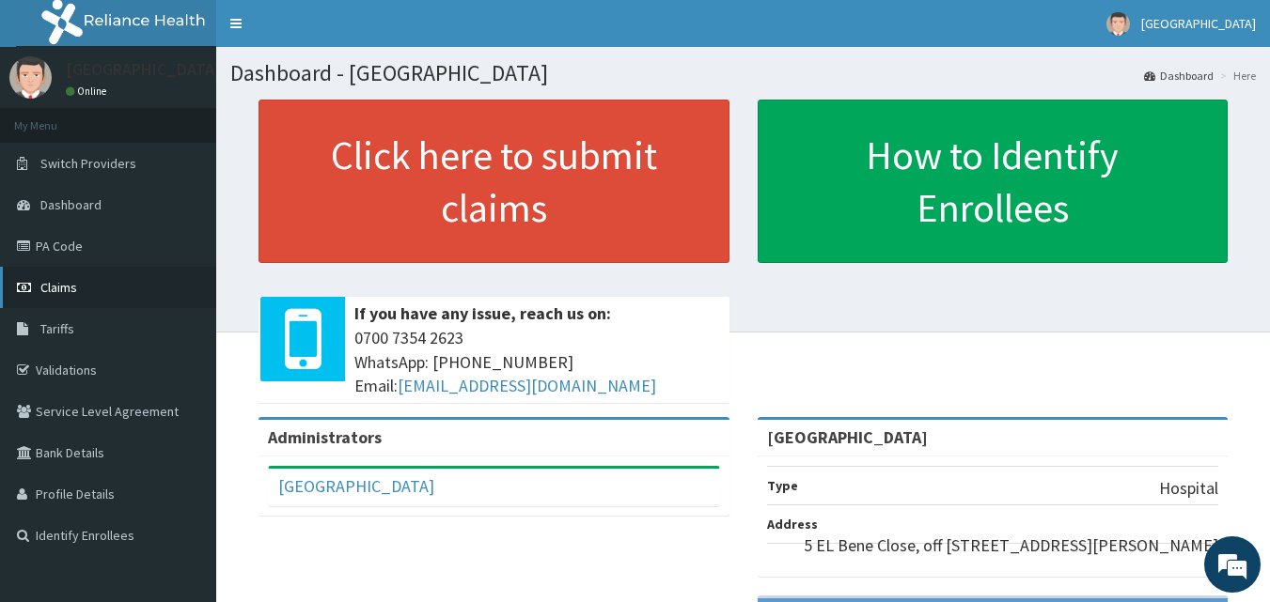
click at [50, 289] on span "Claims" at bounding box center [58, 287] width 37 height 17
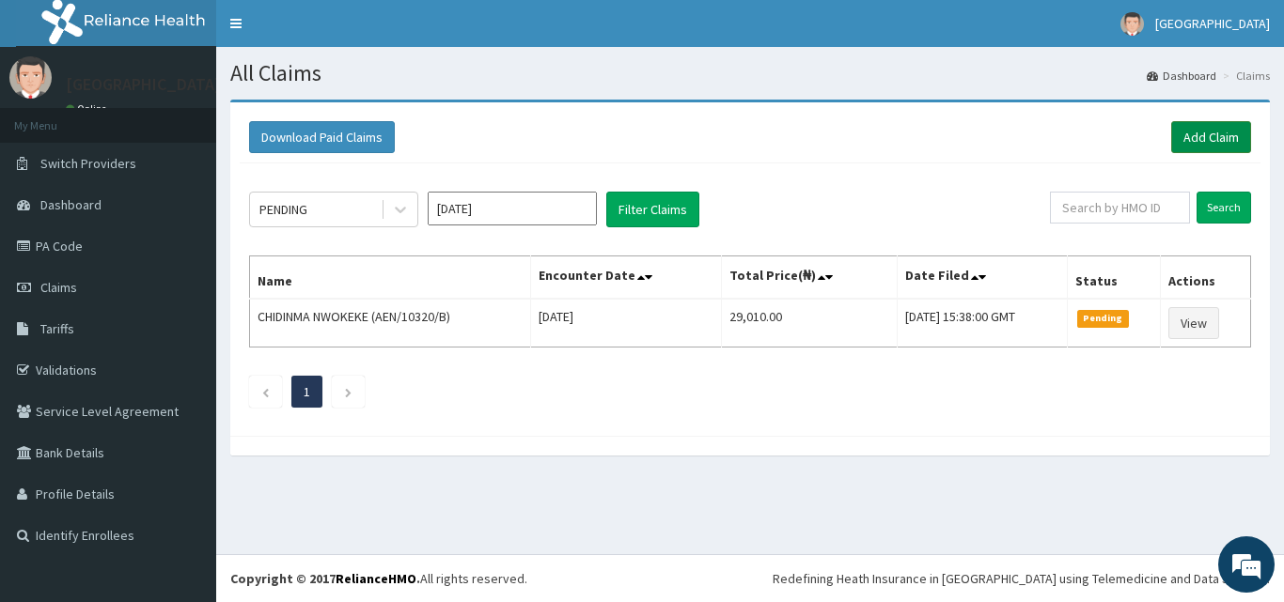
click at [1225, 135] on link "Add Claim" at bounding box center [1211, 137] width 80 height 32
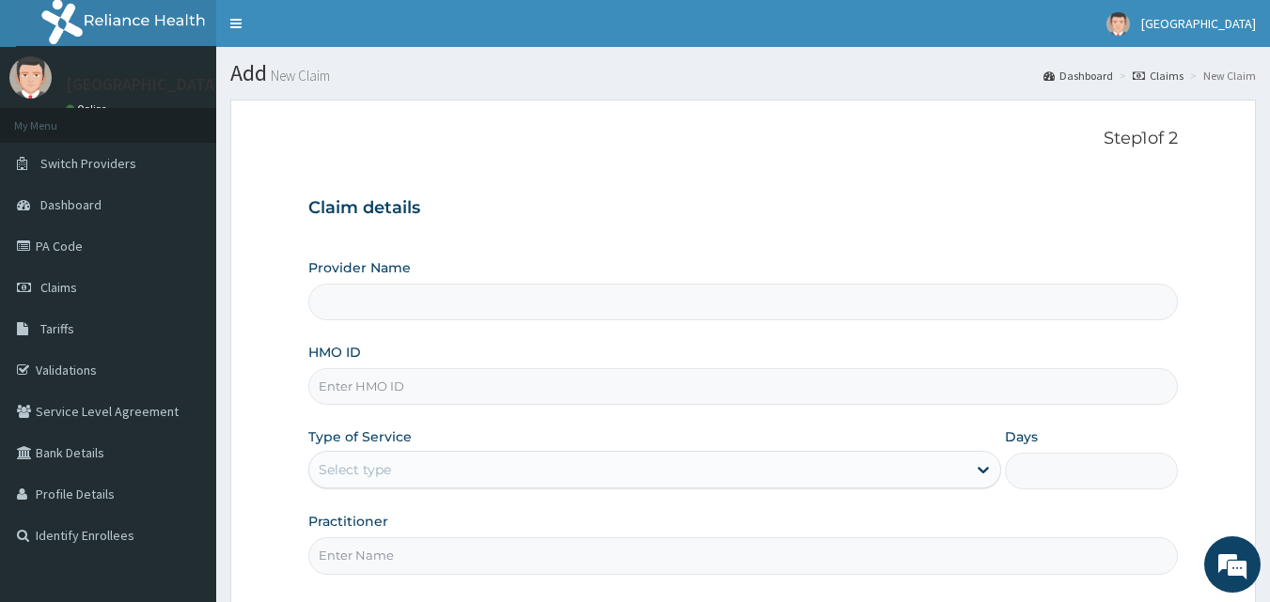
type input "[GEOGRAPHIC_DATA]"
click at [487, 385] on input "HMO ID" at bounding box center [743, 386] width 870 height 37
type input "AEN/10320/E"
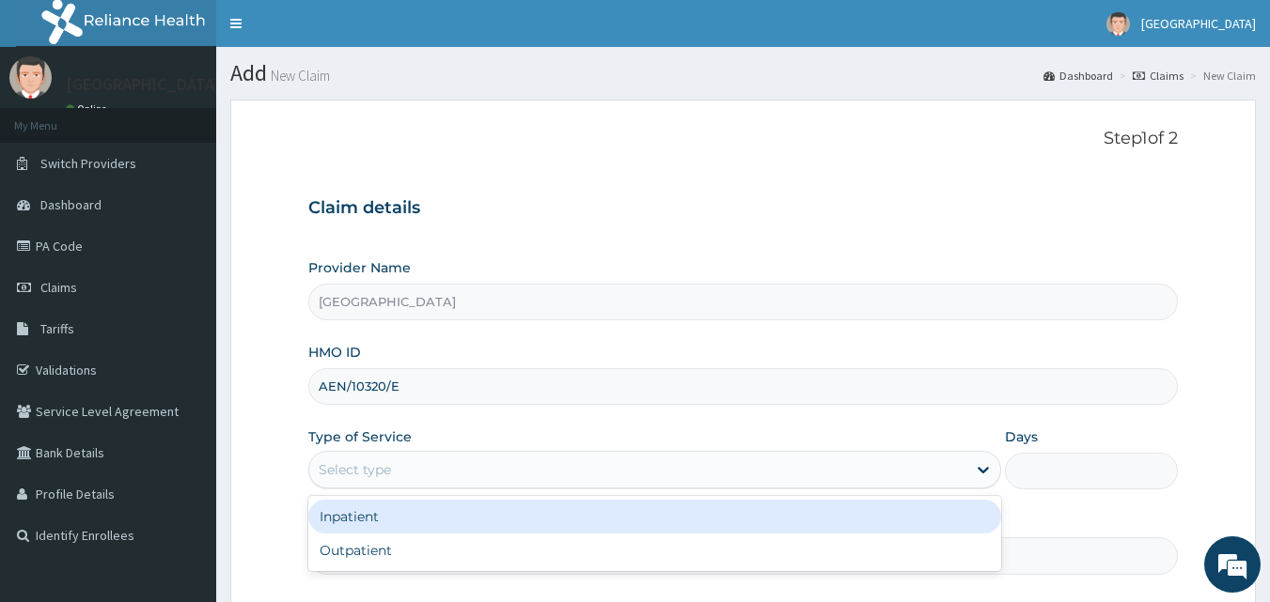
click at [446, 473] on div "Select type" at bounding box center [637, 470] width 657 height 30
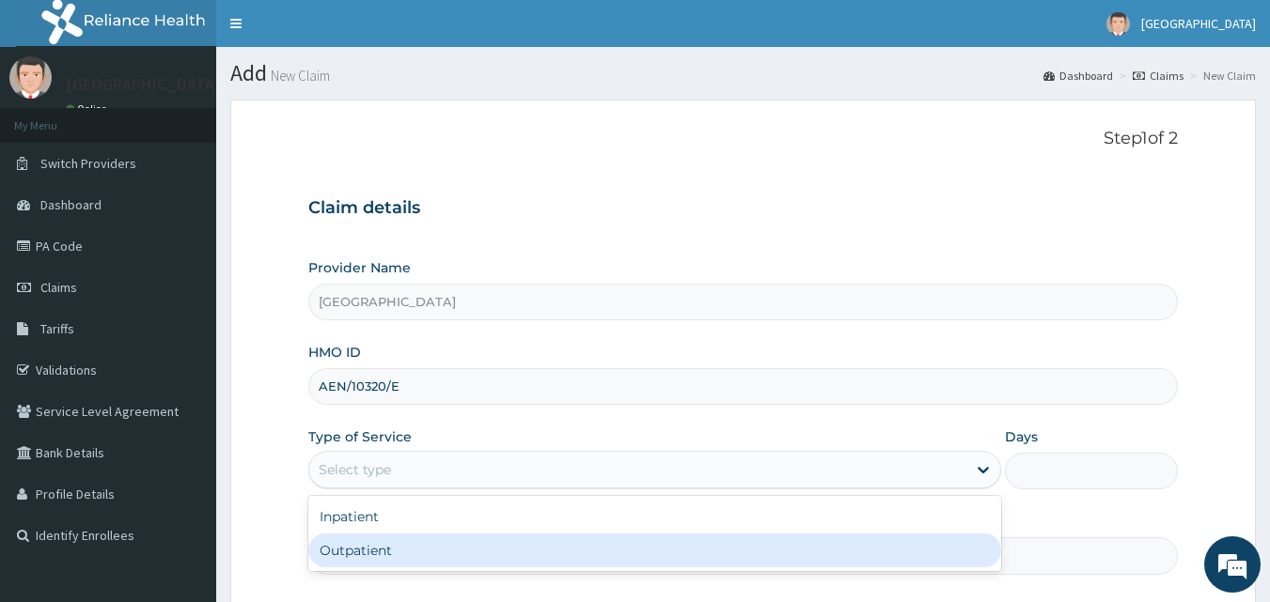
click at [407, 557] on div "Outpatient" at bounding box center [654, 551] width 693 height 34
type input "1"
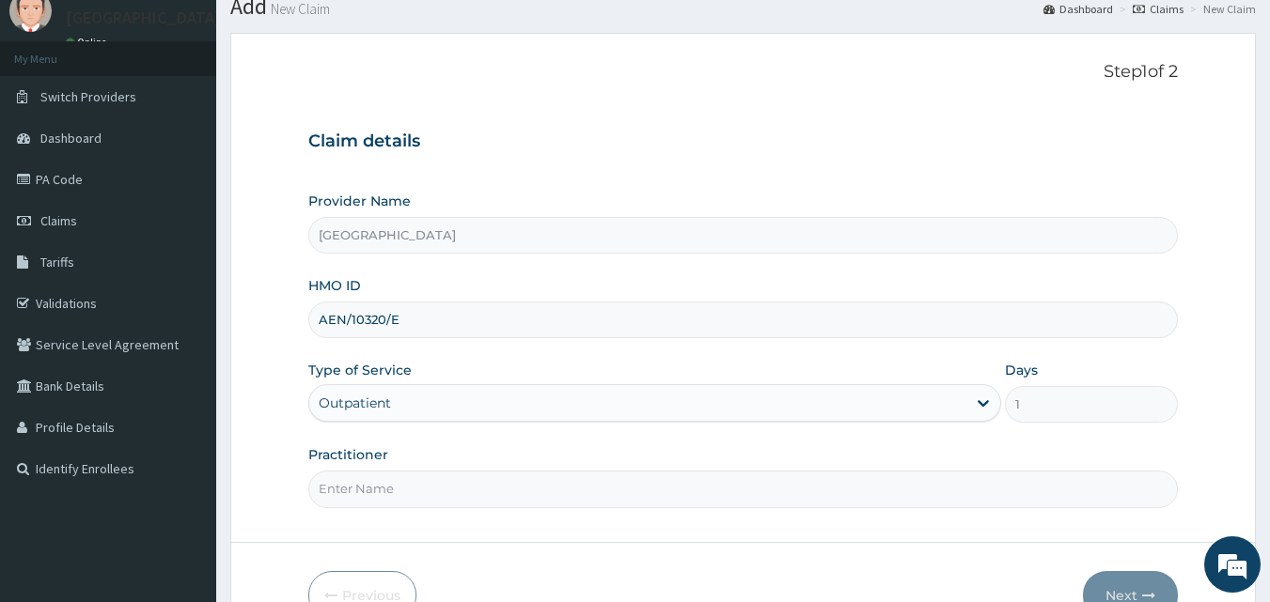
scroll to position [117, 0]
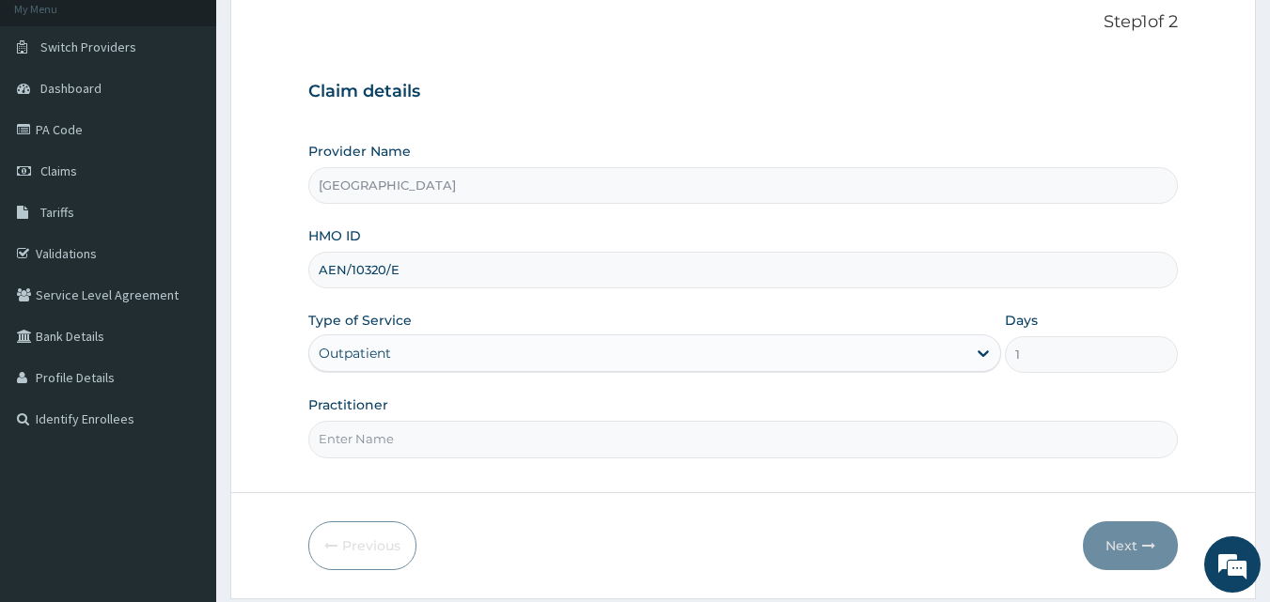
click at [670, 444] on input "Practitioner" at bounding box center [743, 439] width 870 height 37
type input "DR RAYMOND"
click at [1112, 544] on button "Next" at bounding box center [1130, 546] width 95 height 49
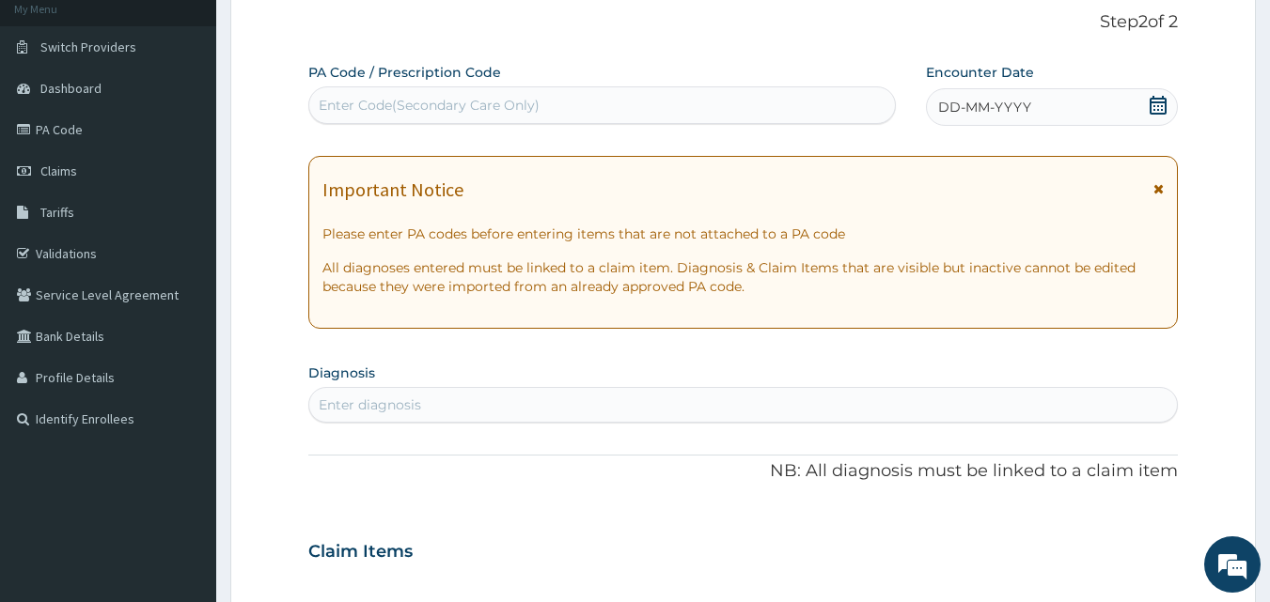
click at [543, 113] on div "Enter Code(Secondary Care Only)" at bounding box center [602, 105] width 586 height 30
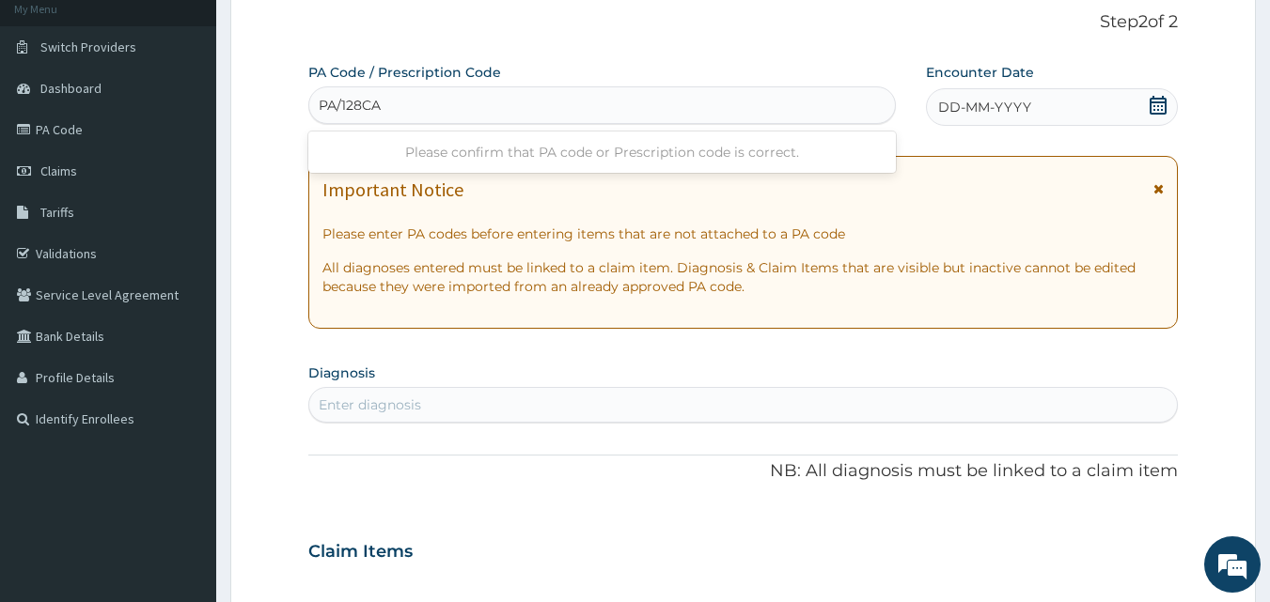
type input "PA/128CAC"
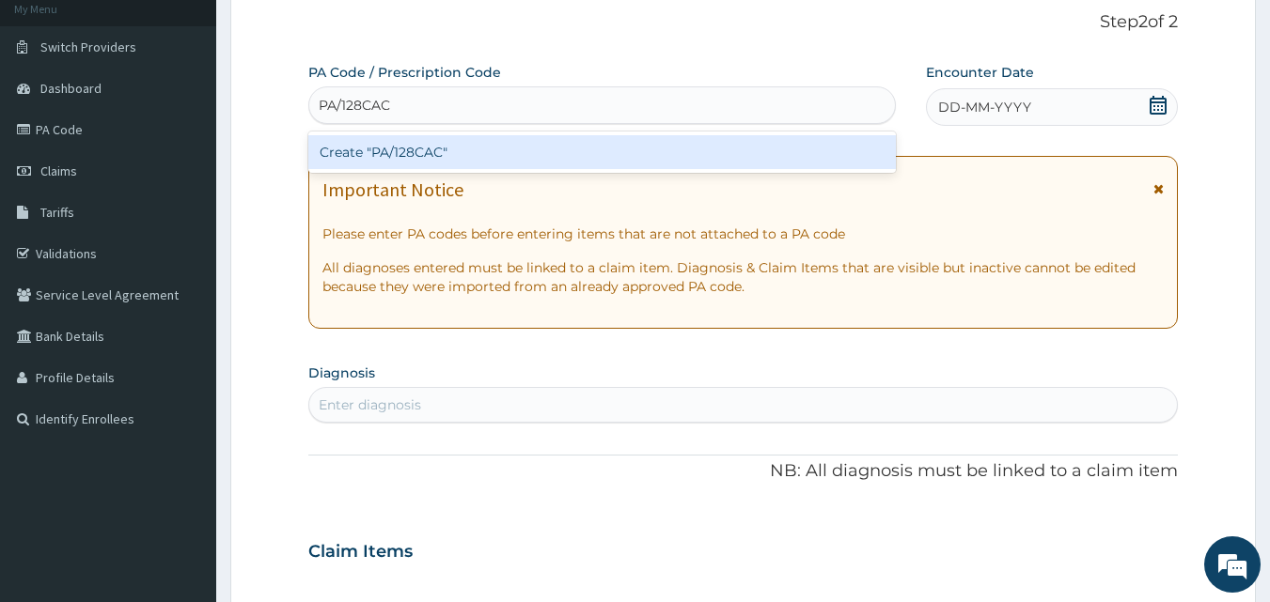
click at [523, 159] on div "Create "PA/128CAC"" at bounding box center [602, 152] width 588 height 34
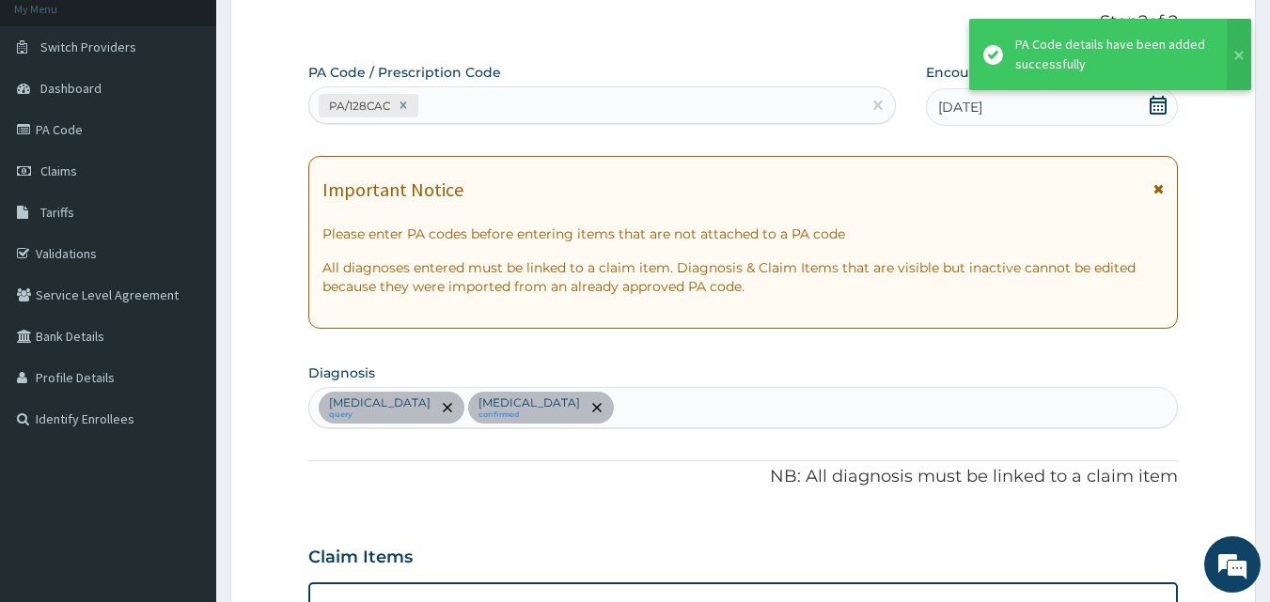
scroll to position [676, 0]
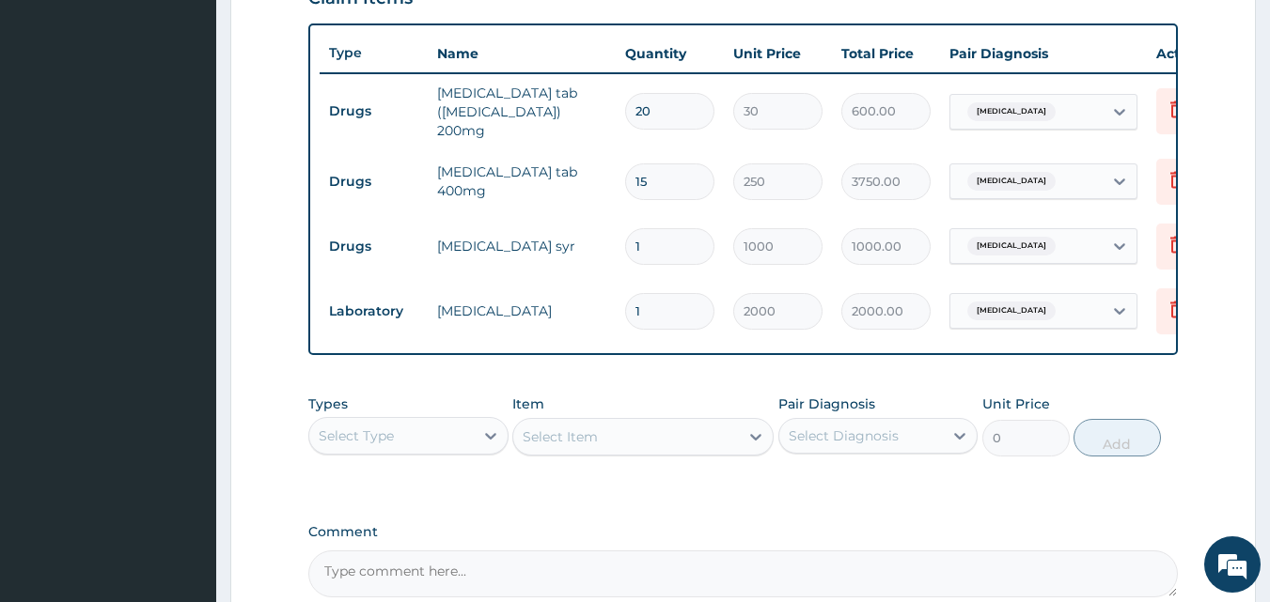
click at [441, 439] on div "Select Type" at bounding box center [391, 436] width 164 height 30
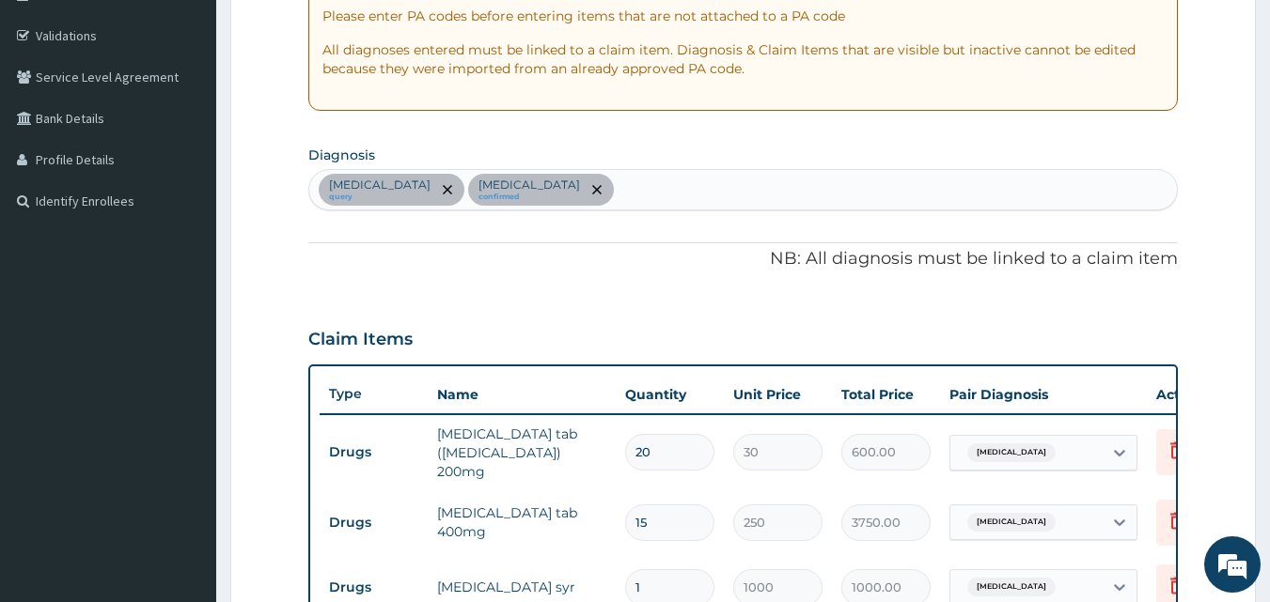
scroll to position [333, 0]
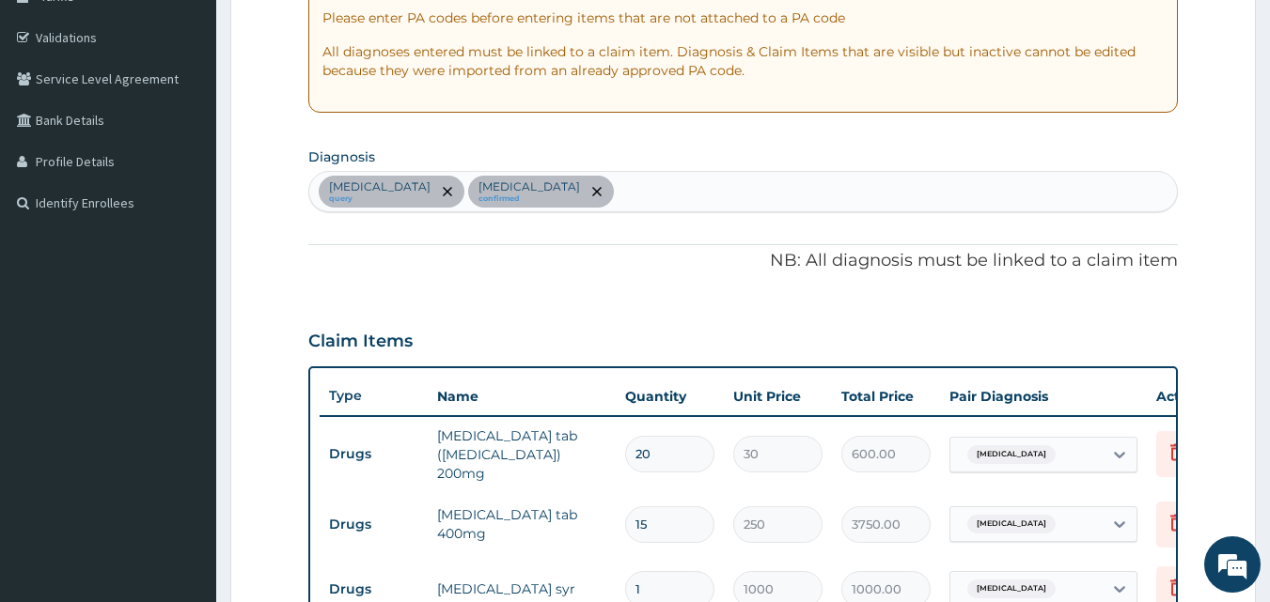
click at [640, 201] on div "Sepsis query Upper respiratory infection confirmed" at bounding box center [743, 191] width 868 height 39
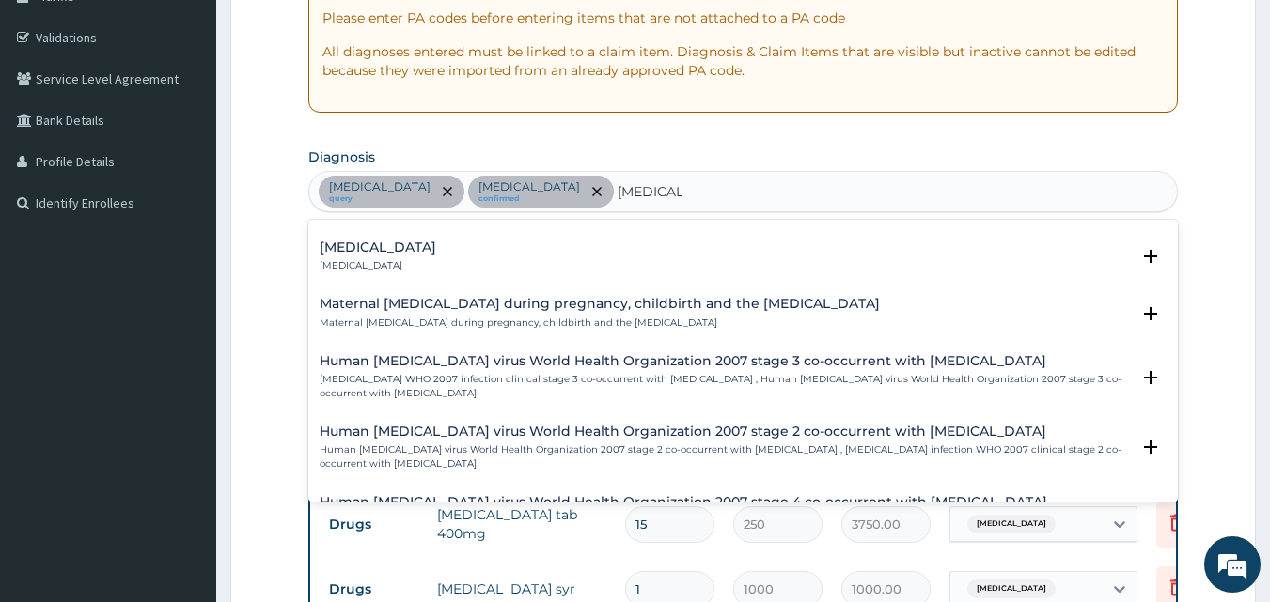
scroll to position [1919, 0]
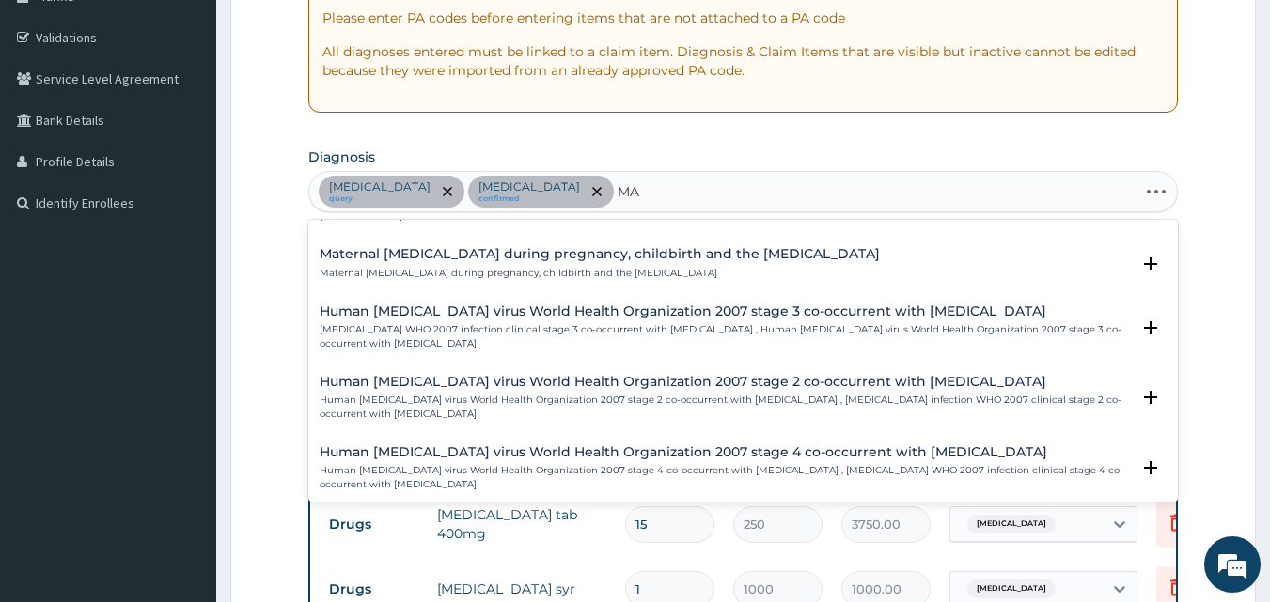
type input "M"
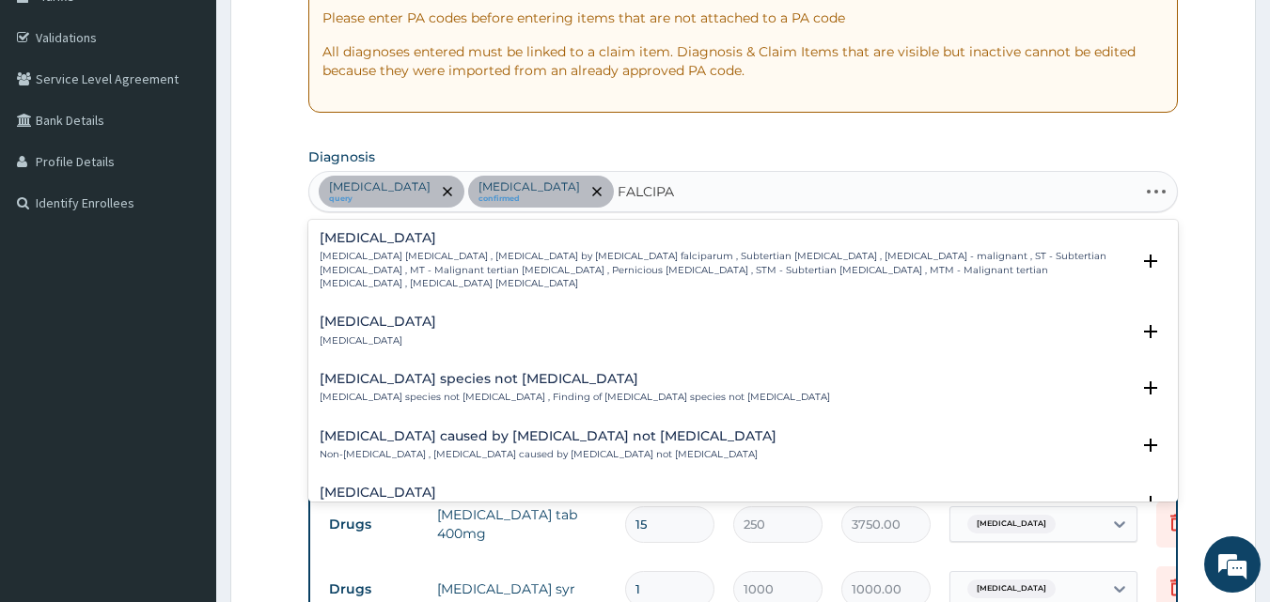
type input "FALCIPAR"
click at [758, 255] on p "Falciparum malaria , Malignant tertian malaria , Malaria by Plasmodium falcipar…" at bounding box center [725, 270] width 811 height 40
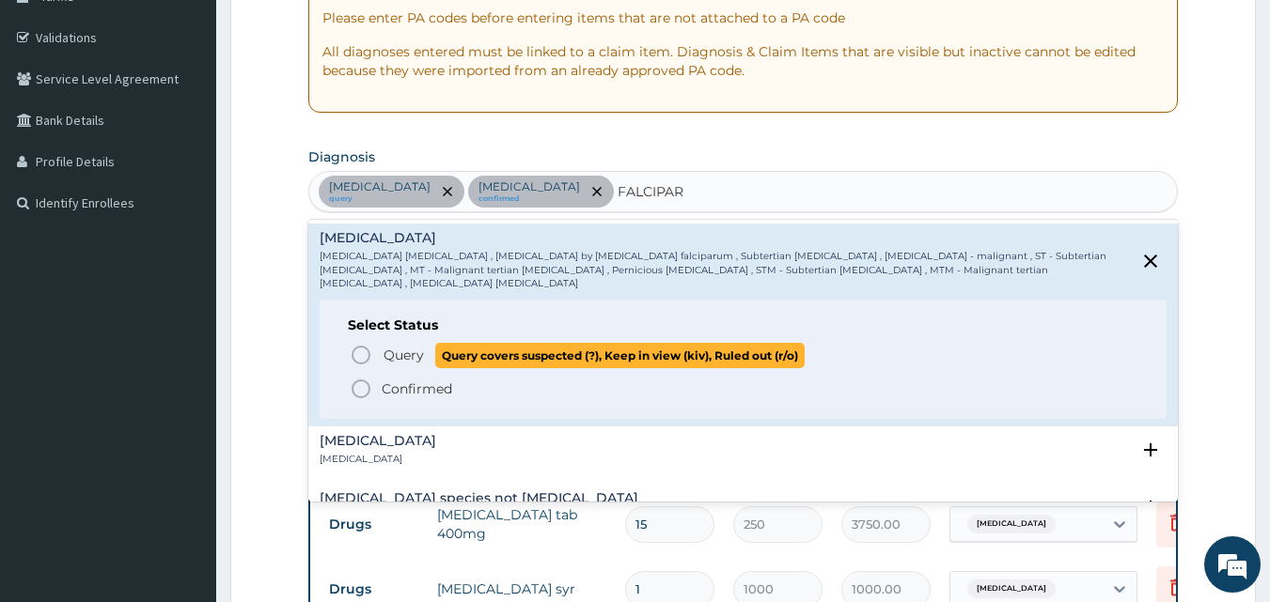
click at [364, 344] on icon "status option query" at bounding box center [361, 355] width 23 height 23
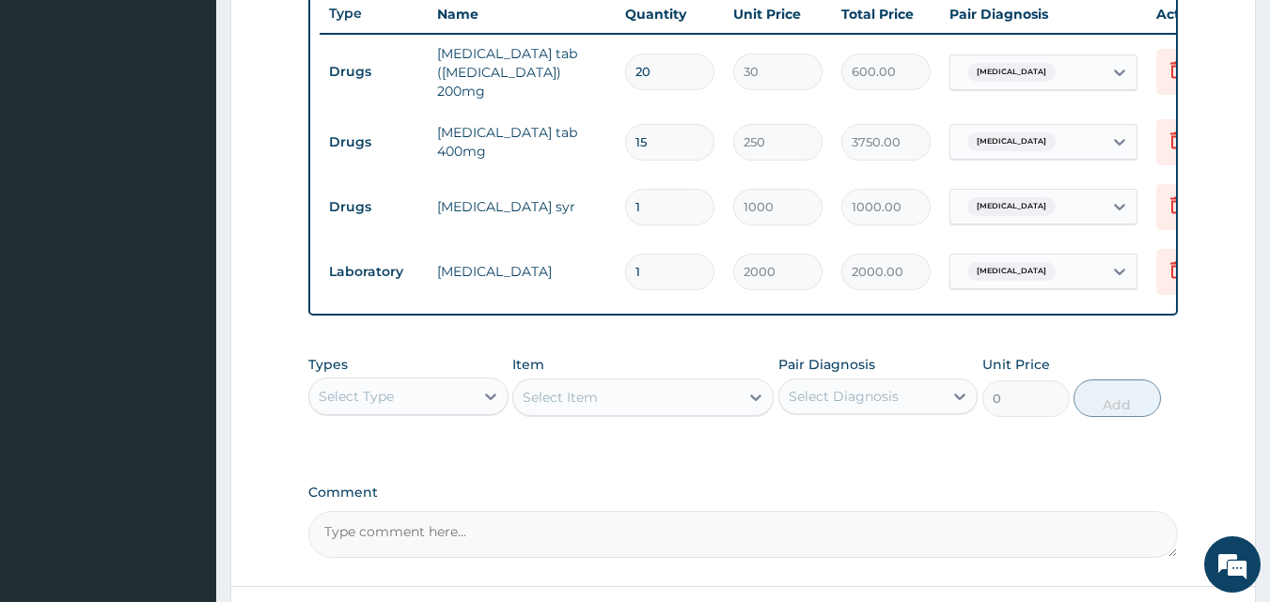
scroll to position [717, 0]
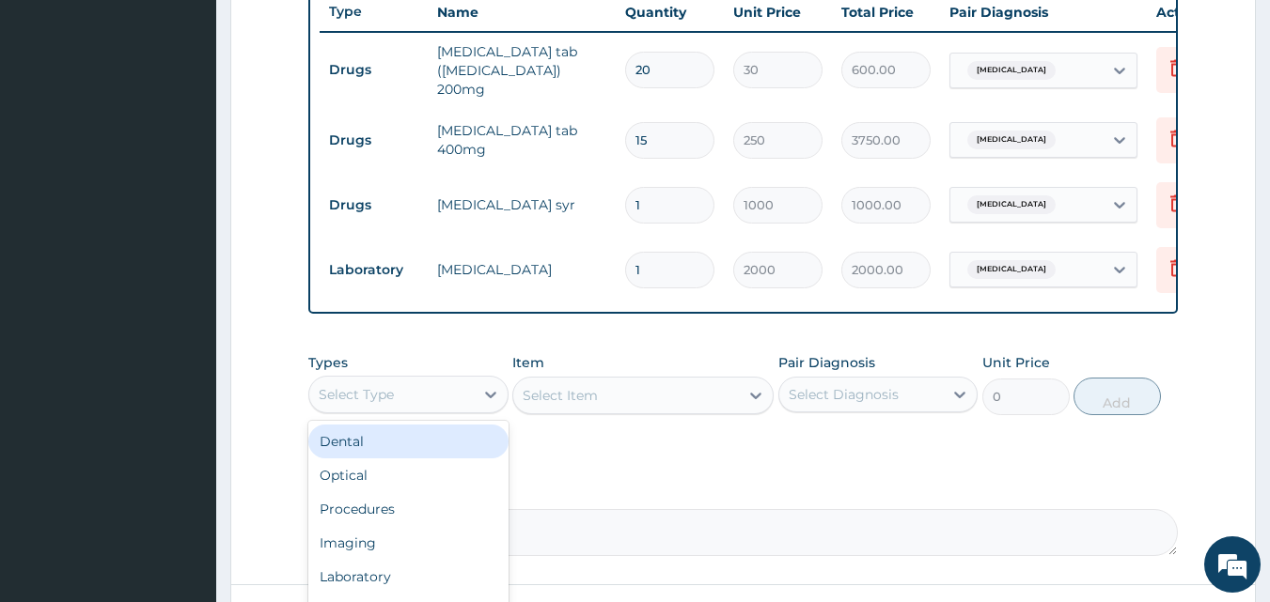
click at [418, 393] on div "Select Type" at bounding box center [391, 395] width 164 height 30
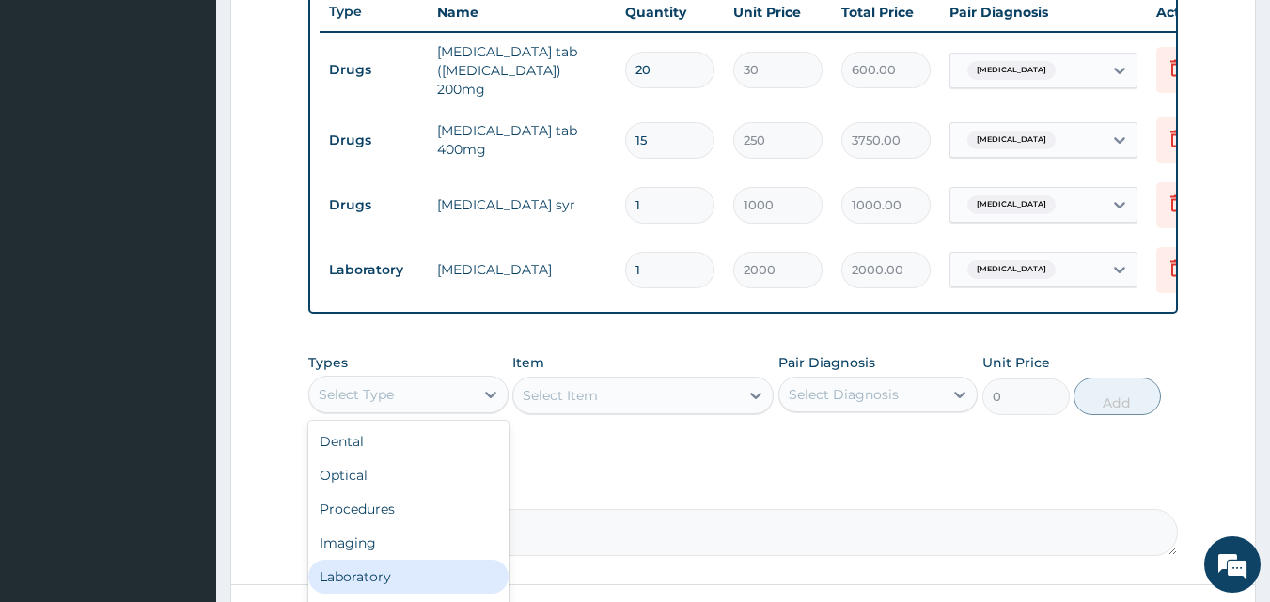
click at [380, 575] on div "Laboratory" at bounding box center [408, 577] width 200 height 34
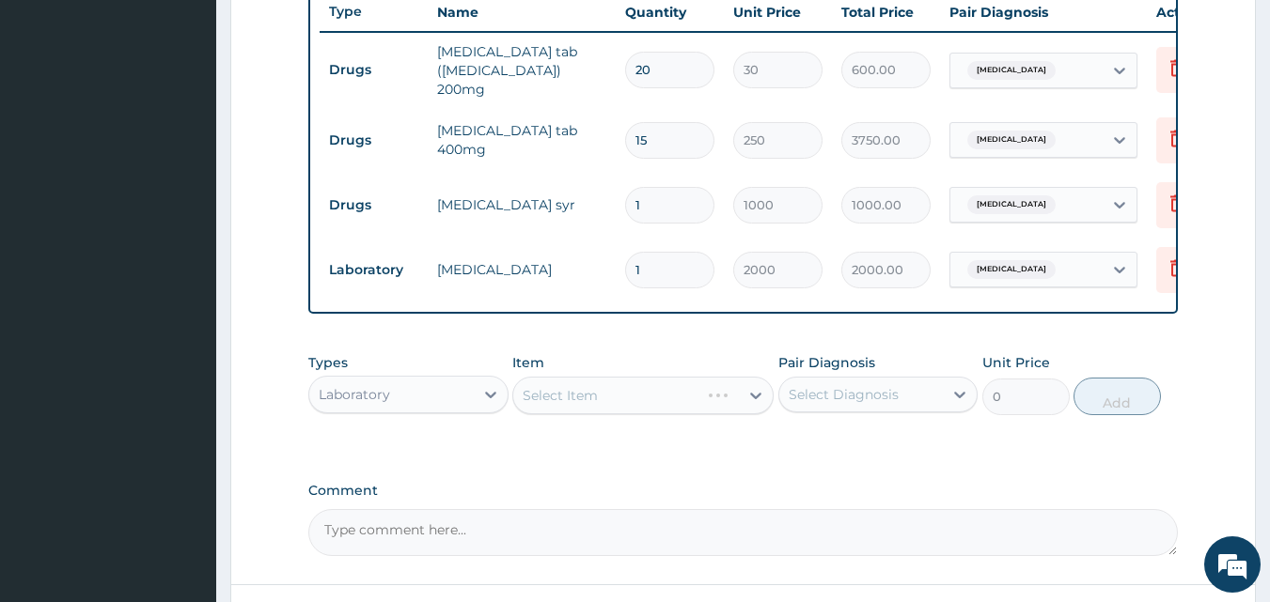
click at [588, 399] on div "Select Item" at bounding box center [642, 396] width 261 height 38
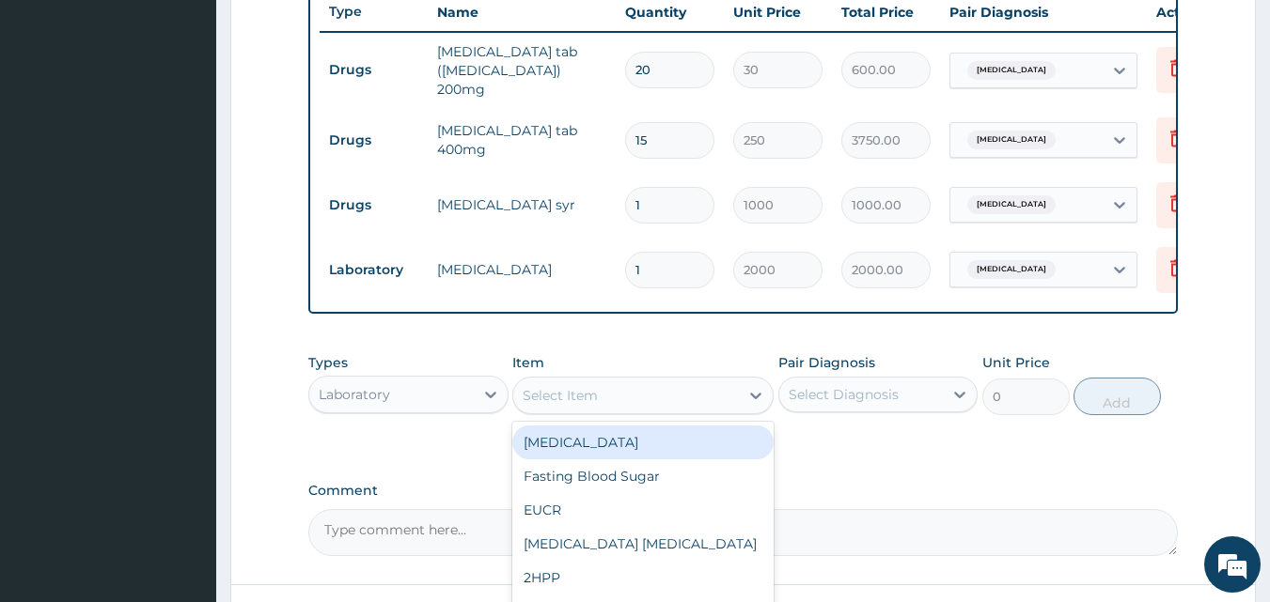
click at [602, 392] on div "Select Item" at bounding box center [626, 396] width 226 height 30
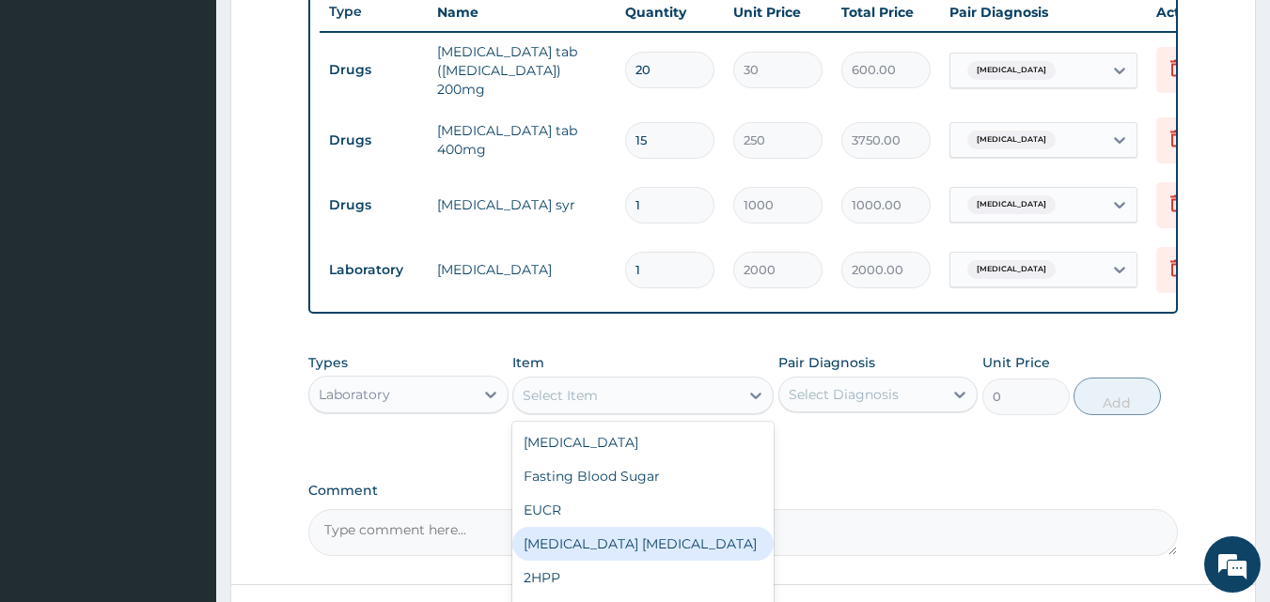
click at [588, 538] on div "MALARIA PARASITE" at bounding box center [642, 544] width 261 height 34
type input "1000"
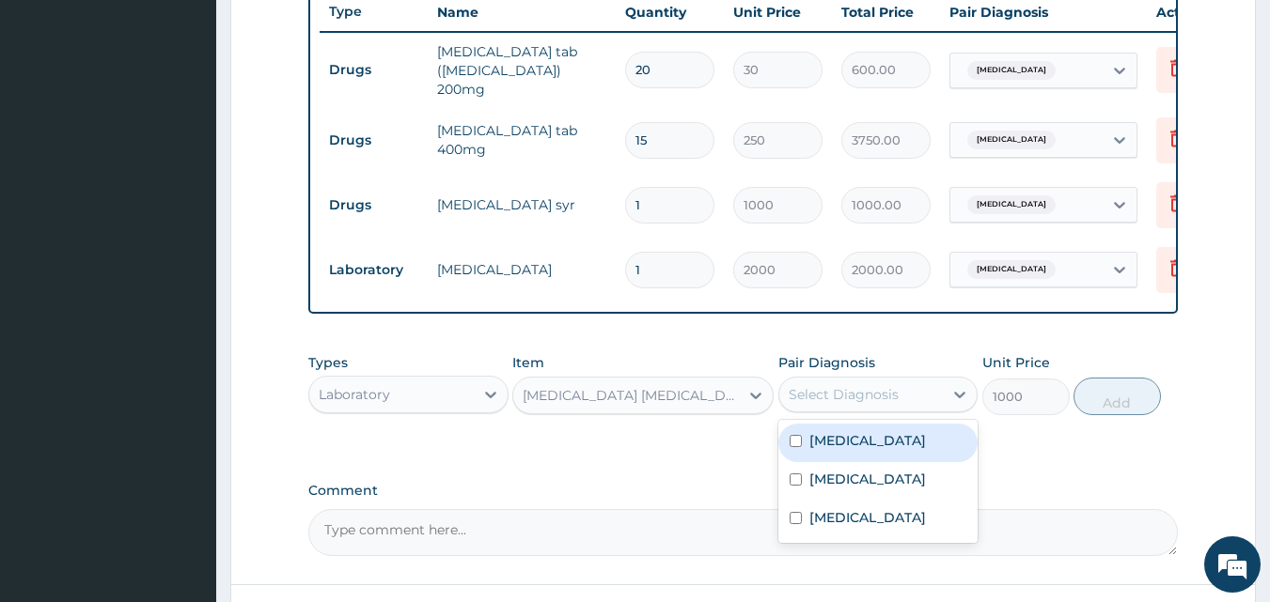
click at [854, 396] on div "Select Diagnosis" at bounding box center [844, 394] width 110 height 19
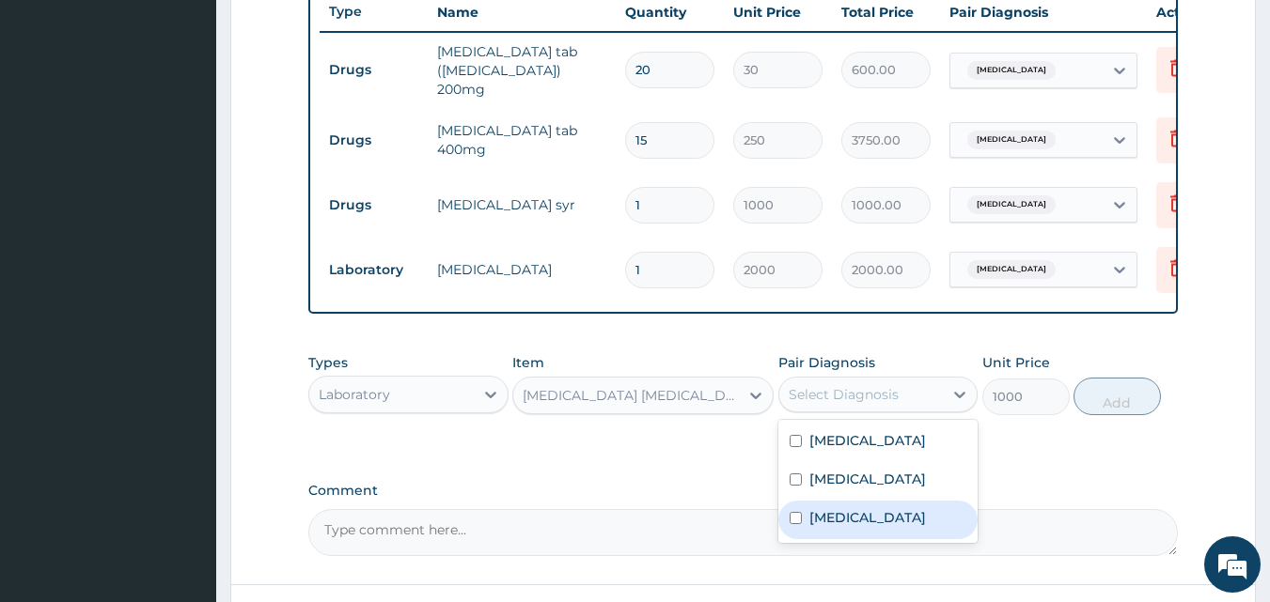
click at [835, 527] on label "Falciparum malaria" at bounding box center [867, 517] width 117 height 19
checkbox input "true"
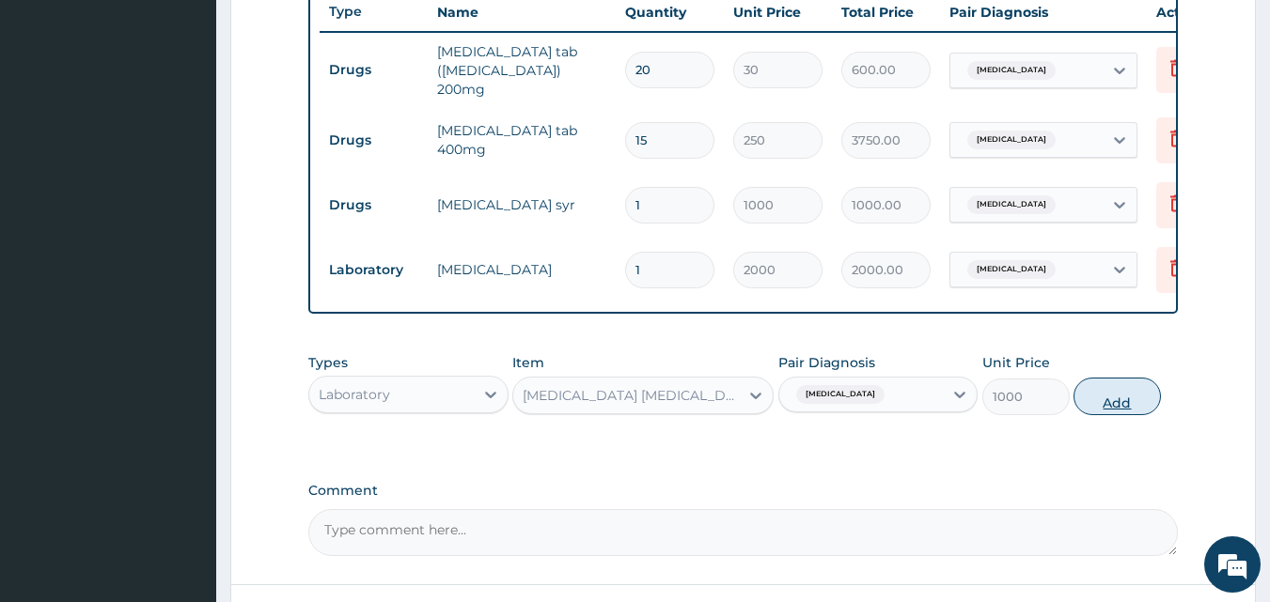
click at [1118, 405] on button "Add" at bounding box center [1116, 397] width 87 height 38
type input "0"
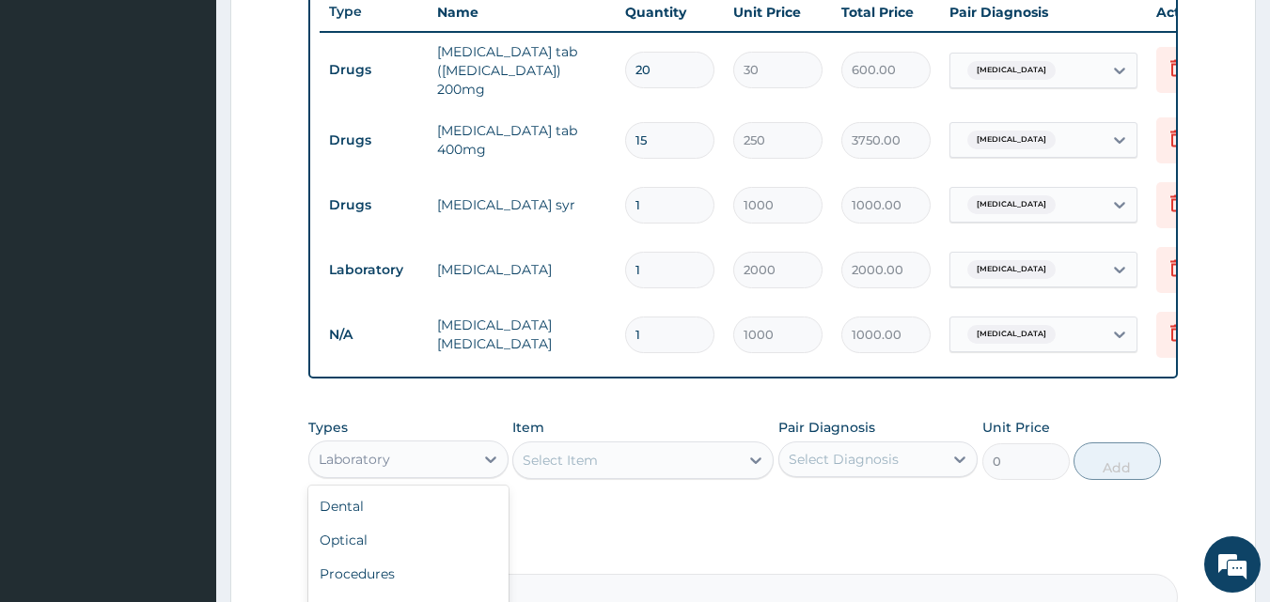
click at [367, 468] on div "Laboratory" at bounding box center [354, 459] width 71 height 19
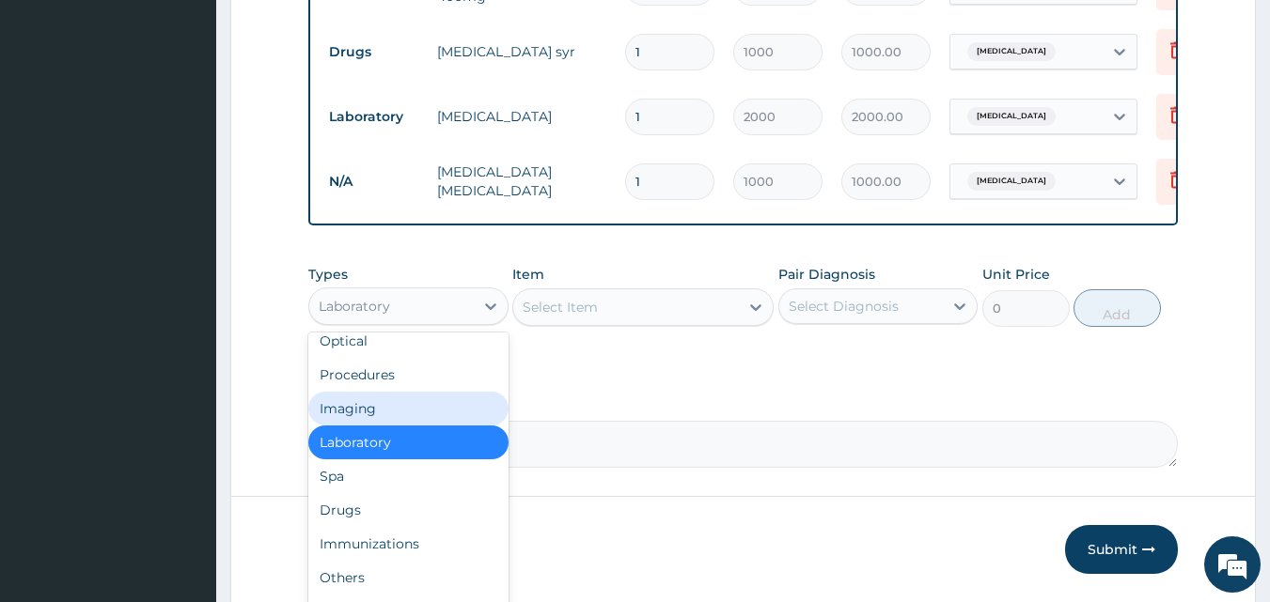
scroll to position [64, 0]
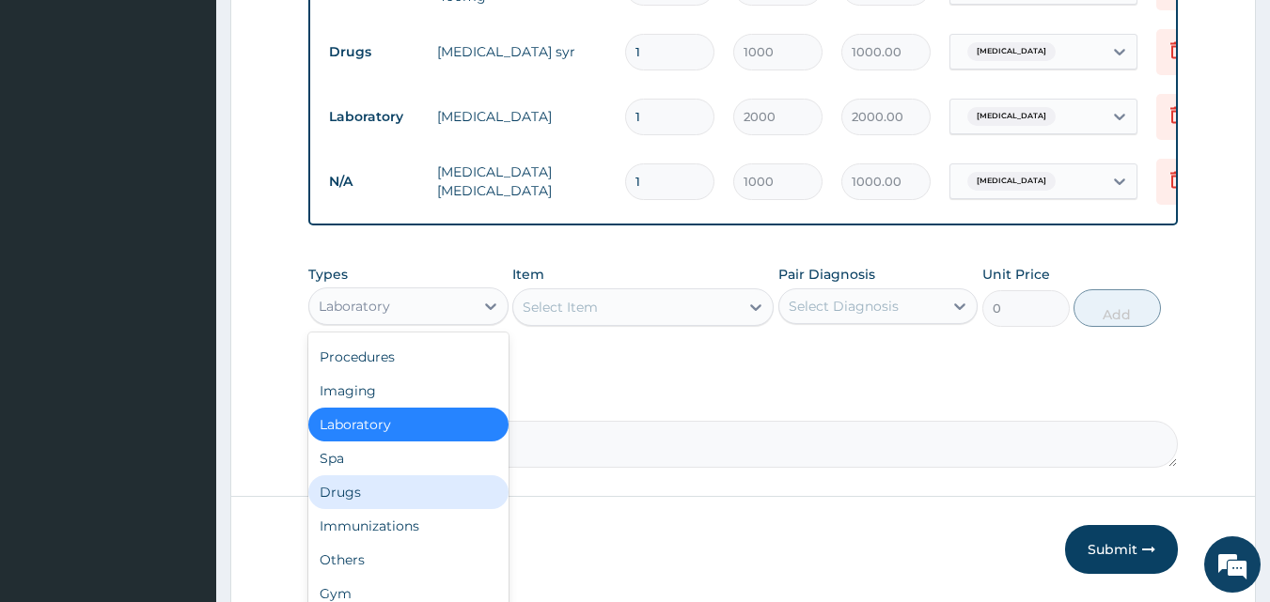
click at [406, 507] on div "Drugs" at bounding box center [408, 493] width 200 height 34
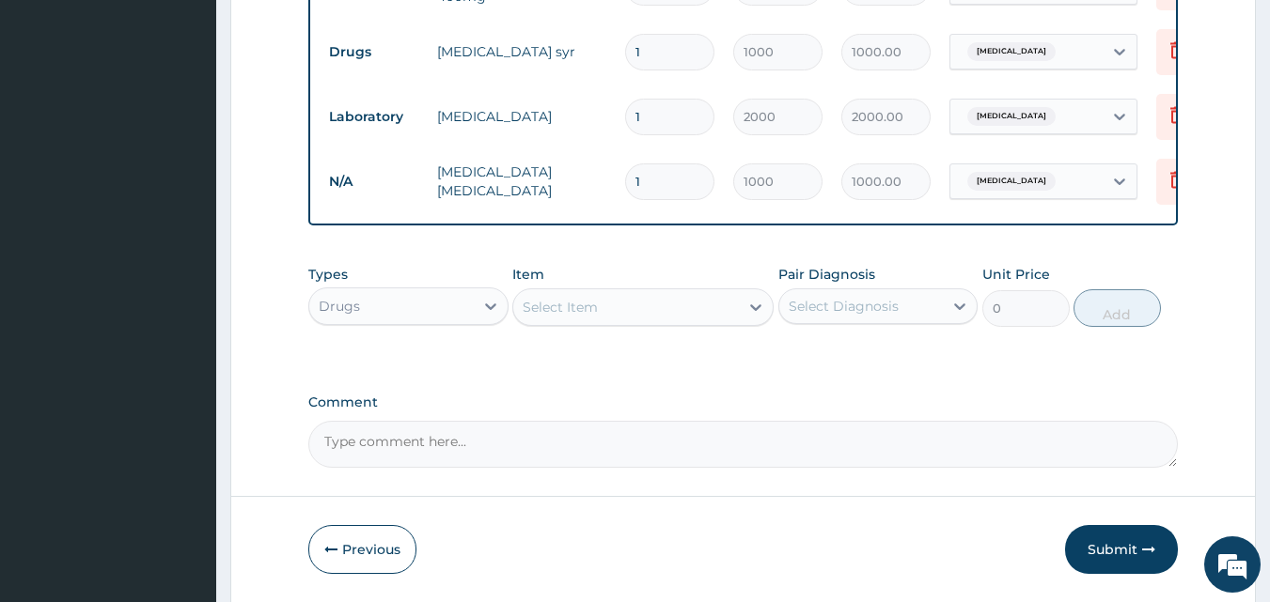
click at [586, 312] on div "Select Item" at bounding box center [560, 307] width 75 height 19
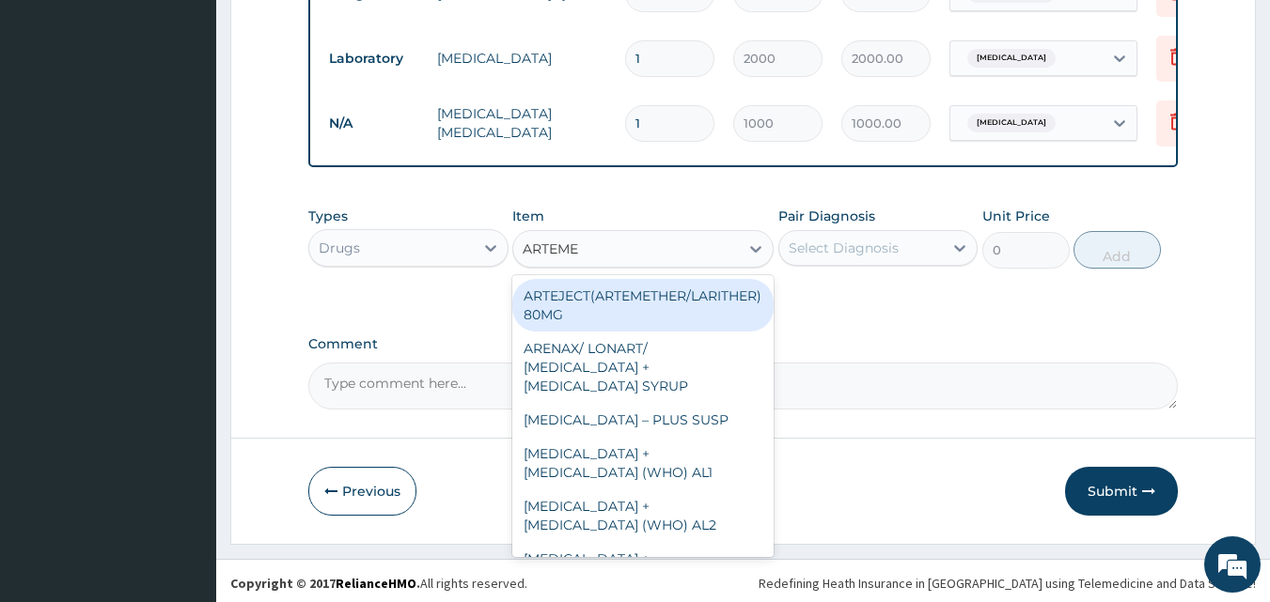
scroll to position [937, 0]
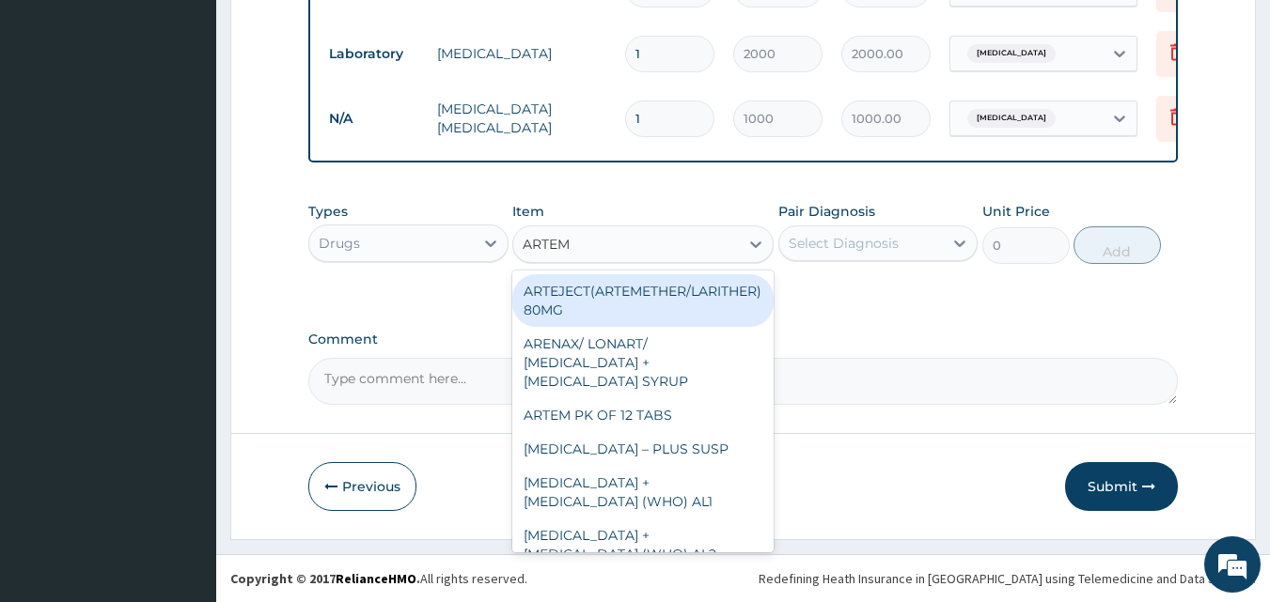
type input "ARTE"
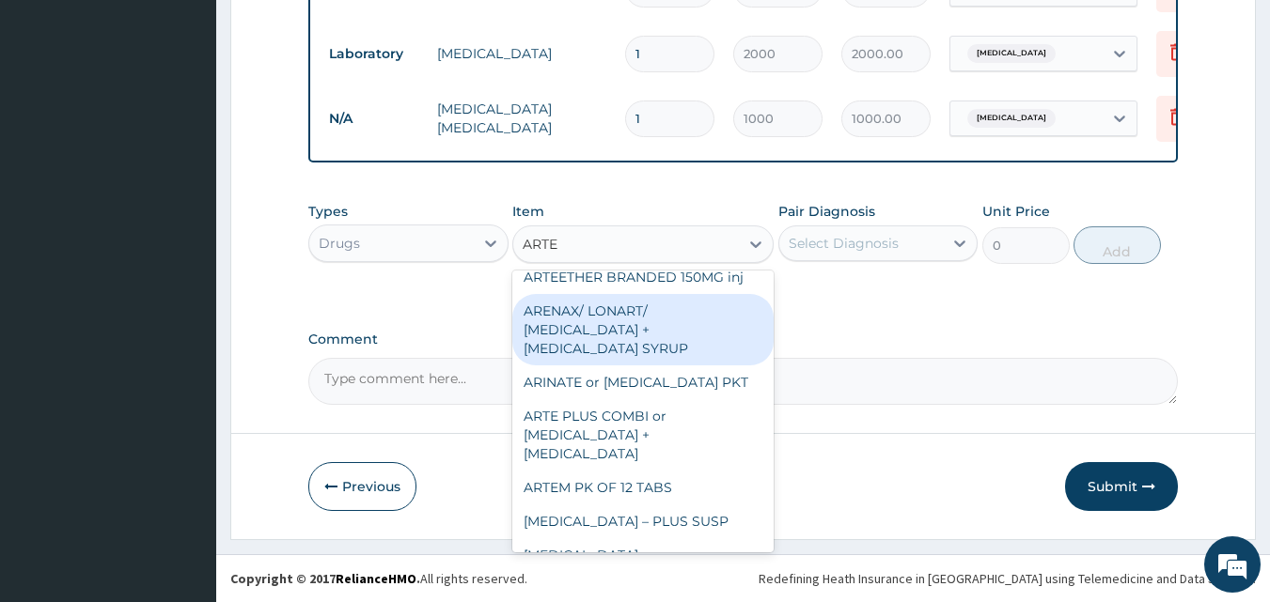
scroll to position [134, 0]
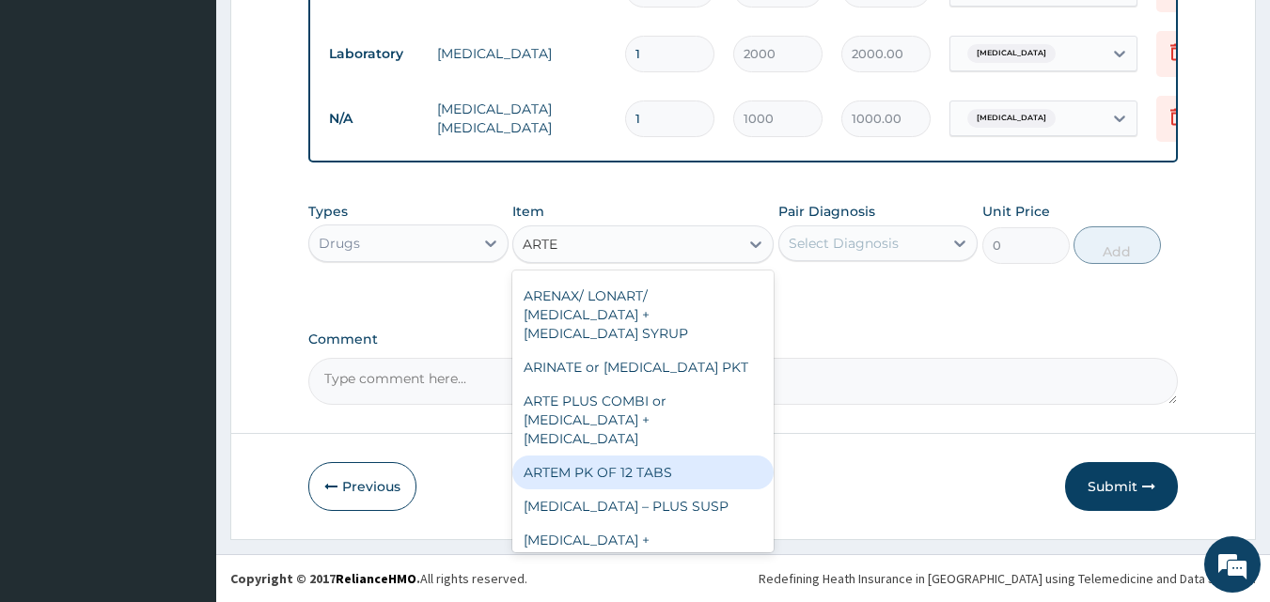
click at [683, 456] on div "ARTEM PK OF 12 TABS" at bounding box center [642, 473] width 261 height 34
type input "1500"
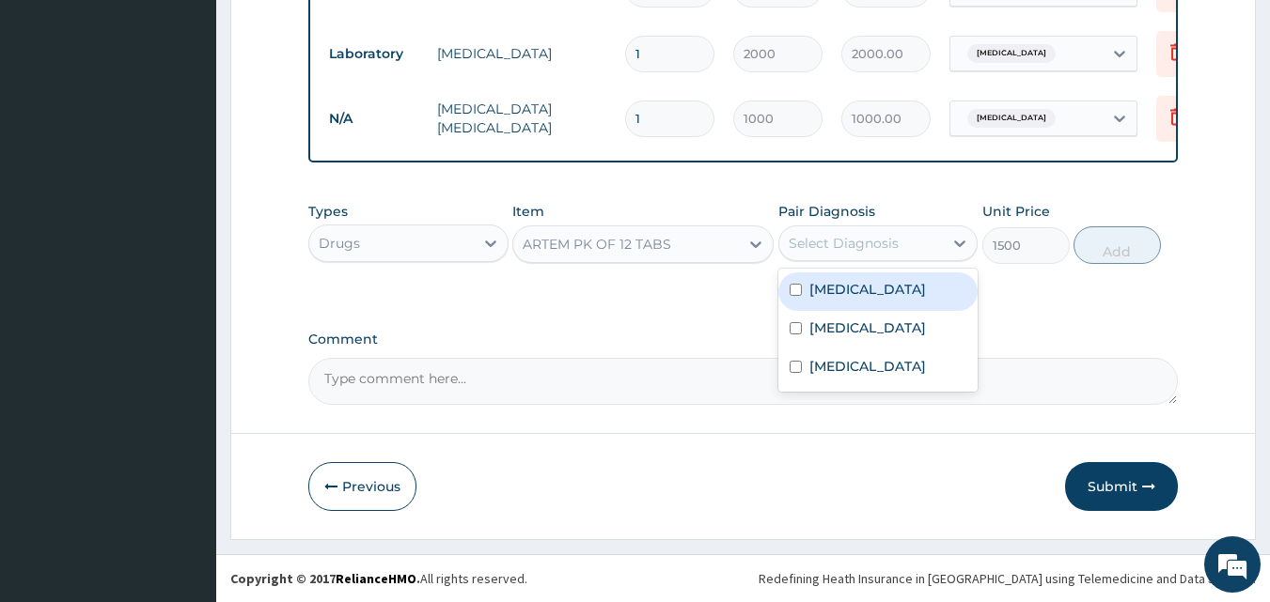
click at [874, 238] on div "Select Diagnosis" at bounding box center [844, 243] width 110 height 19
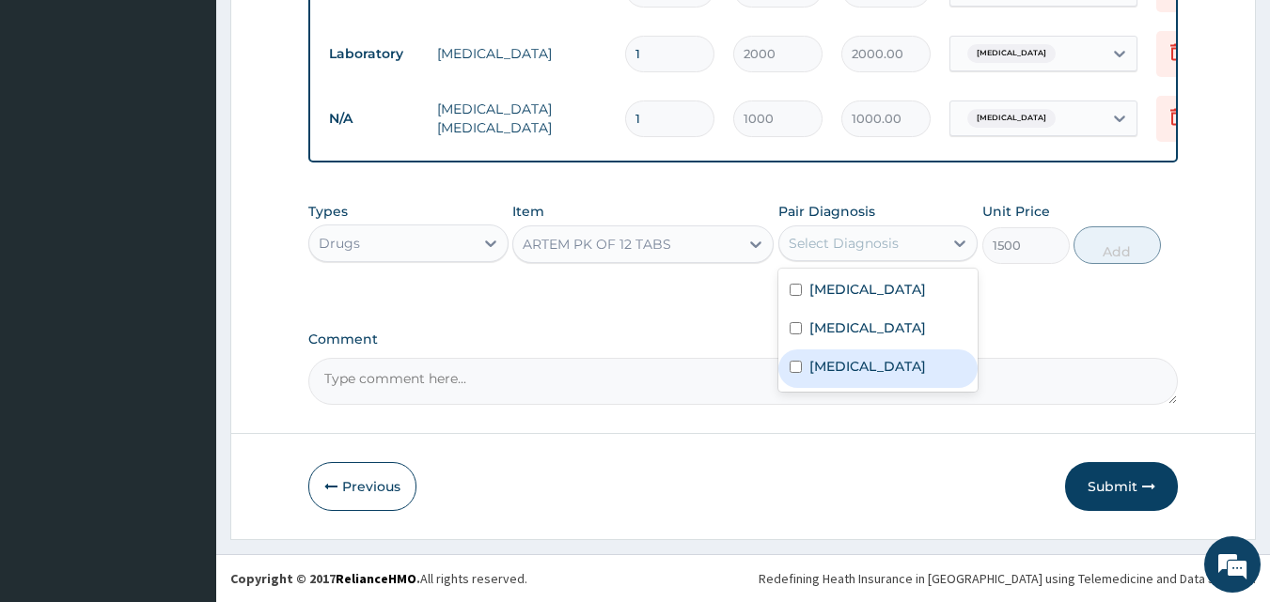
click at [833, 376] on label "Falciparum malaria" at bounding box center [867, 366] width 117 height 19
checkbox input "true"
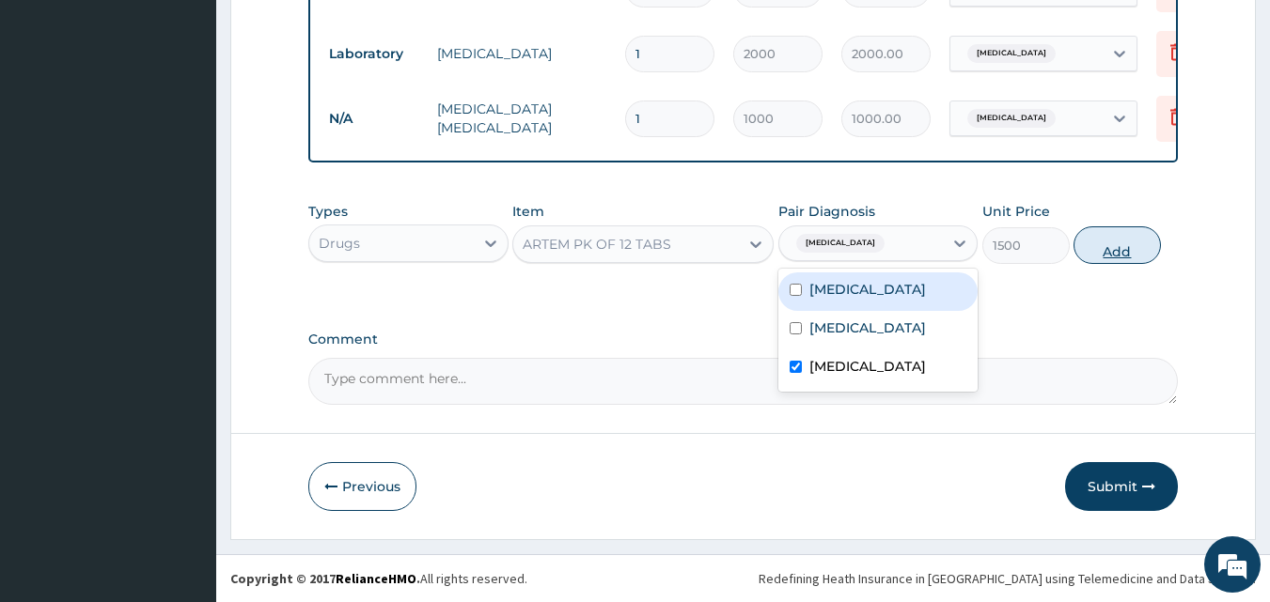
click at [1105, 244] on button "Add" at bounding box center [1116, 246] width 87 height 38
type input "0"
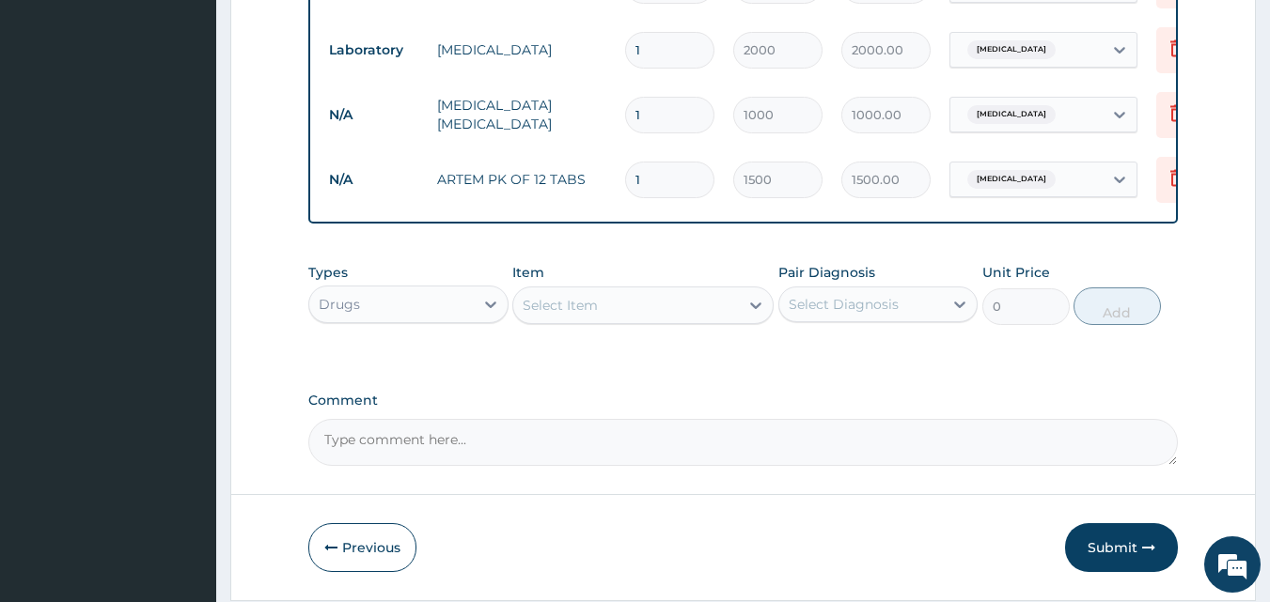
click at [571, 303] on div "Select Item" at bounding box center [560, 305] width 75 height 19
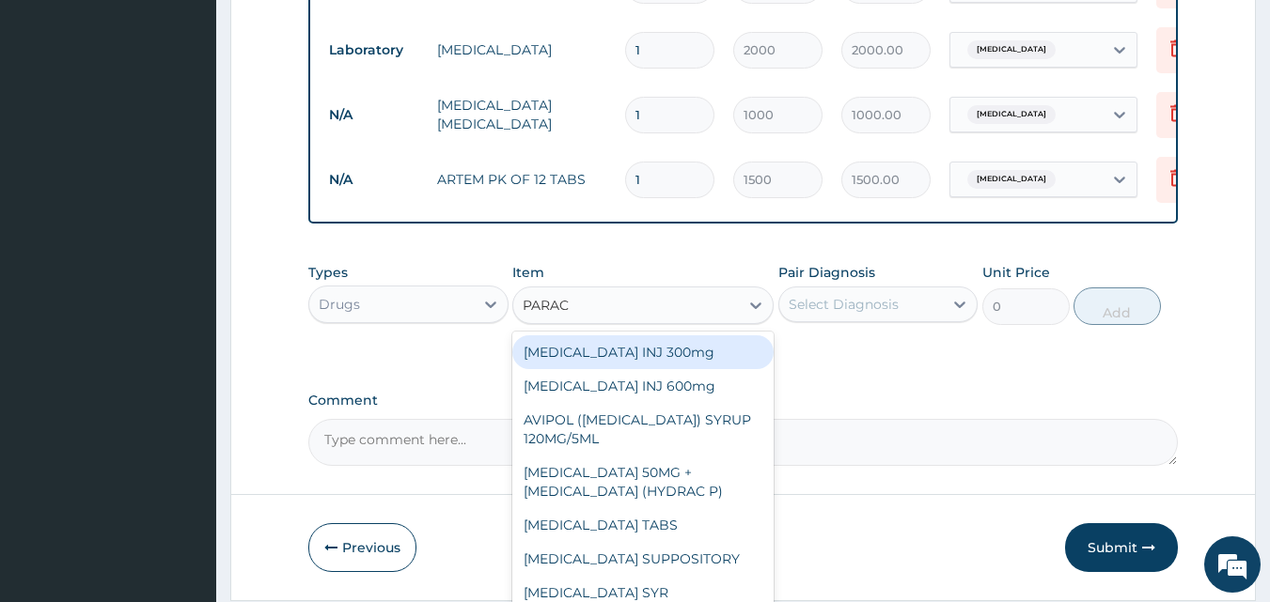
type input "PARACE"
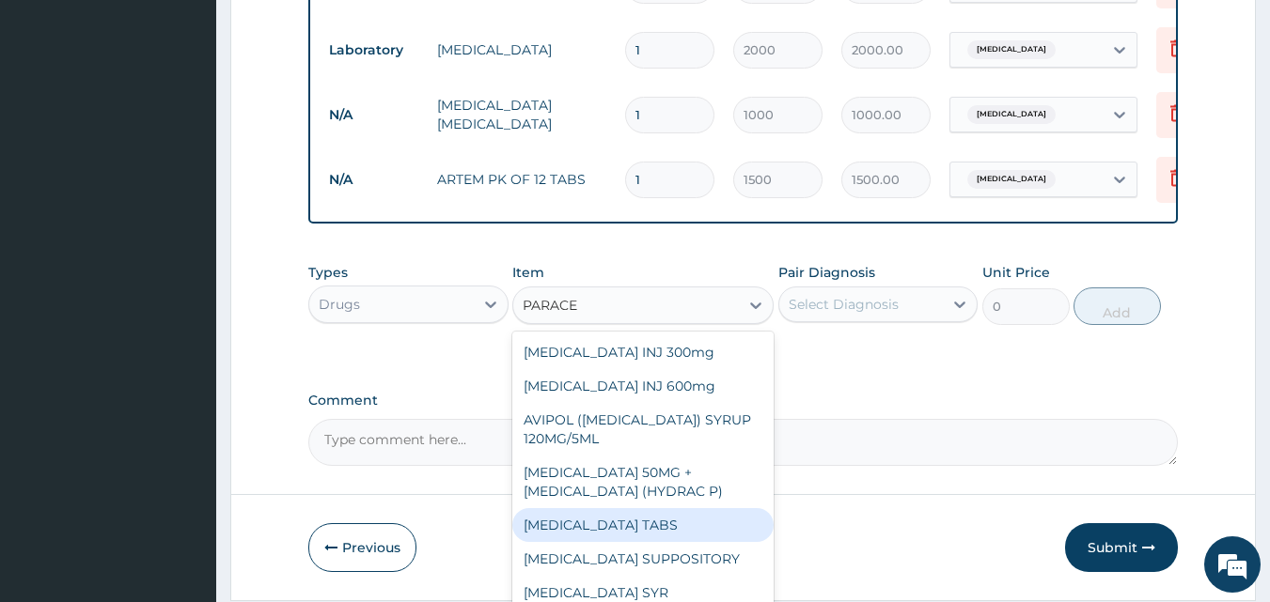
click at [666, 522] on div "PARACETAMOL TABS" at bounding box center [642, 525] width 261 height 34
type input "10"
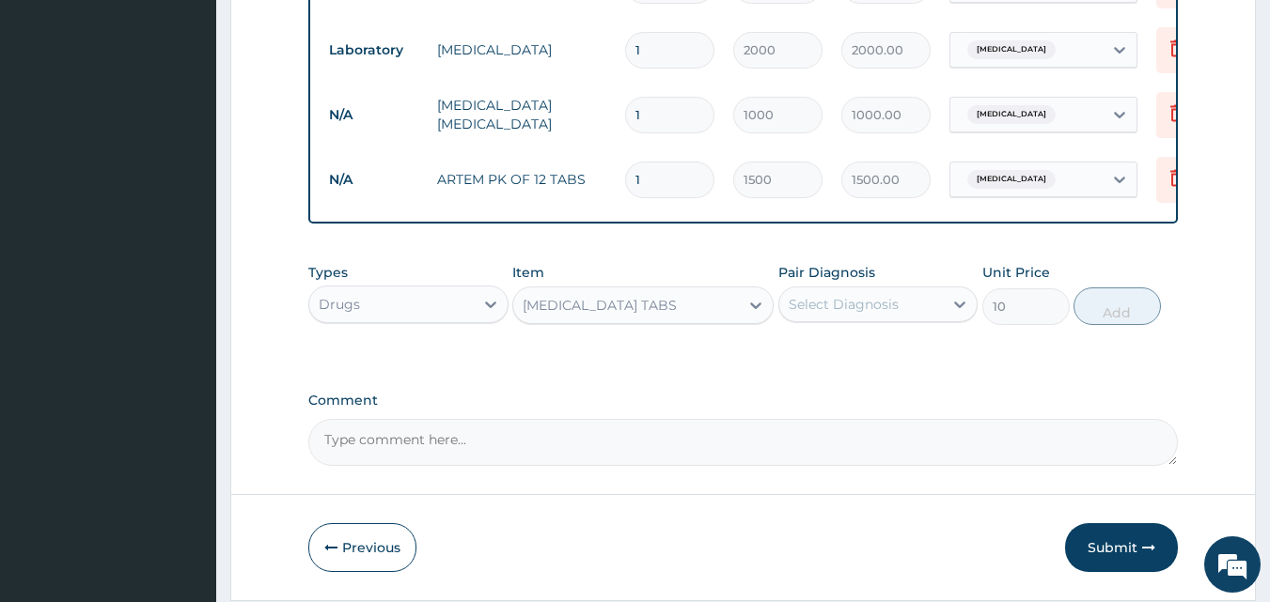
click at [915, 307] on div "Select Diagnosis" at bounding box center [861, 304] width 164 height 30
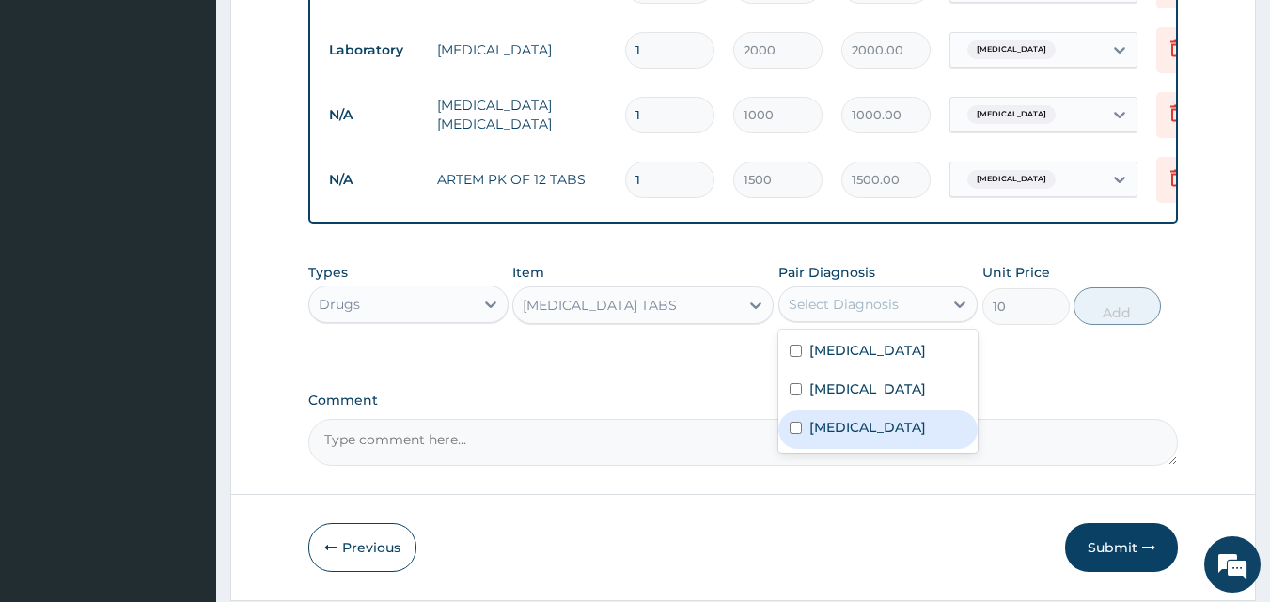
click at [841, 437] on label "Falciparum malaria" at bounding box center [867, 427] width 117 height 19
checkbox input "true"
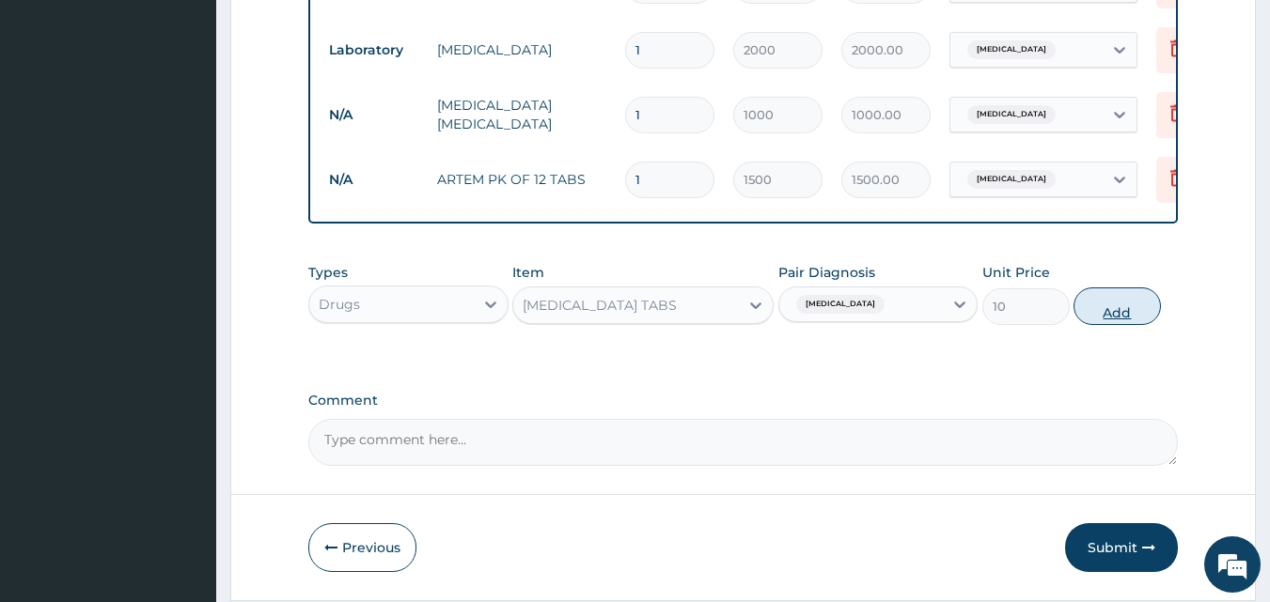
click at [1112, 314] on button "Add" at bounding box center [1116, 307] width 87 height 38
type input "0"
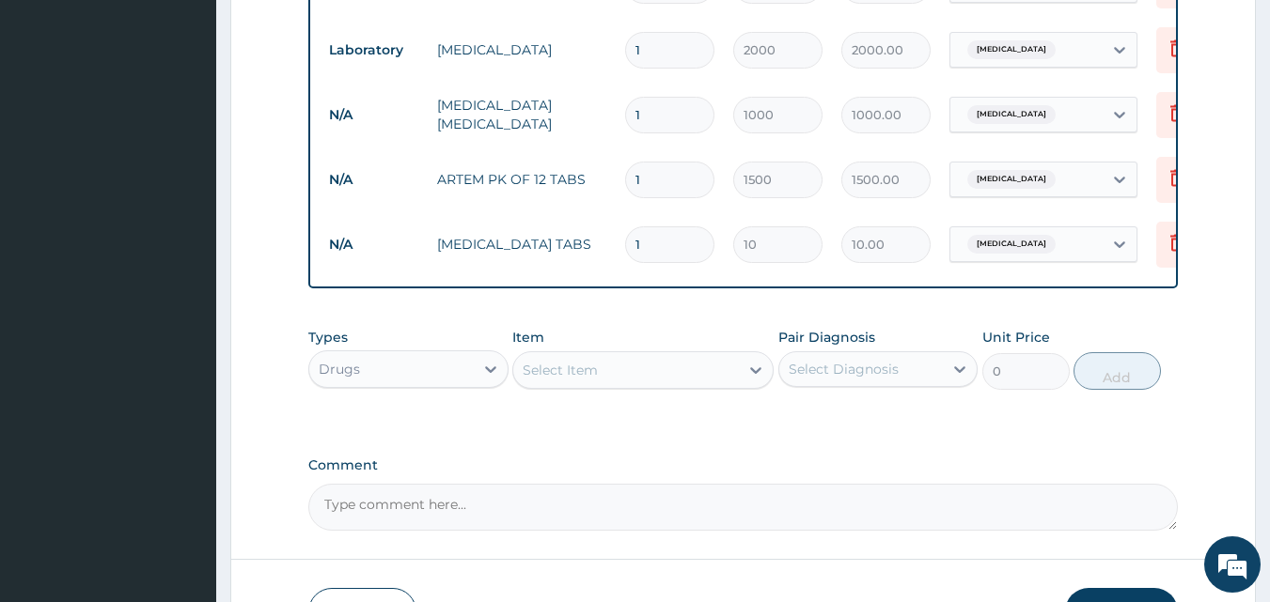
type input "0.00"
type input "8"
type input "80.00"
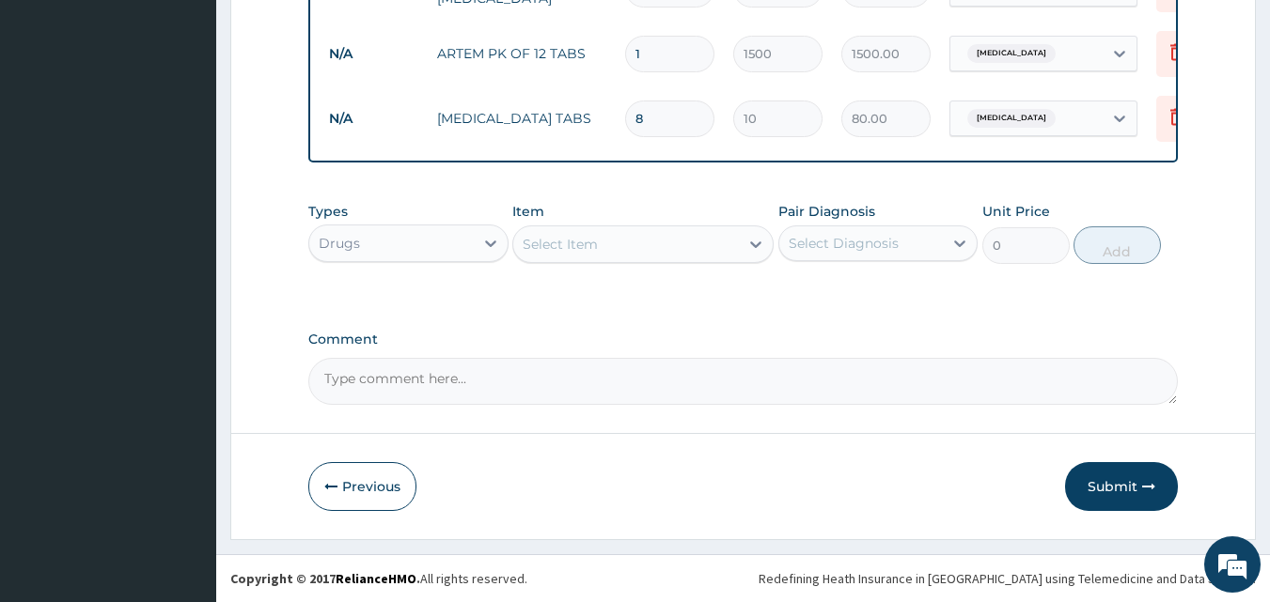
scroll to position [1067, 0]
type input "8"
click at [1108, 488] on button "Submit" at bounding box center [1121, 486] width 113 height 49
